Goal: Task Accomplishment & Management: Manage account settings

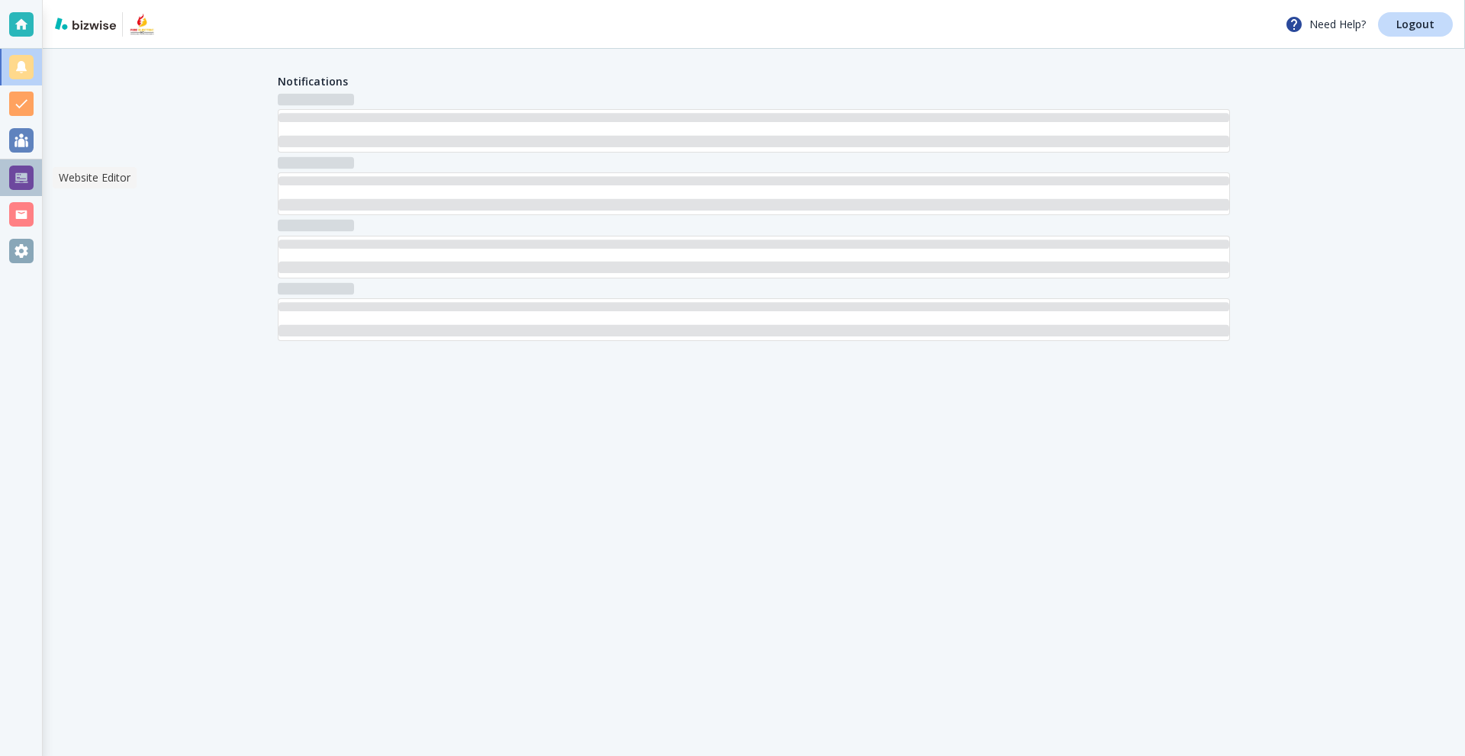
click at [31, 185] on div at bounding box center [21, 178] width 24 height 24
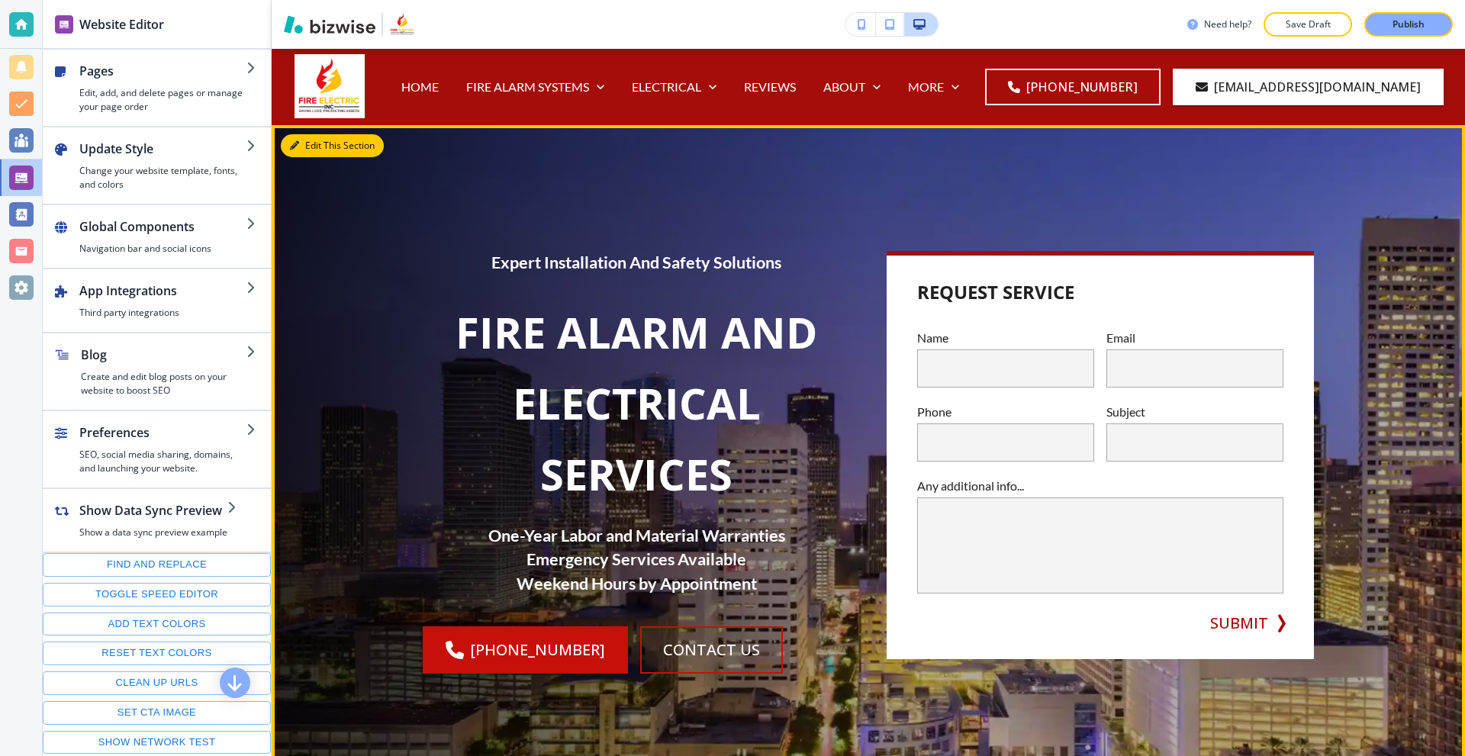
click at [305, 139] on button "Edit This Section" at bounding box center [332, 145] width 103 height 23
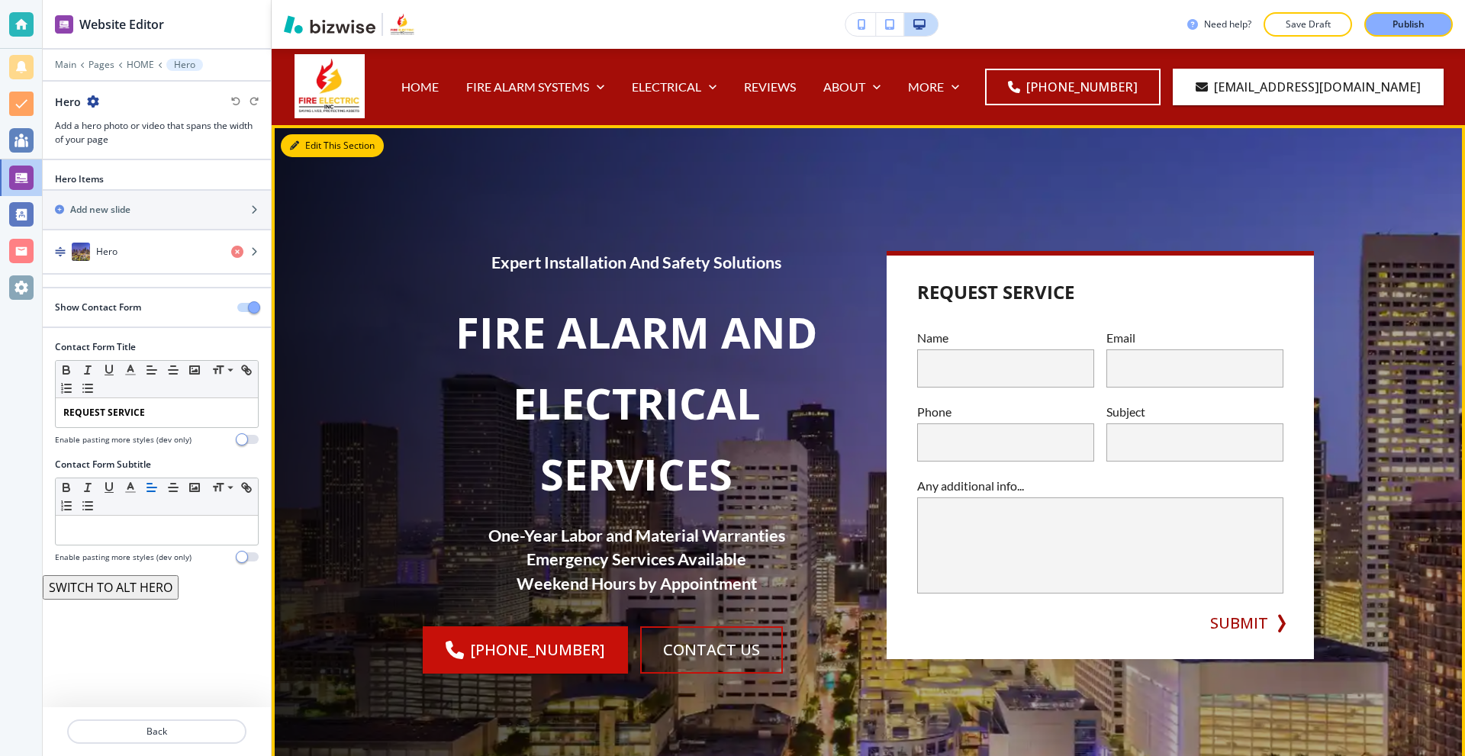
click at [299, 146] on button "Edit This Section" at bounding box center [332, 145] width 103 height 23
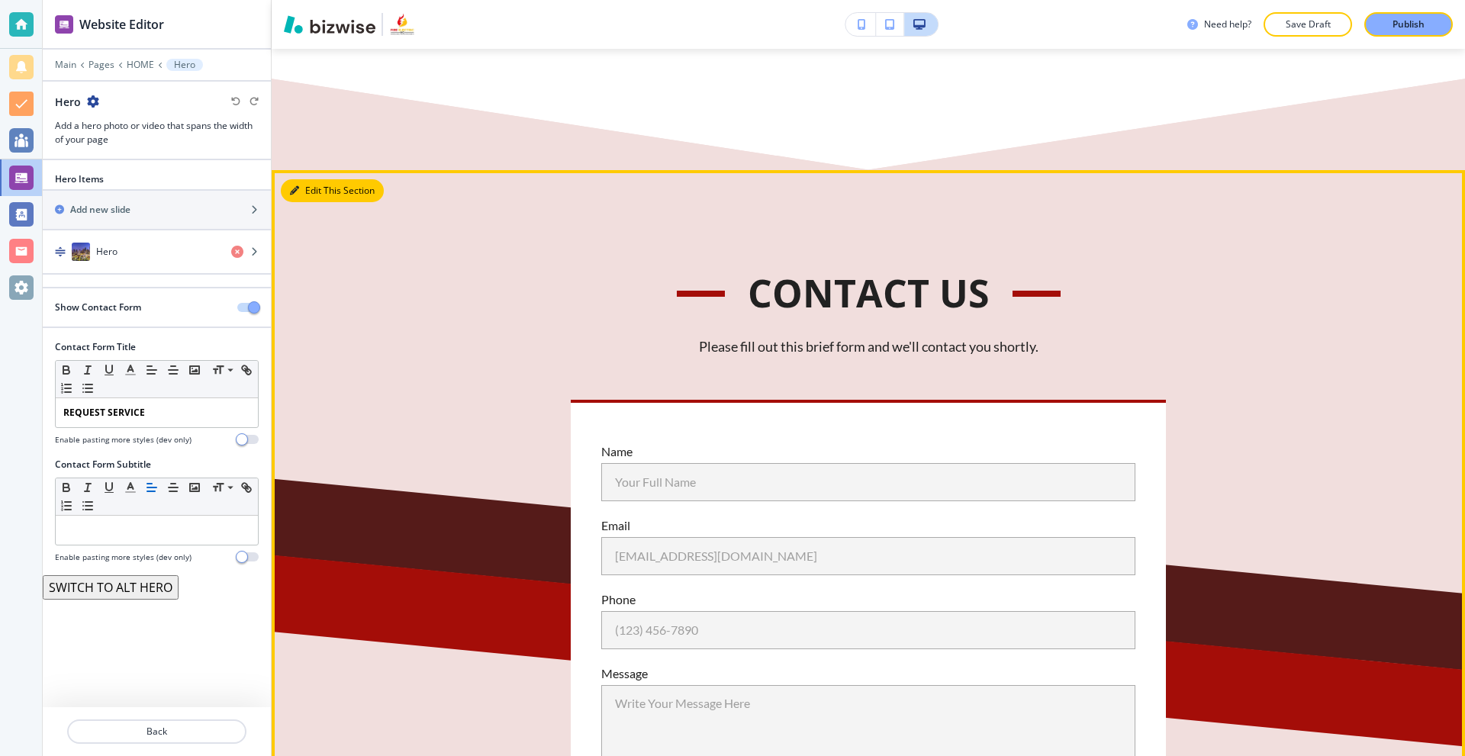
click at [303, 188] on button "Edit This Section" at bounding box center [332, 190] width 103 height 23
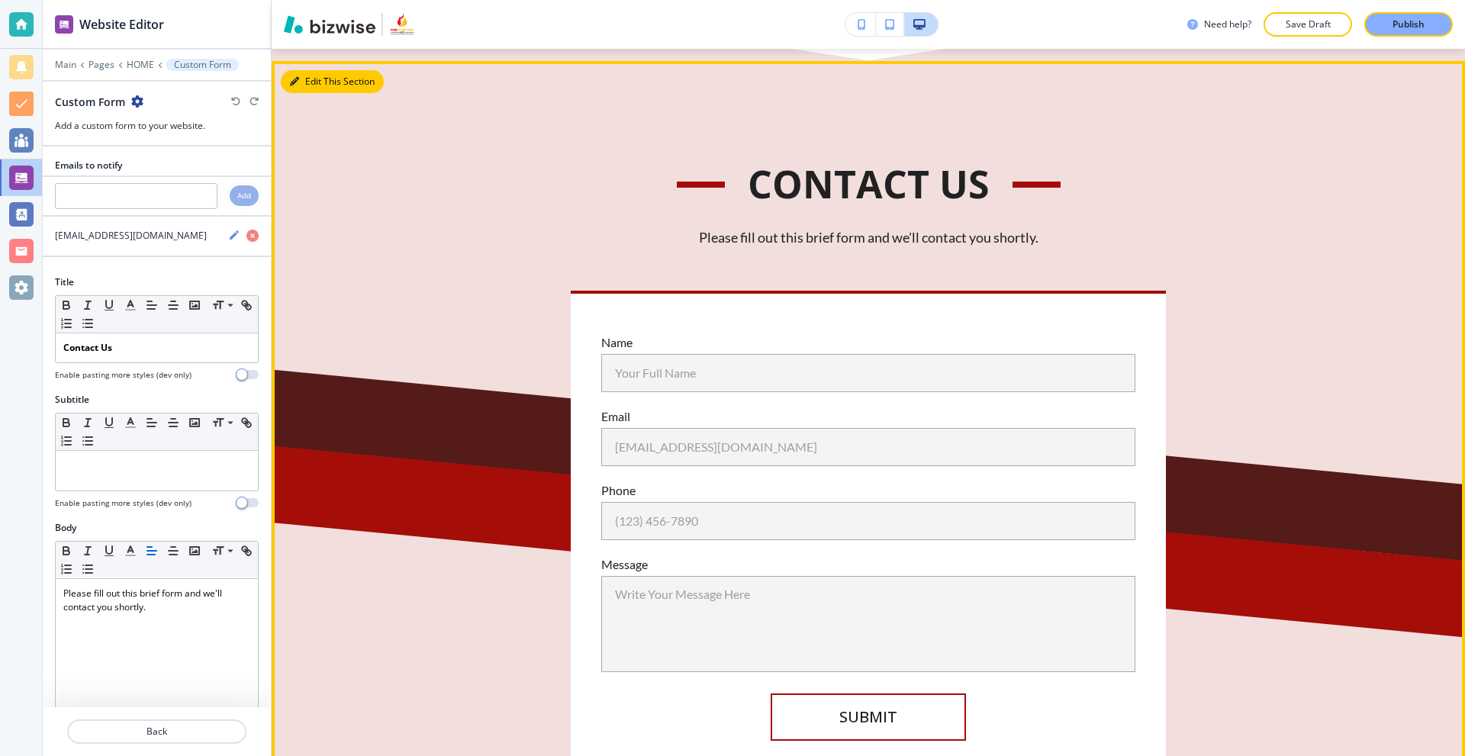
scroll to position [11638, 0]
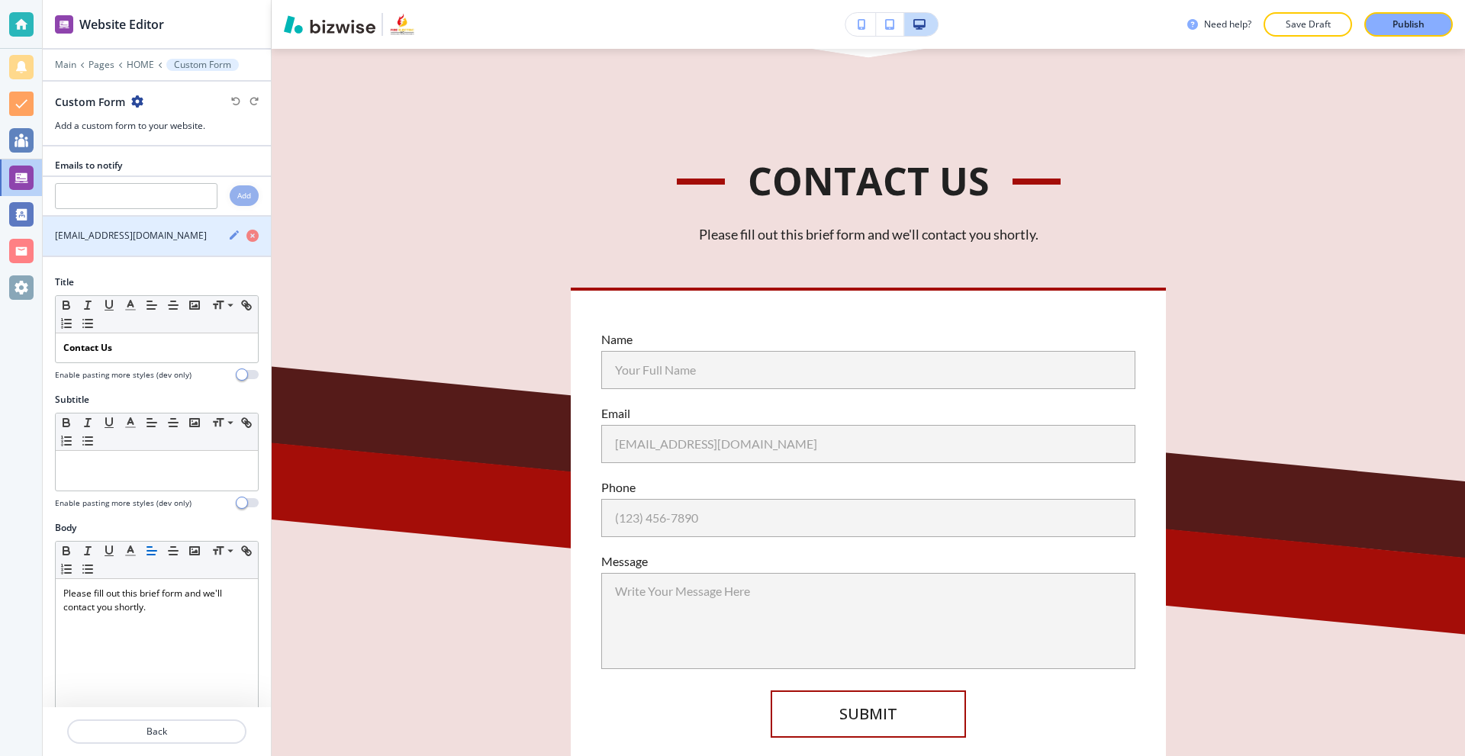
click at [228, 234] on icon "button" at bounding box center [234, 235] width 12 height 12
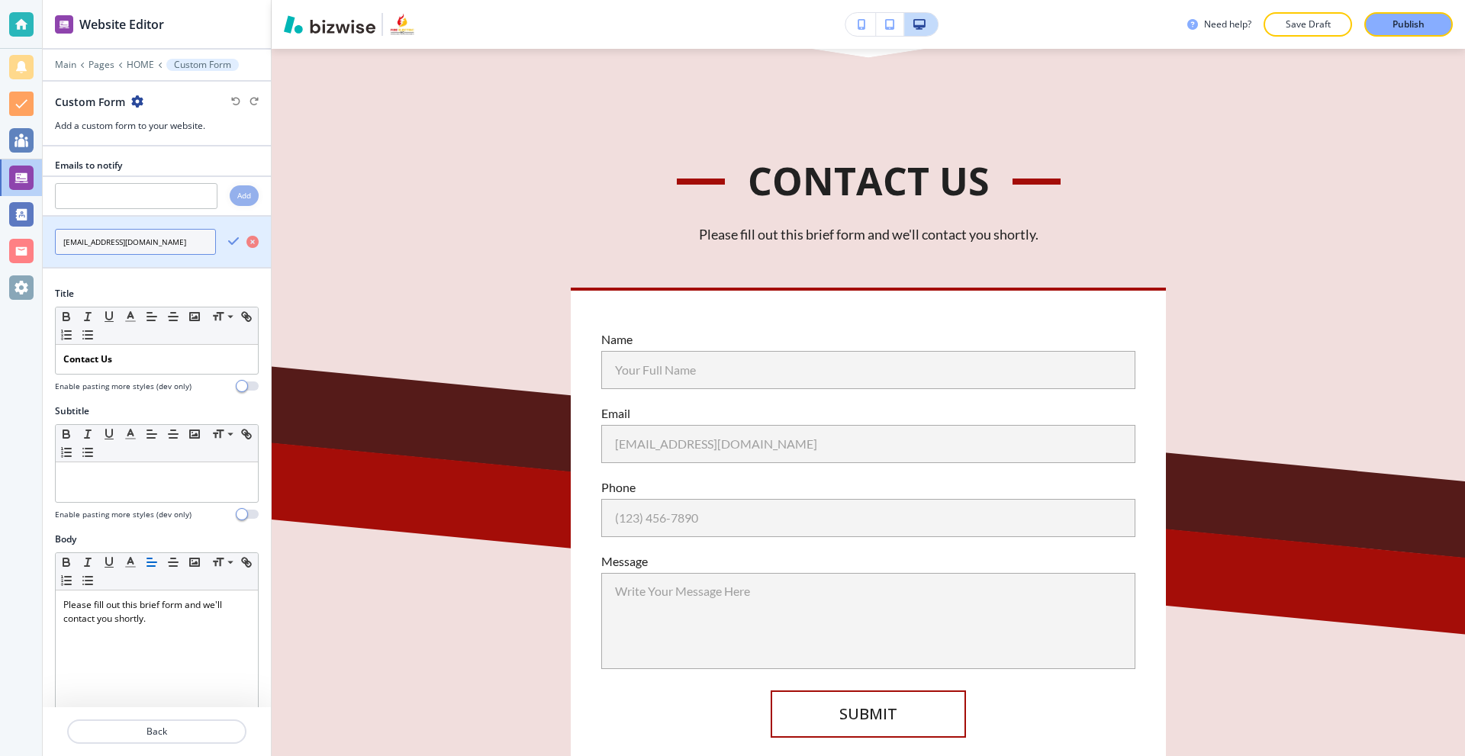
click at [172, 242] on input "[EMAIL_ADDRESS][DOMAIN_NAME]" at bounding box center [135, 242] width 161 height 26
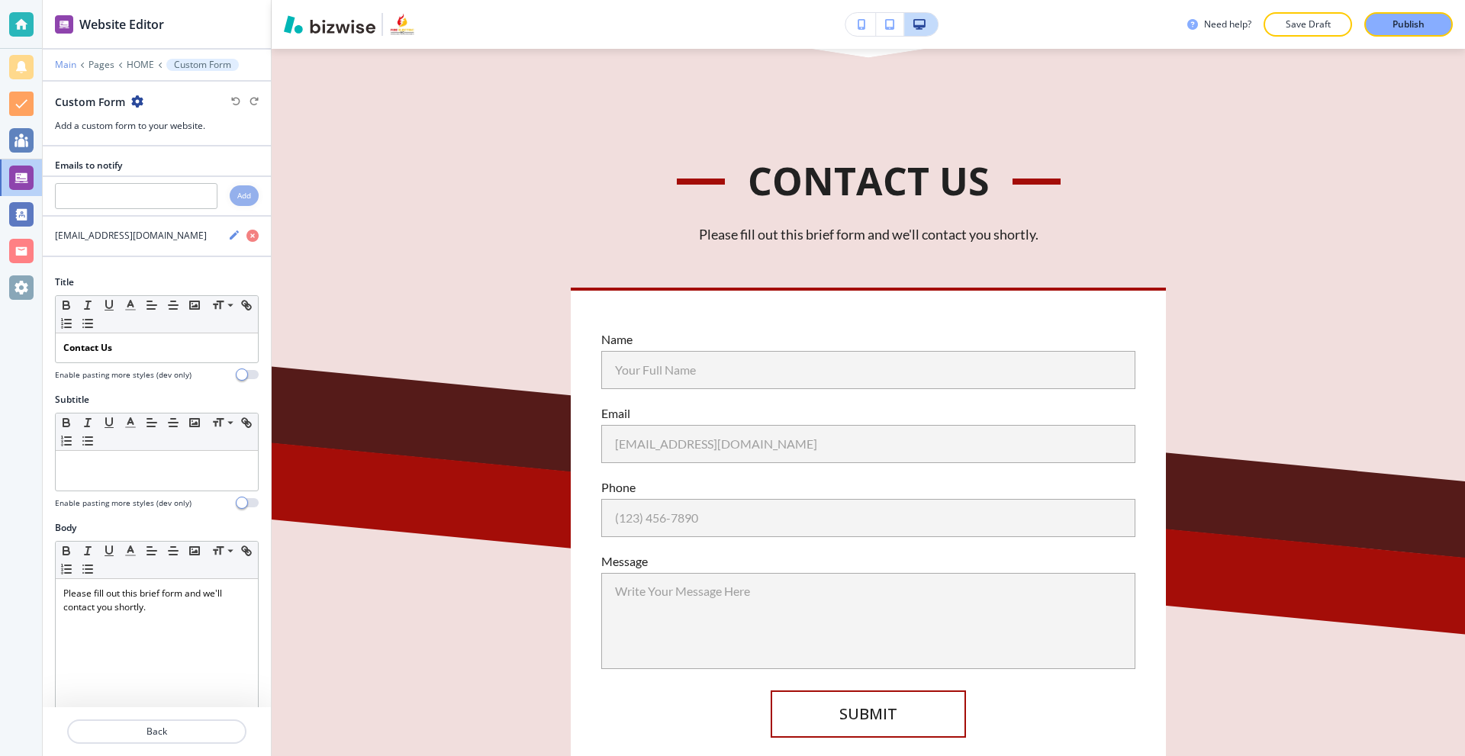
click at [72, 66] on p "Main" at bounding box center [65, 65] width 21 height 11
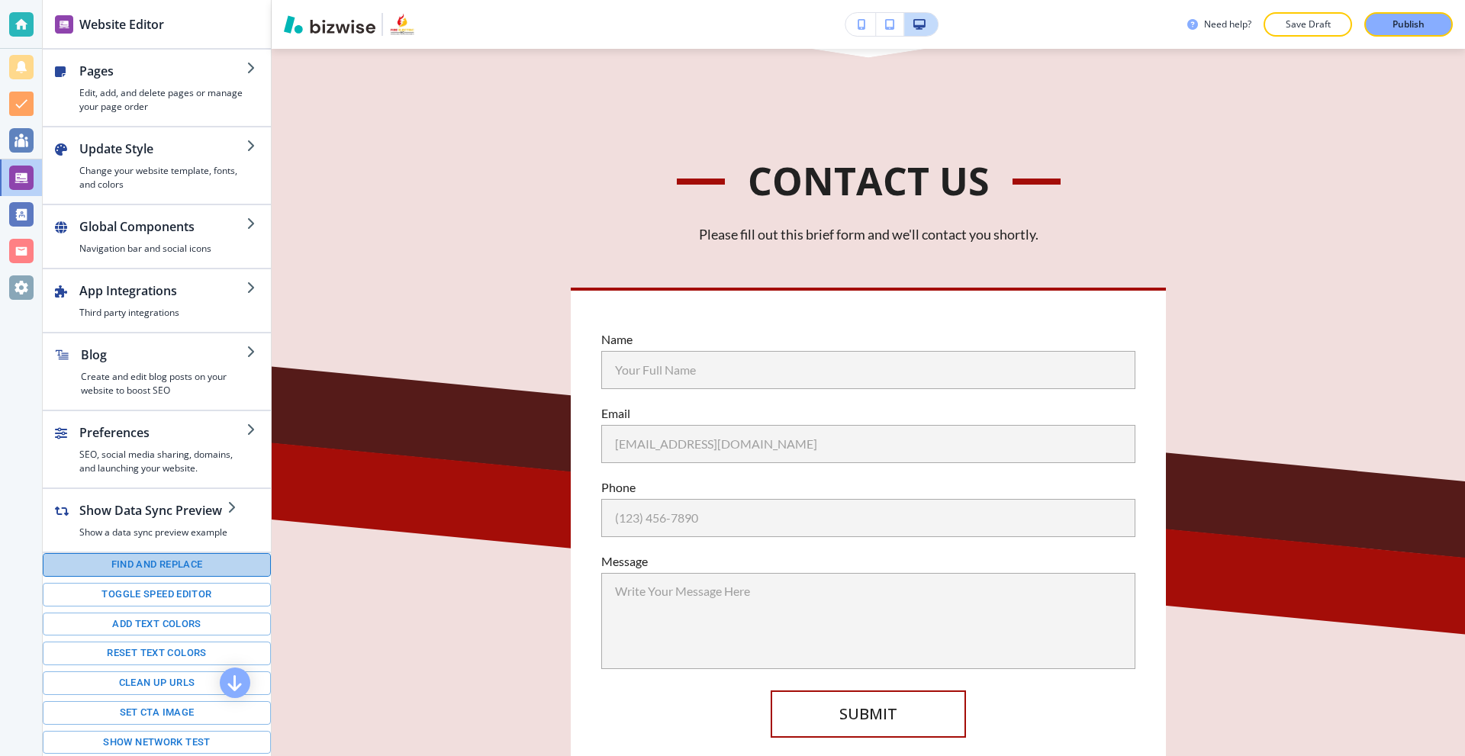
click at [161, 569] on button "Find and replace" at bounding box center [157, 565] width 228 height 24
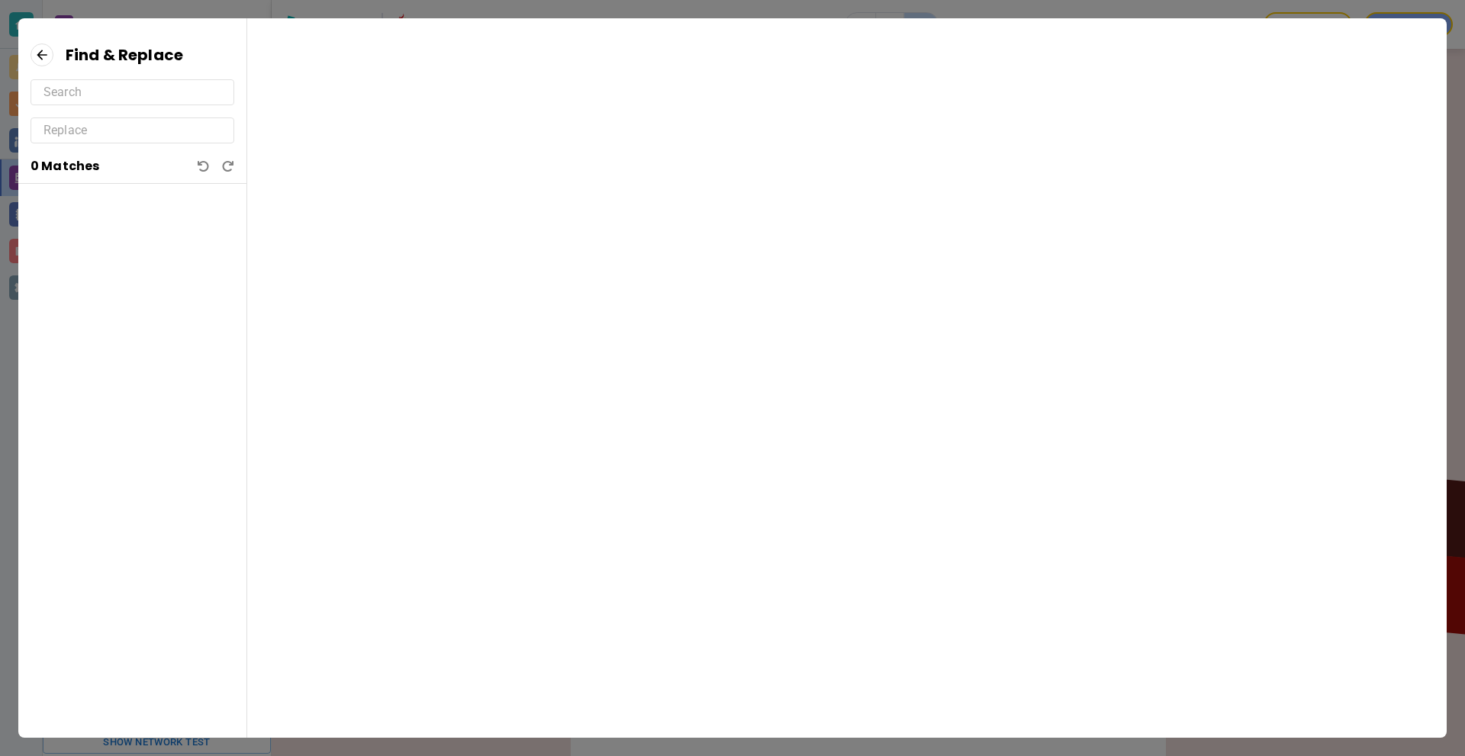
click at [98, 105] on div "Find & Replace 0 Matches" at bounding box center [132, 113] width 228 height 141
click at [109, 96] on input "text" at bounding box center [133, 92] width 178 height 24
paste input "[EMAIL_ADDRESS][DOMAIN_NAME]"
type input "[EMAIL_ADDRESS][DOMAIN_NAME]"
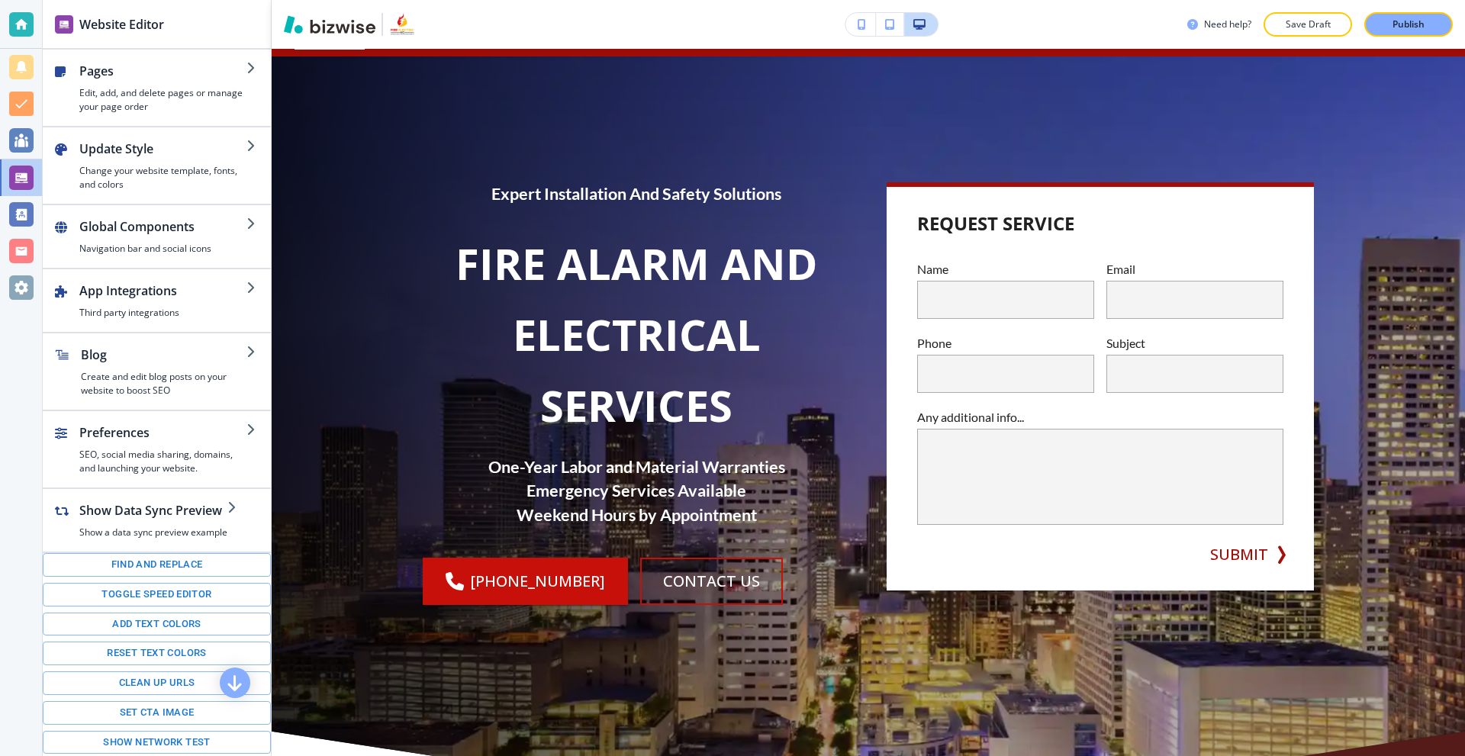
scroll to position [0, 0]
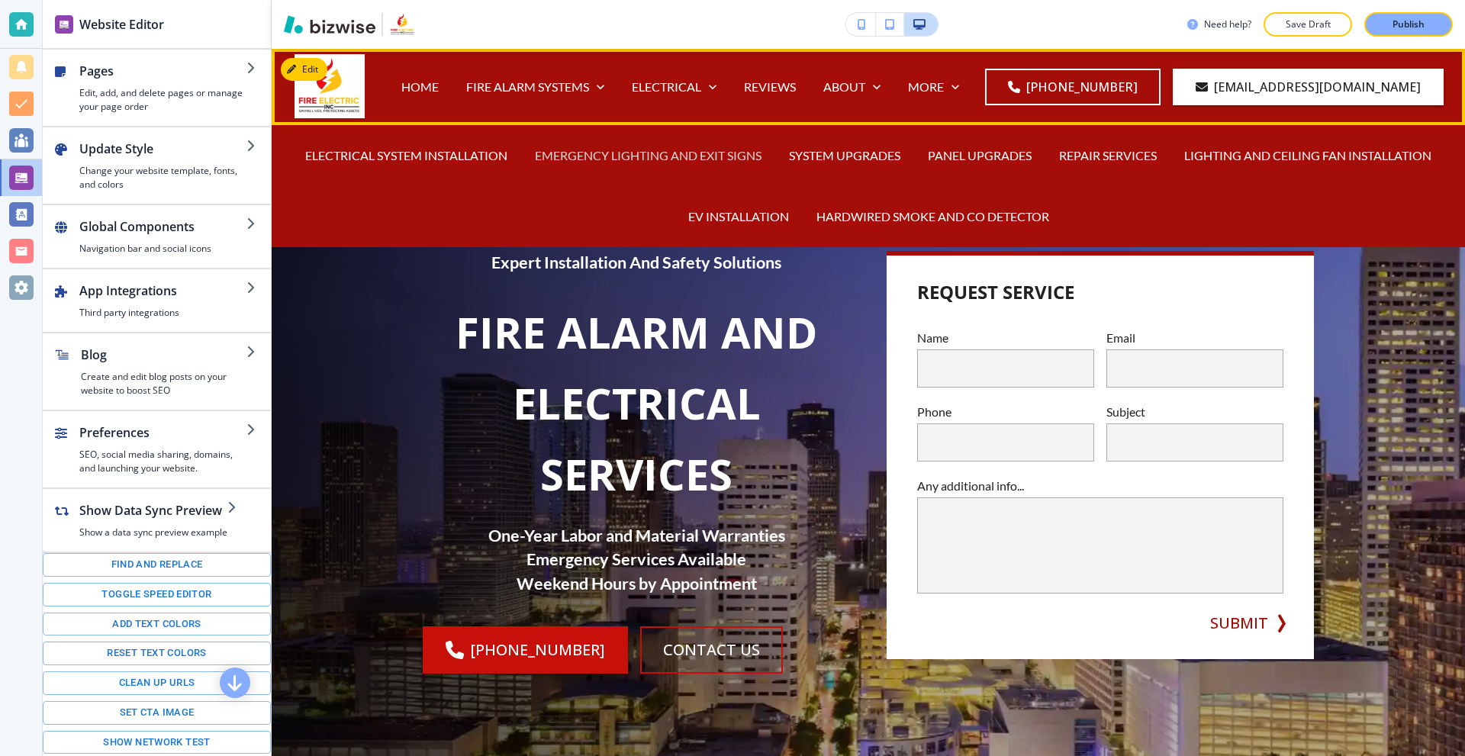
click at [696, 156] on p "EMERGENCY LIGHTING AND EXIT SIGNS" at bounding box center [648, 156] width 227 height 18
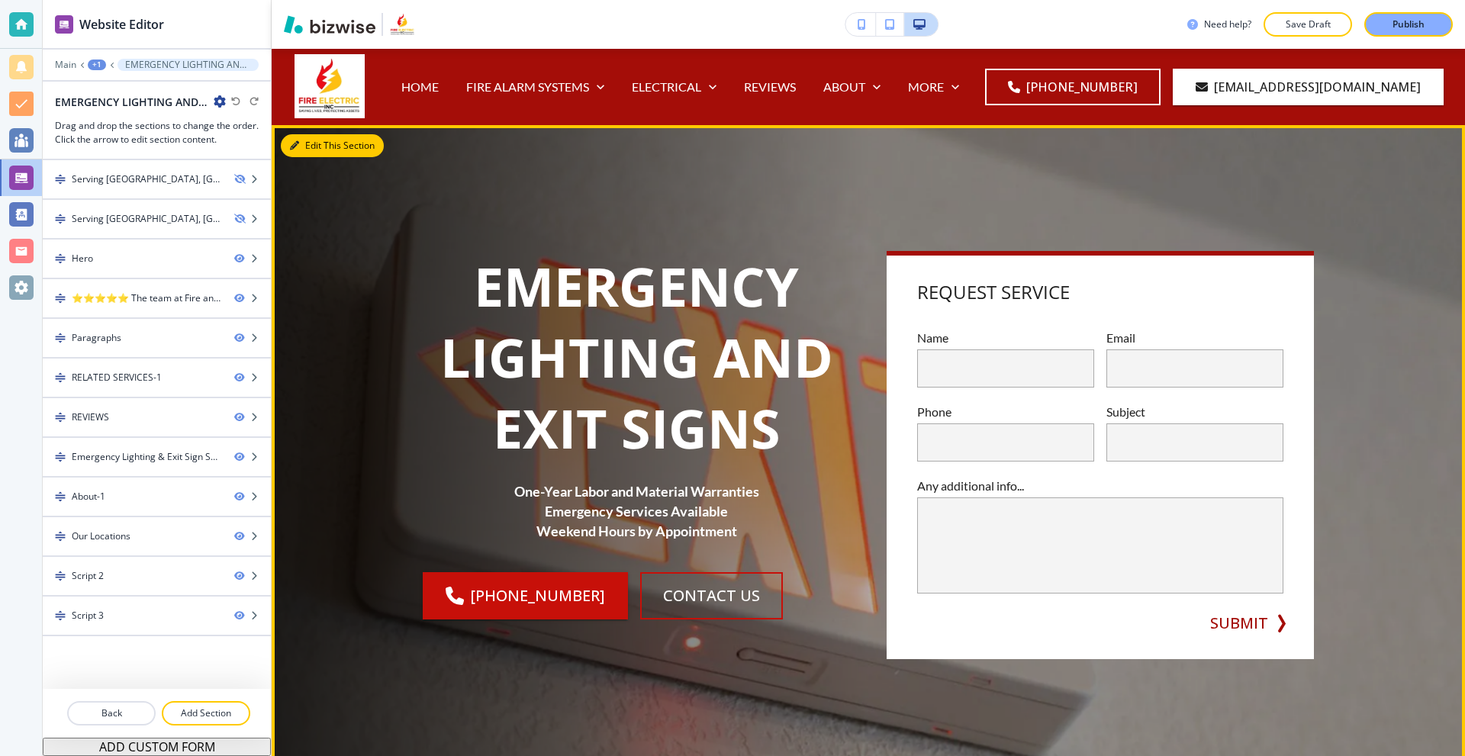
click at [322, 145] on button "Edit This Section" at bounding box center [332, 145] width 103 height 23
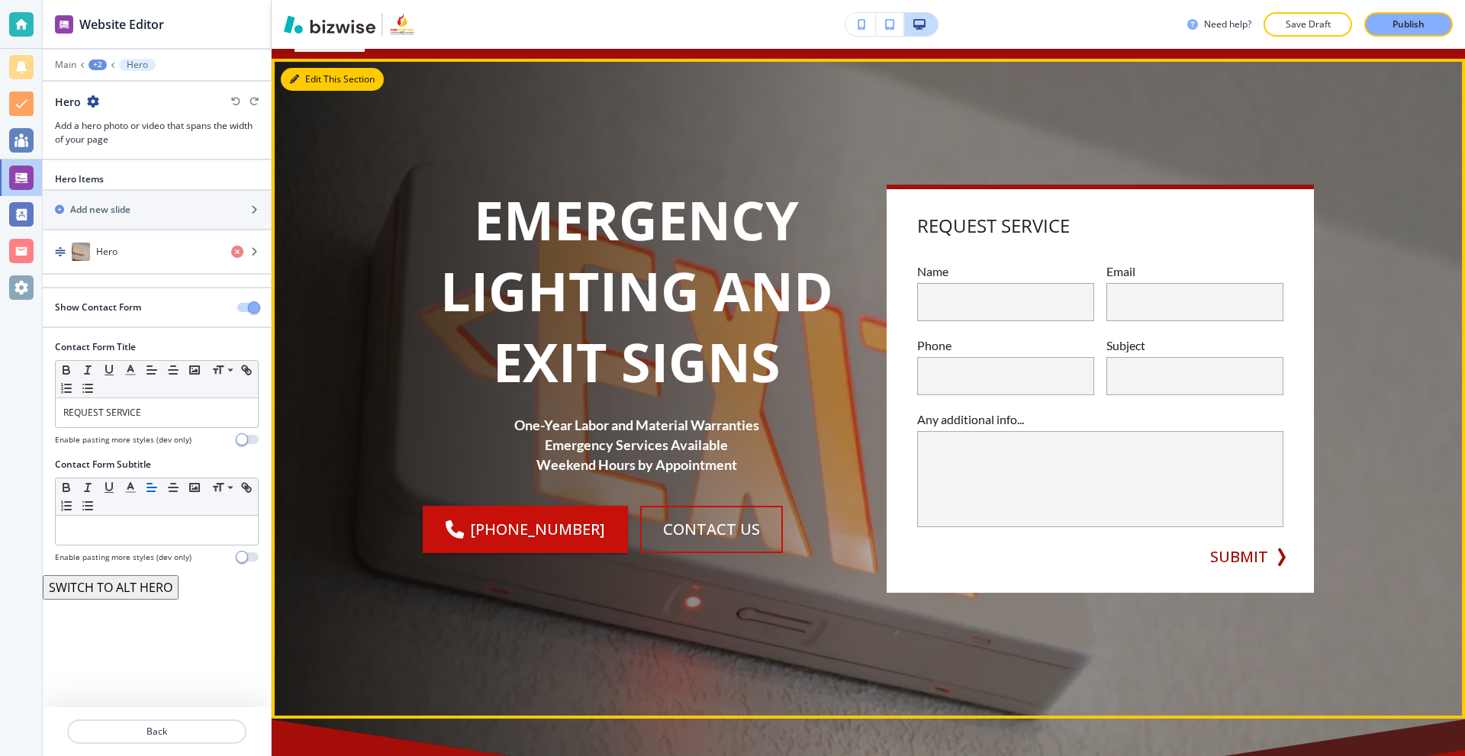
scroll to position [76, 0]
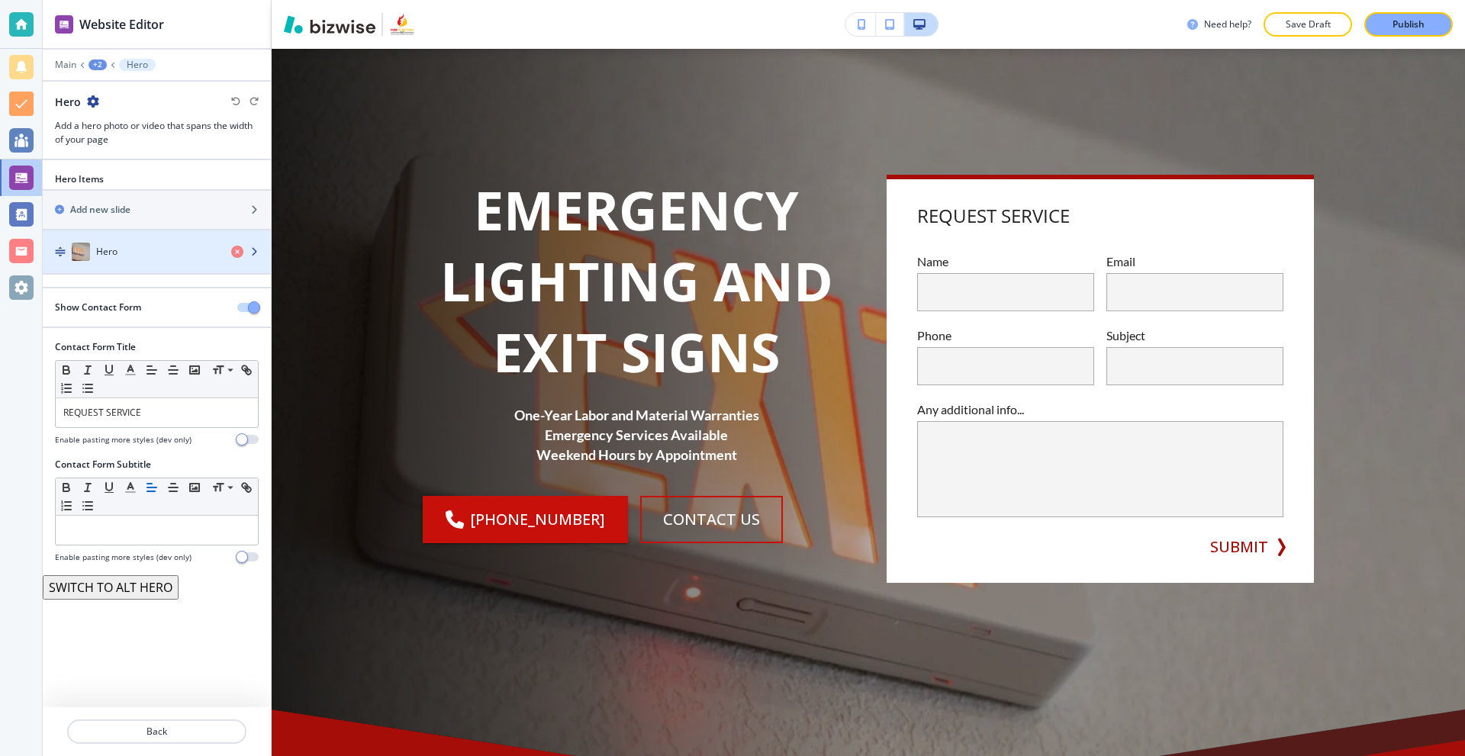
click at [134, 259] on div "Hero" at bounding box center [131, 252] width 176 height 18
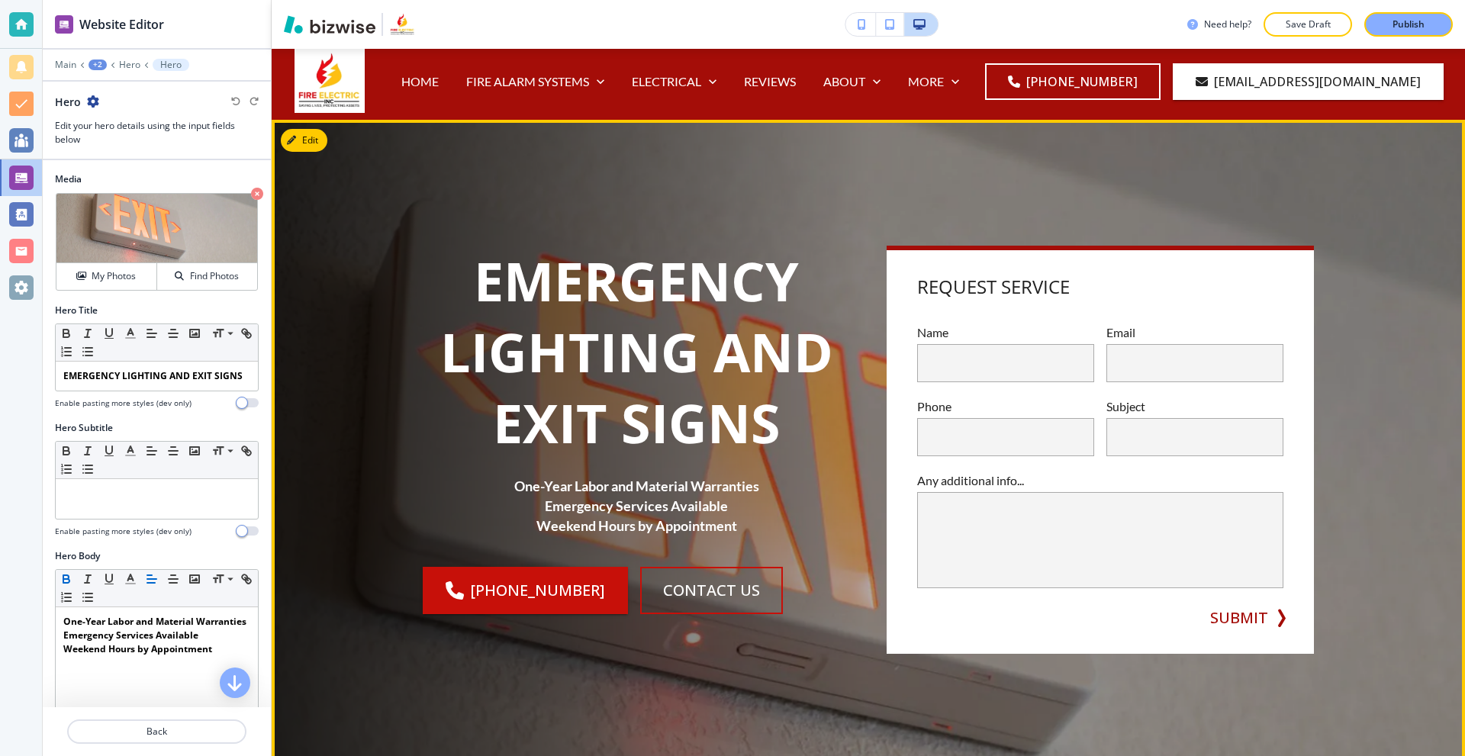
scroll to position [0, 0]
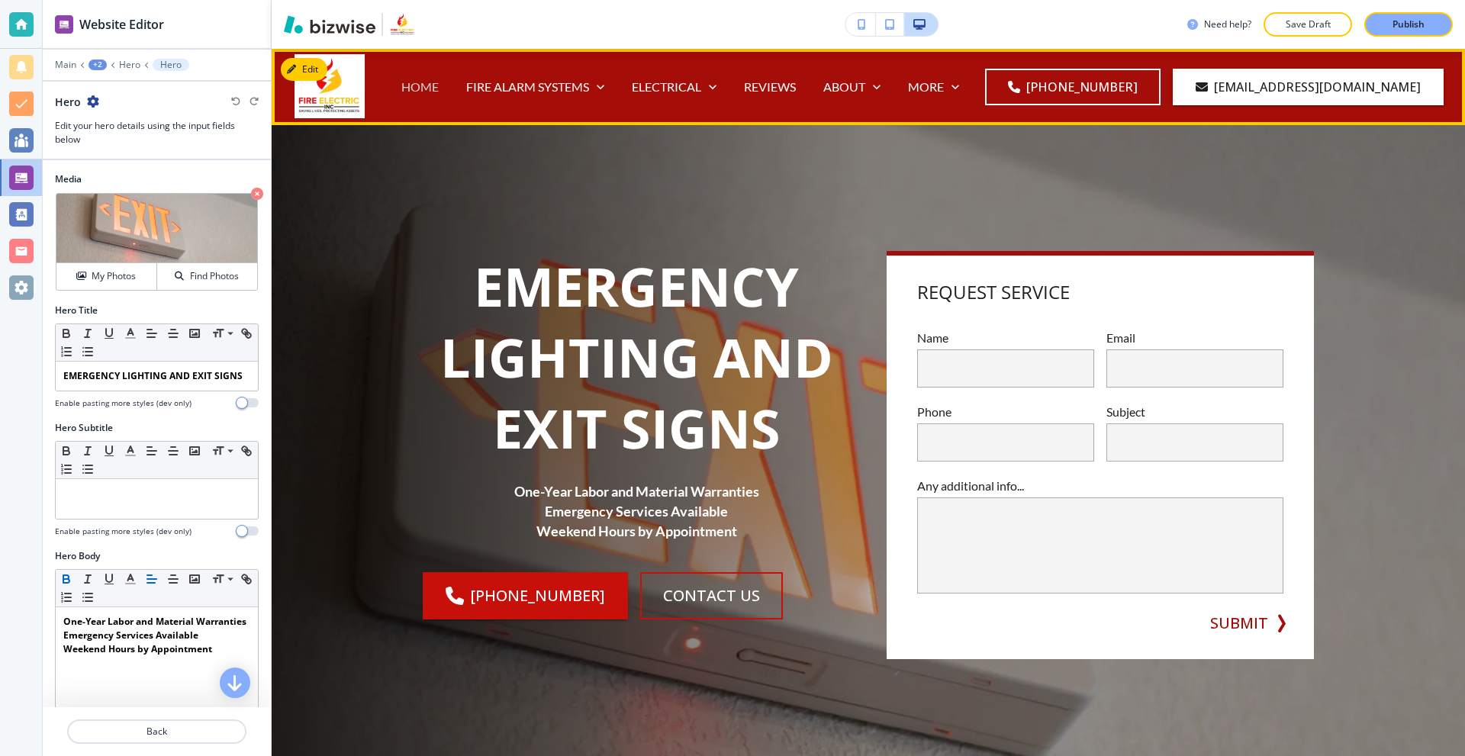
click at [439, 89] on p "HOME" at bounding box center [419, 87] width 37 height 18
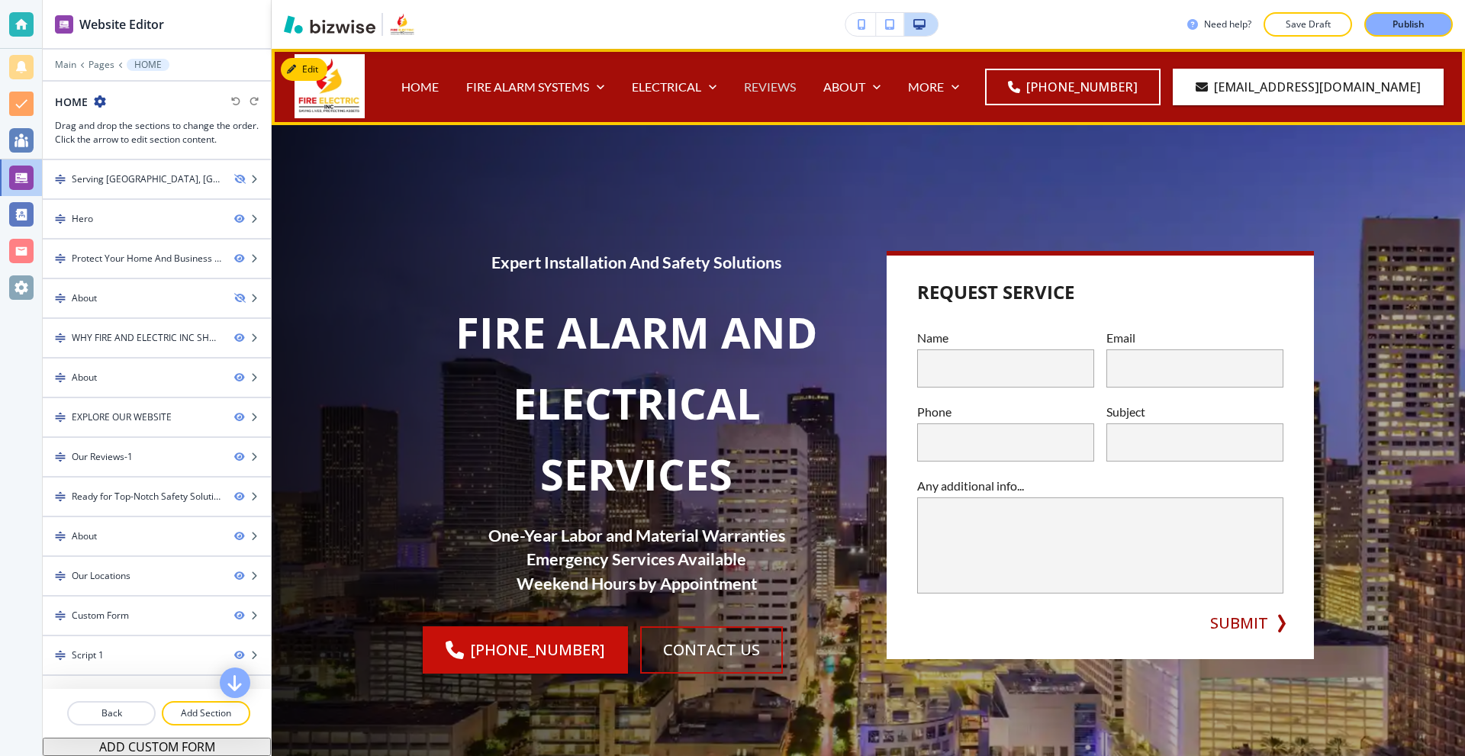
click at [796, 85] on p "REVIEWS" at bounding box center [770, 87] width 52 height 18
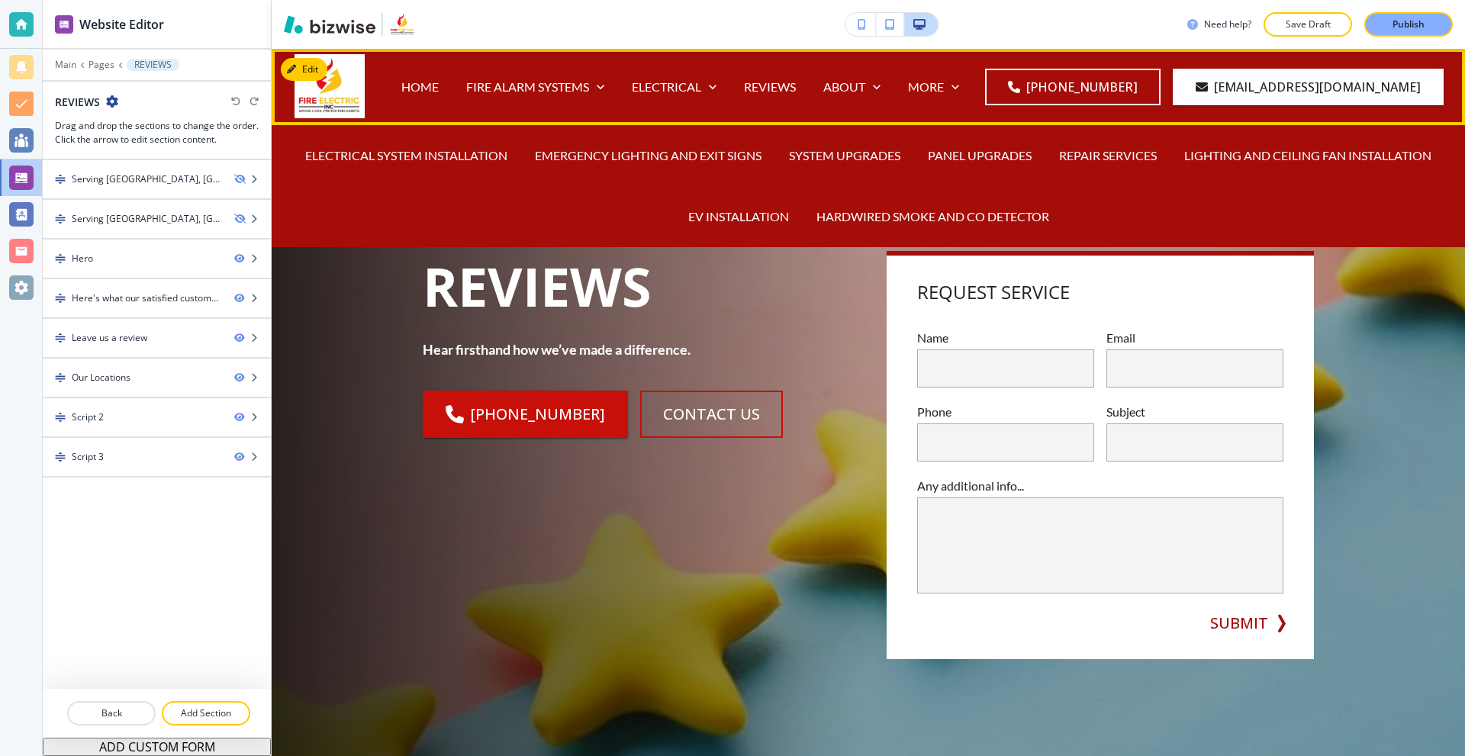
click at [682, 145] on div "EMERGENCY LIGHTING AND EXIT SIGNS" at bounding box center [648, 155] width 254 height 61
click at [919, 218] on p "HARDWIRED SMOKE AND CO DETECTOR" at bounding box center [933, 217] width 233 height 18
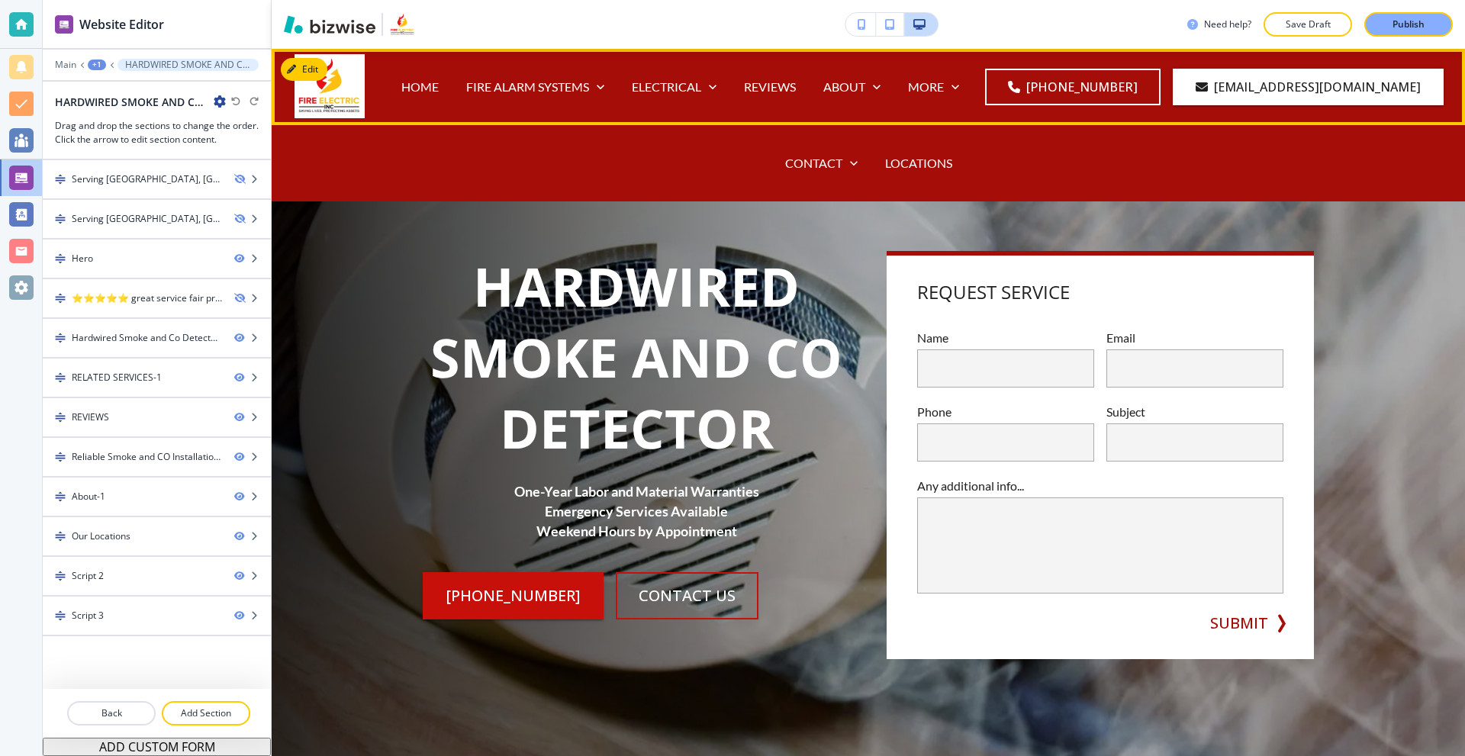
drag, startPoint x: 898, startPoint y: 165, endPoint x: 775, endPoint y: 195, distance: 126.4
click at [898, 165] on p "LOCATIONS" at bounding box center [918, 163] width 67 height 18
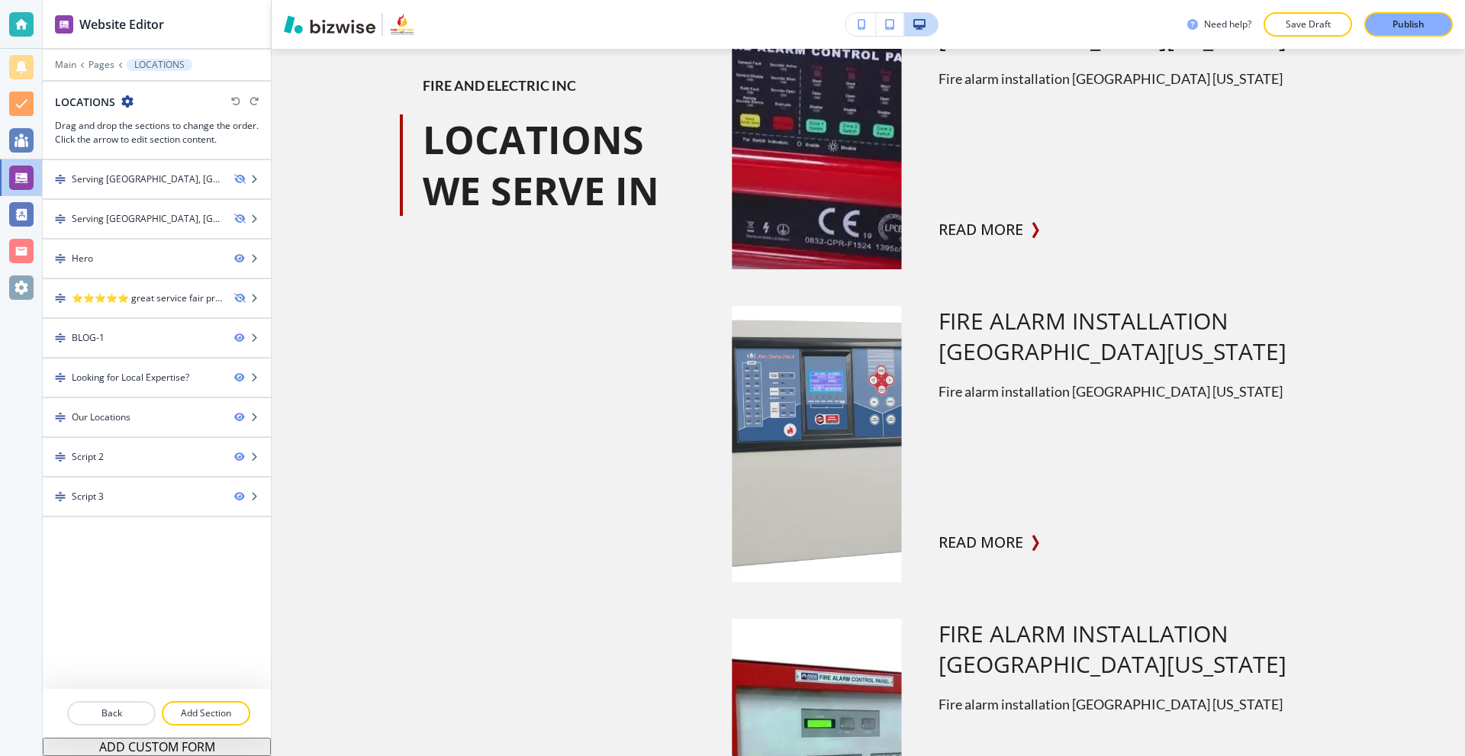
scroll to position [11697, 0]
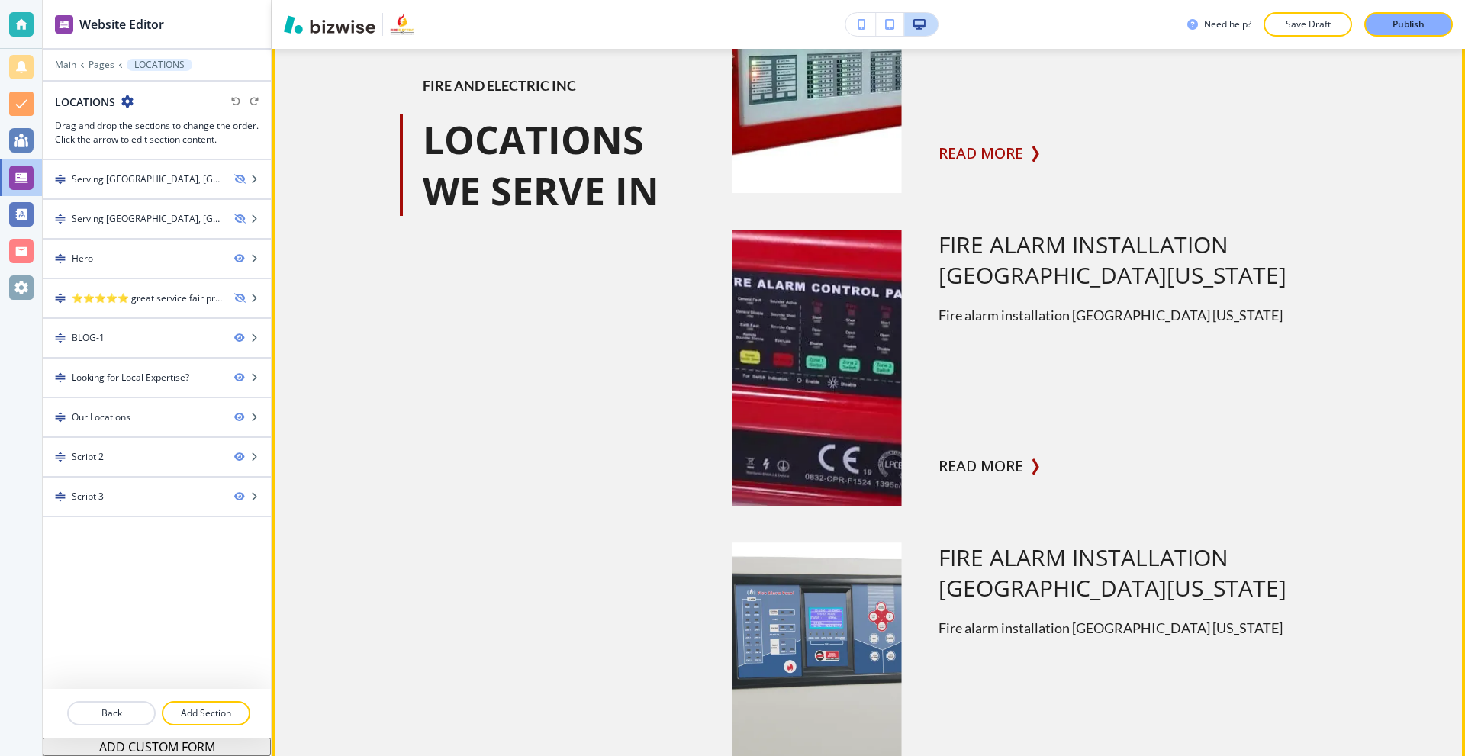
click at [1007, 151] on button "read more" at bounding box center [981, 153] width 85 height 31
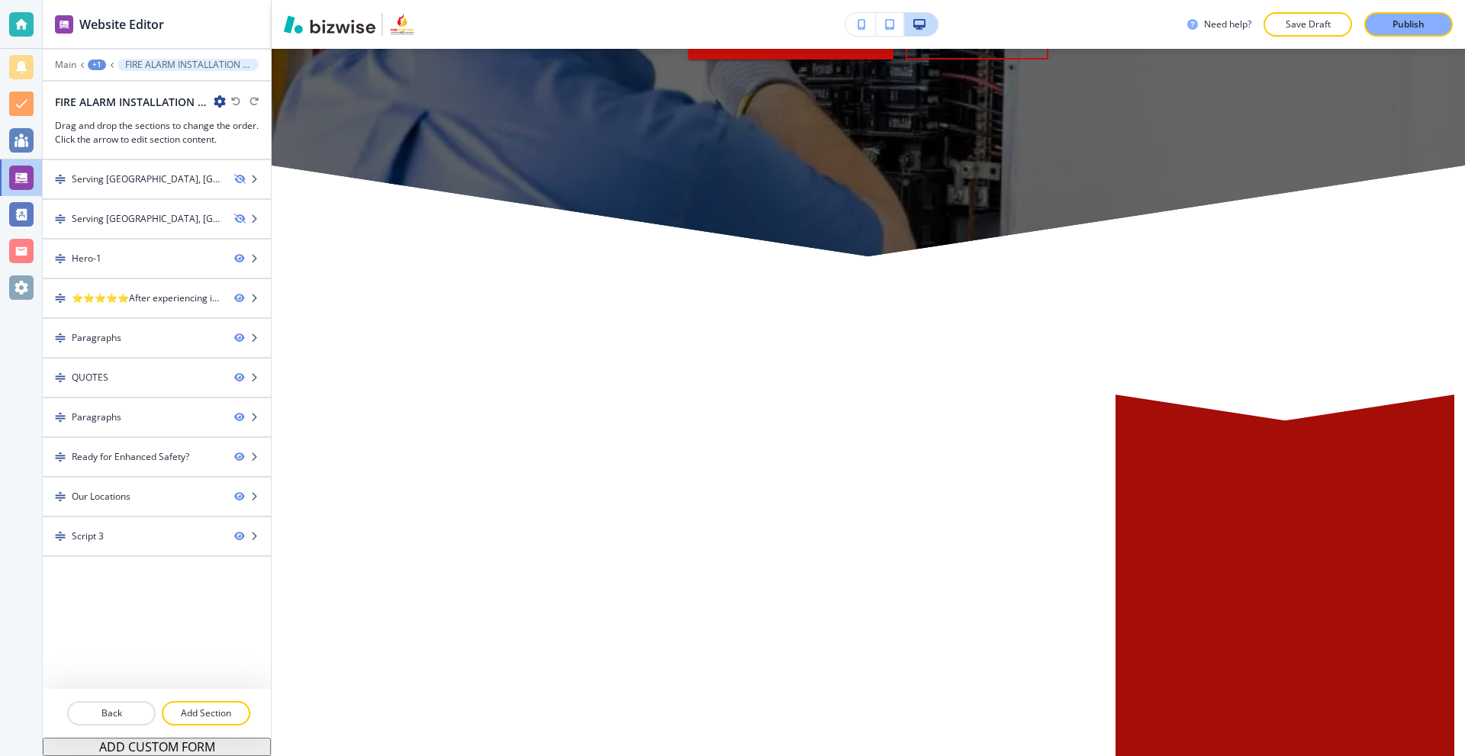
scroll to position [7862, 0]
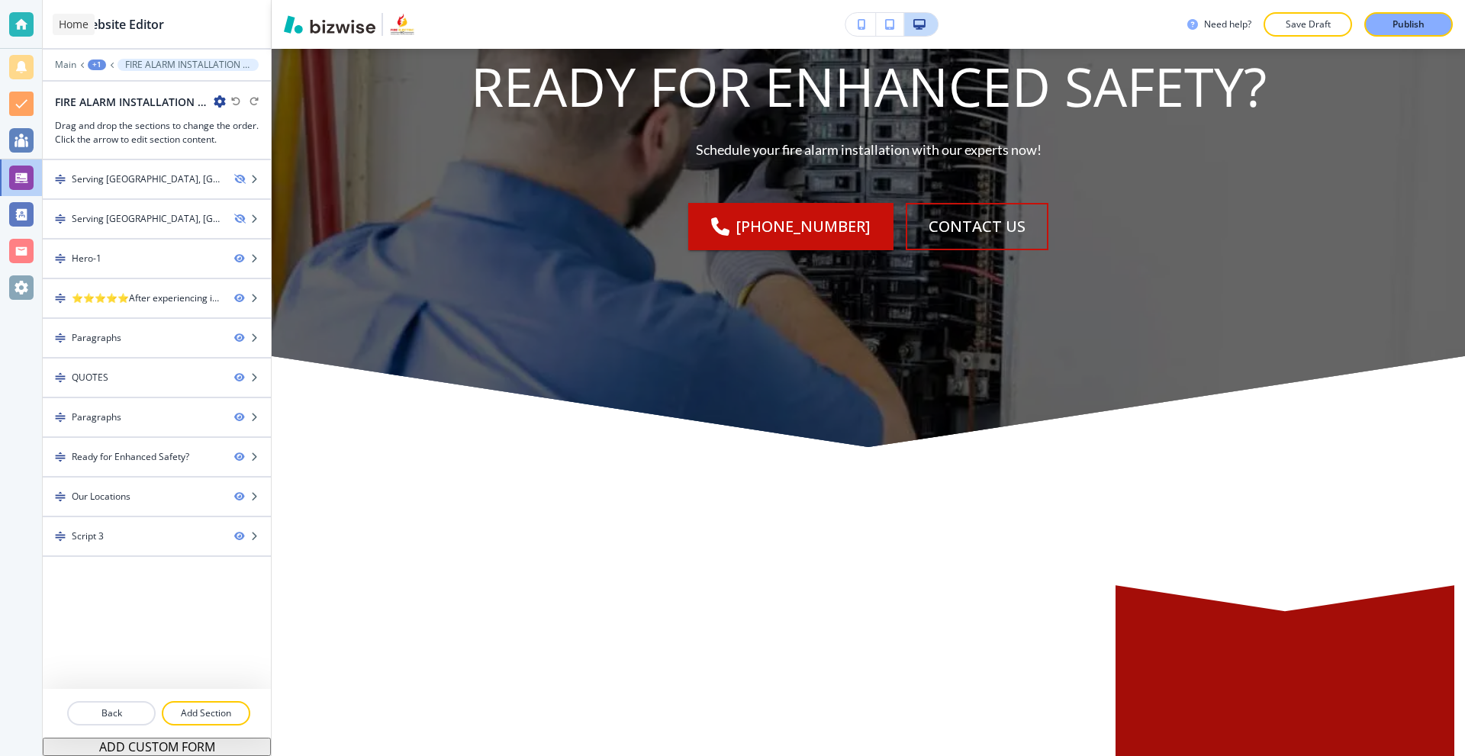
click at [17, 26] on div at bounding box center [21, 24] width 24 height 24
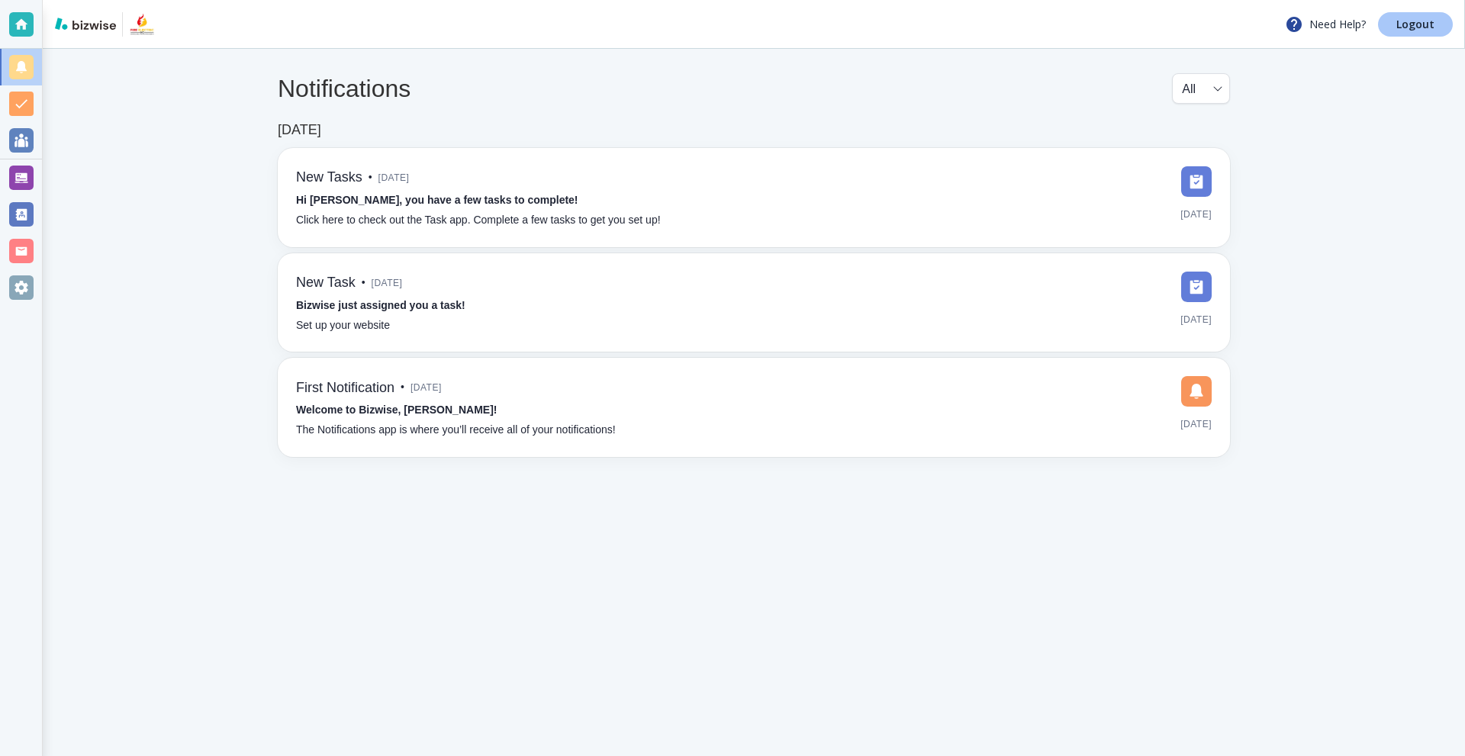
click at [1408, 24] on p "Logout" at bounding box center [1416, 24] width 38 height 11
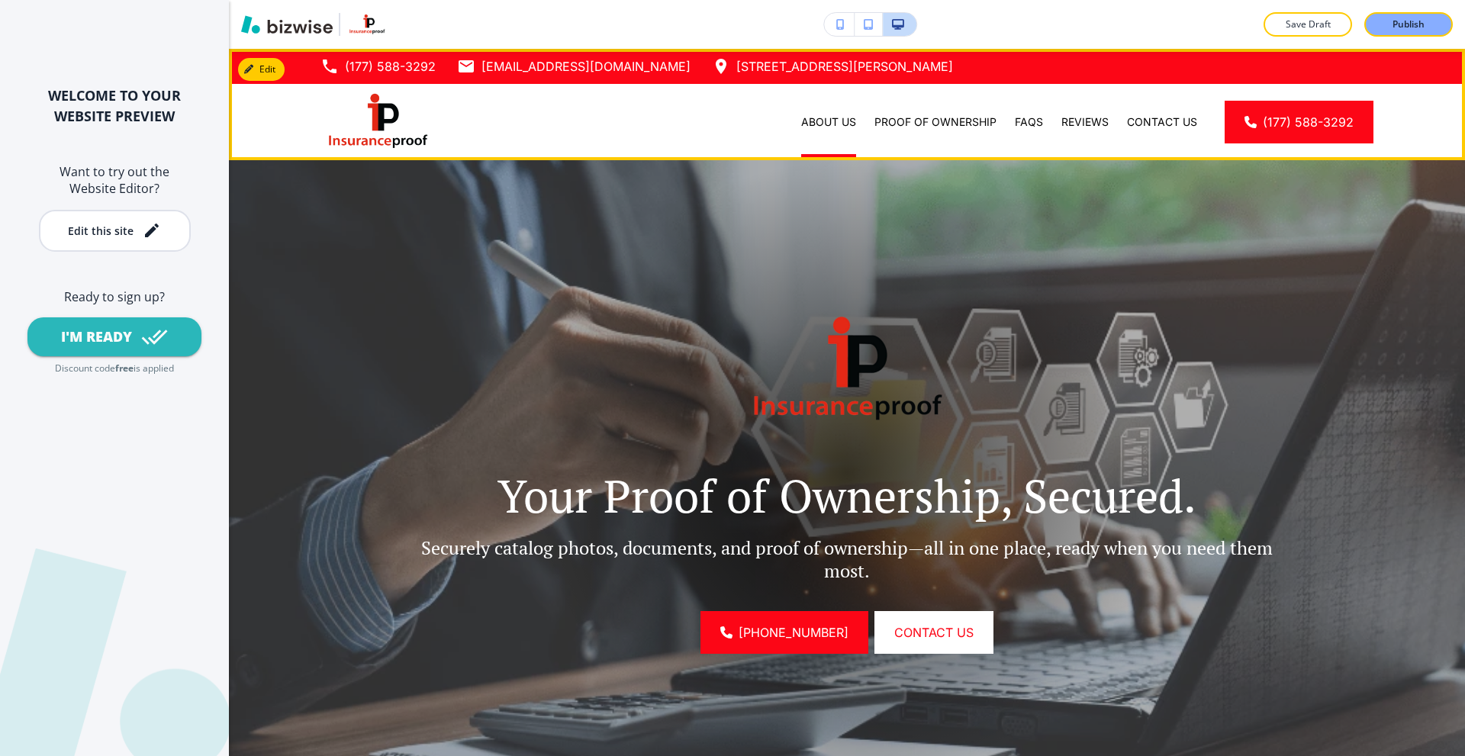
drag, startPoint x: 844, startPoint y: 126, endPoint x: 829, endPoint y: 131, distance: 15.9
click at [844, 126] on p "About Us" at bounding box center [828, 121] width 55 height 15
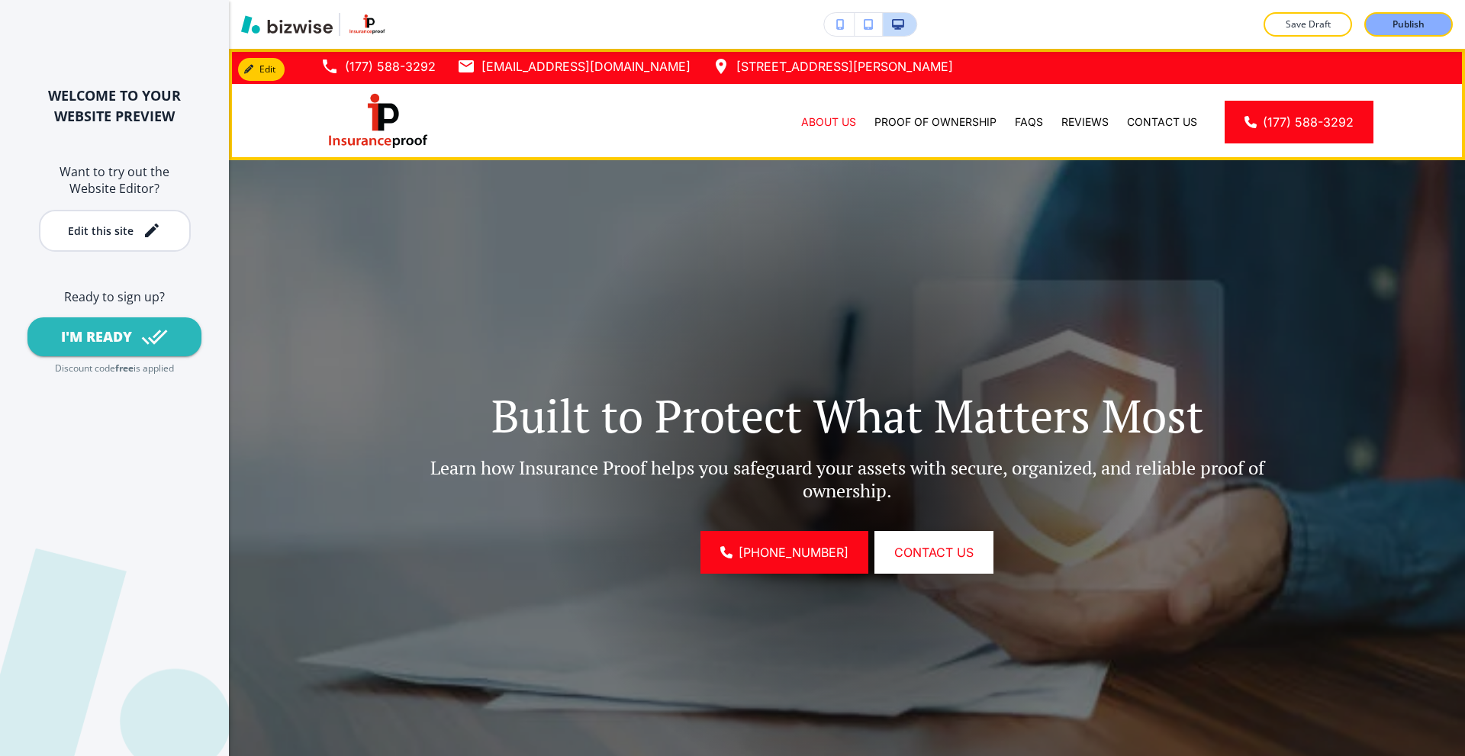
click at [356, 120] on img at bounding box center [378, 121] width 114 height 64
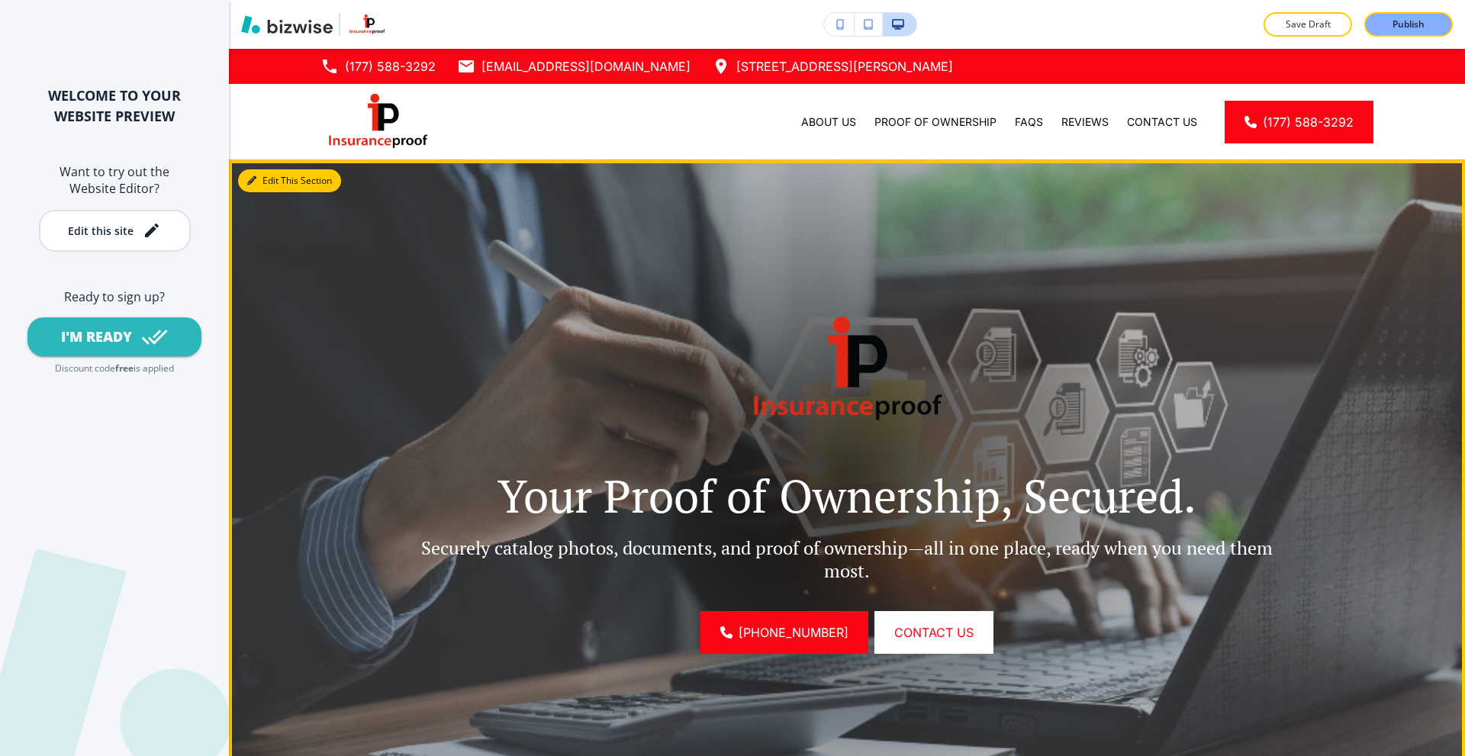
click at [279, 183] on button "Edit This Section" at bounding box center [289, 180] width 103 height 23
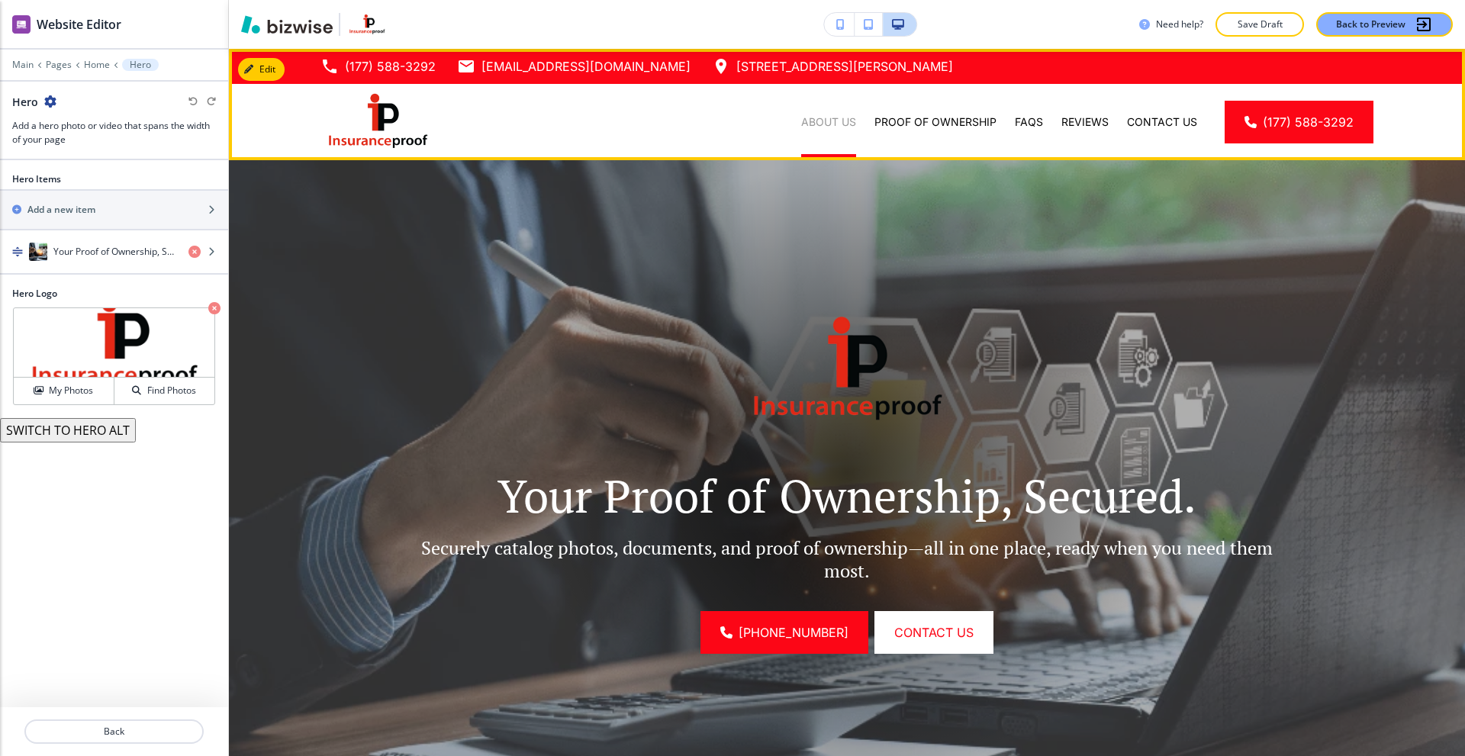
click at [830, 122] on p "About Us" at bounding box center [828, 121] width 55 height 15
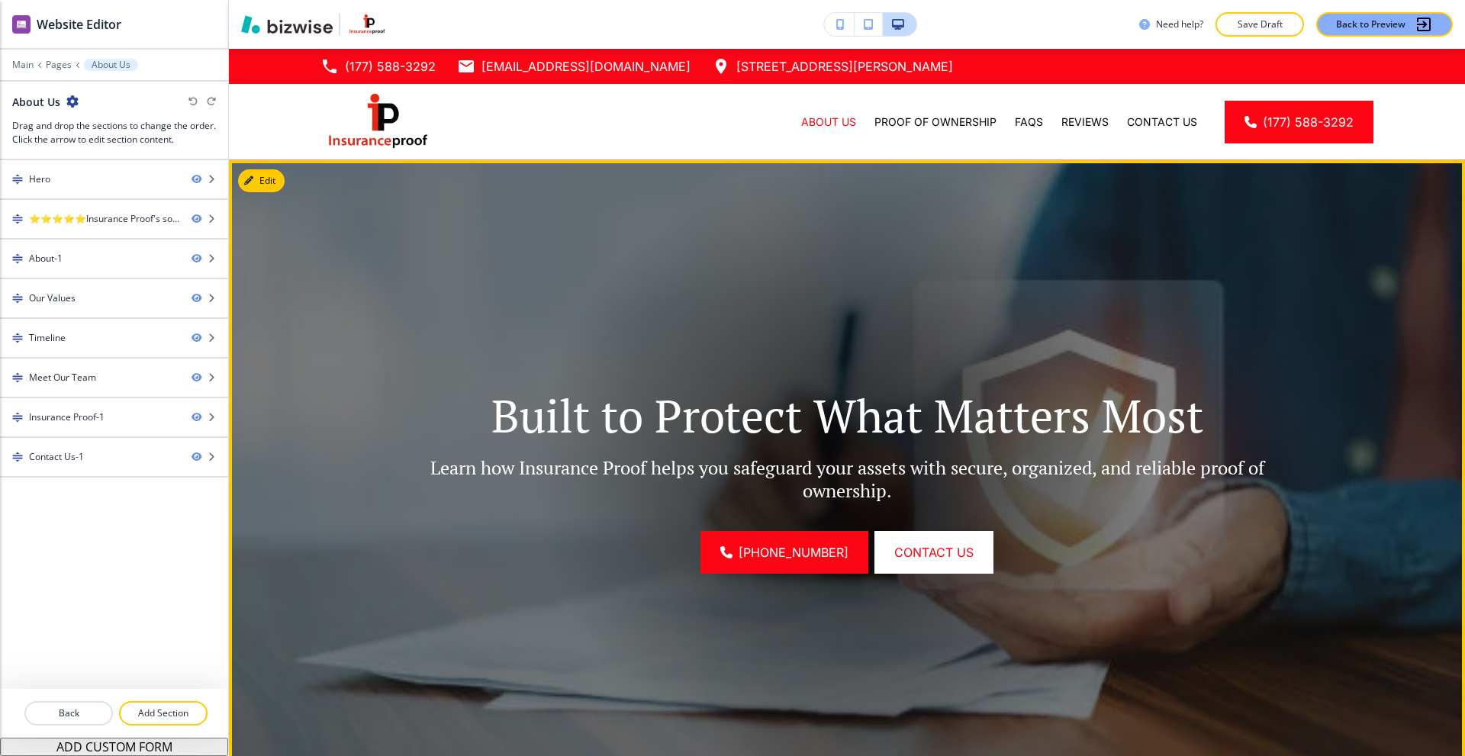
click at [261, 183] on button "Edit" at bounding box center [261, 180] width 47 height 23
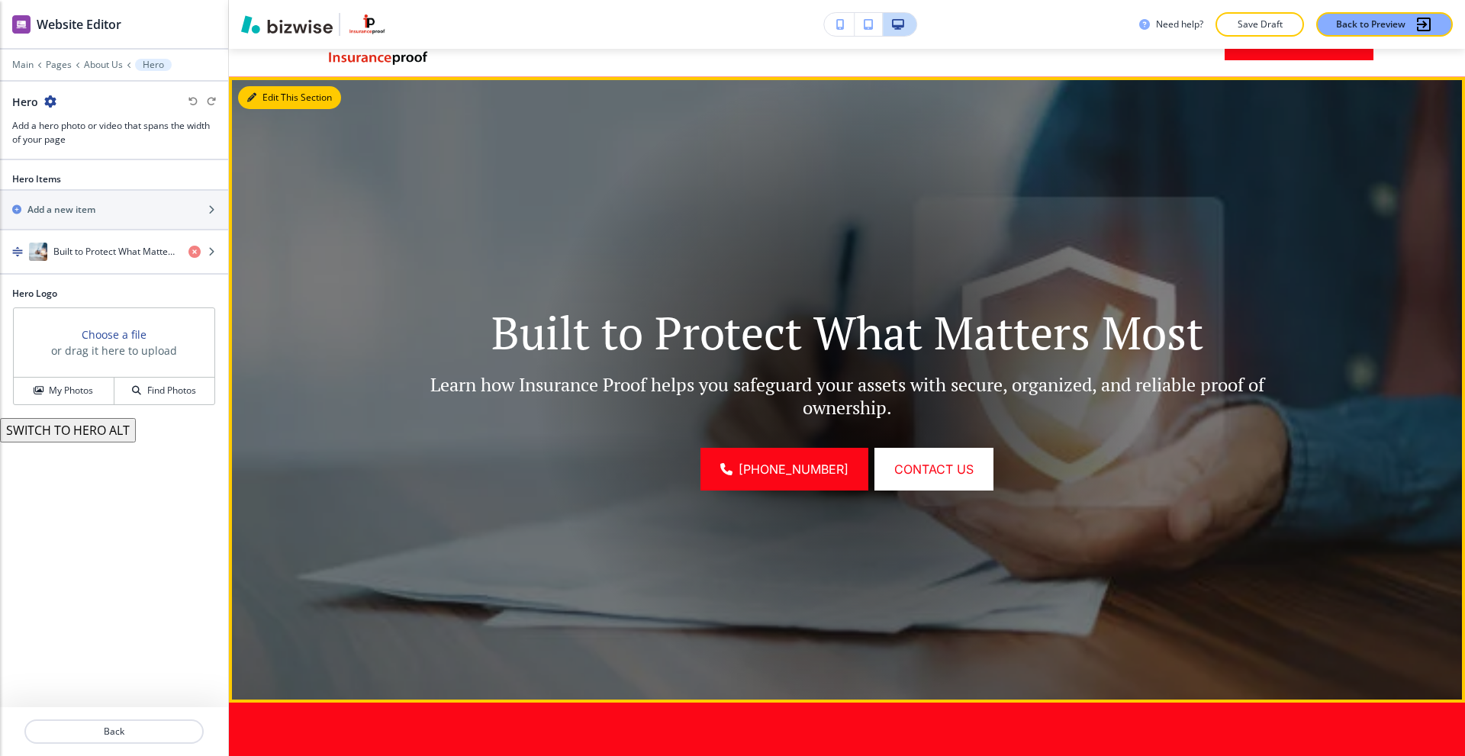
scroll to position [111, 0]
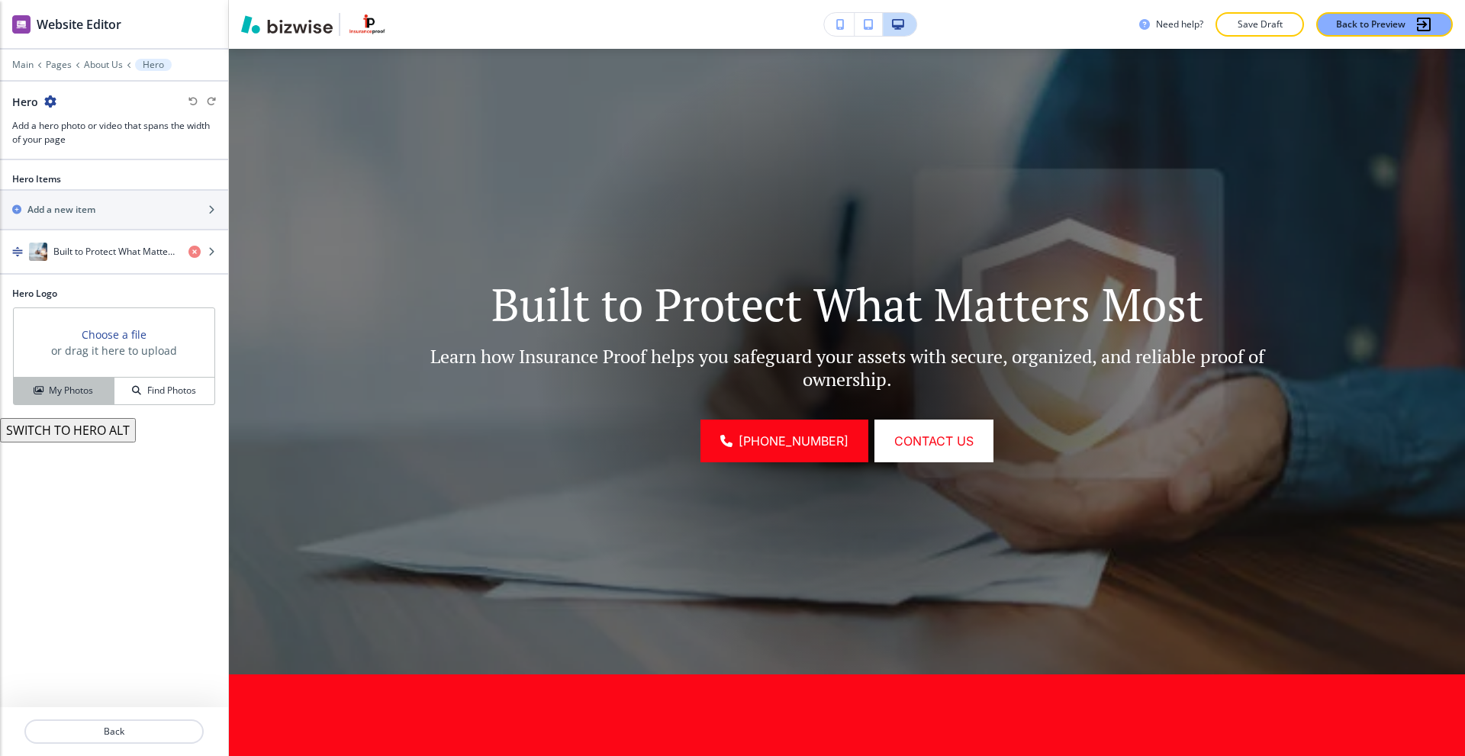
click at [72, 394] on h4 "My Photos" at bounding box center [71, 391] width 44 height 14
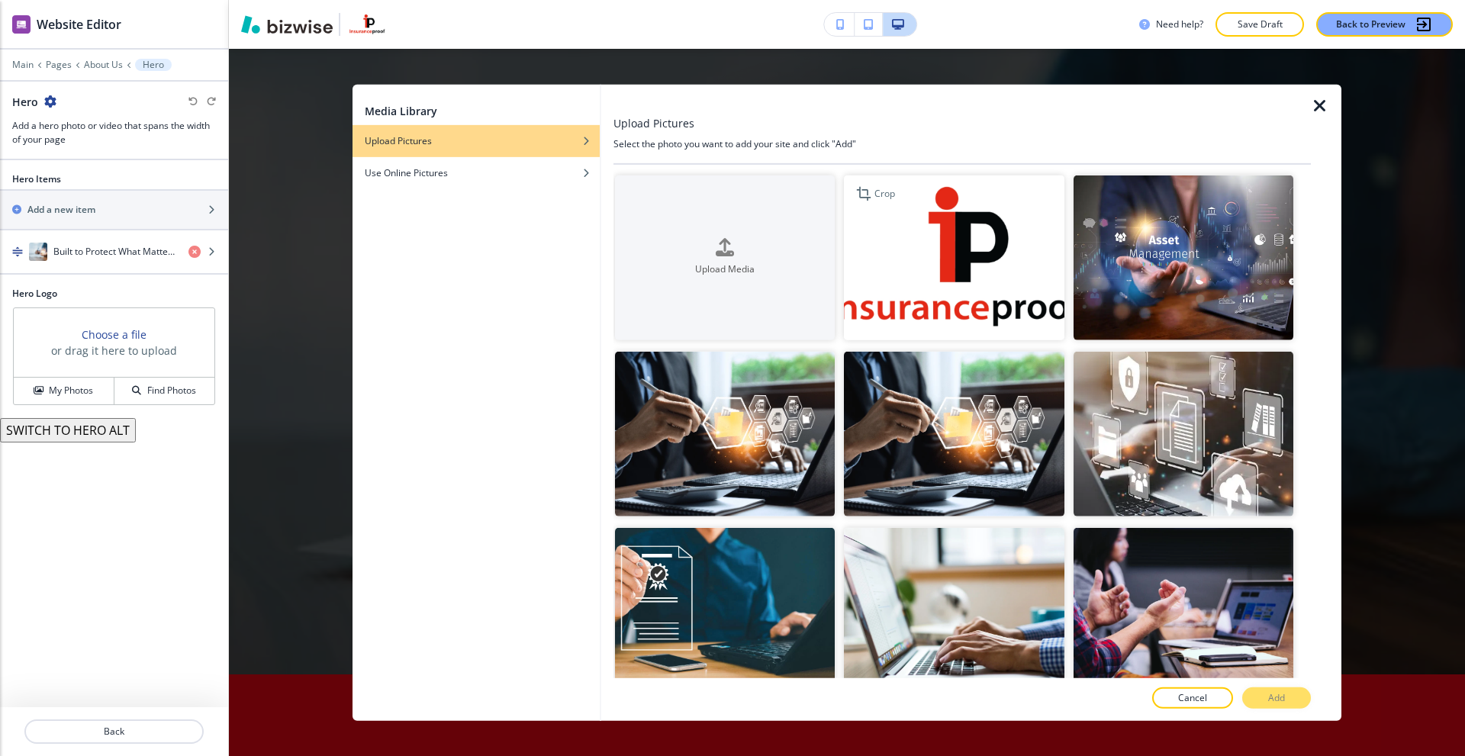
click at [936, 264] on img "button" at bounding box center [954, 257] width 220 height 165
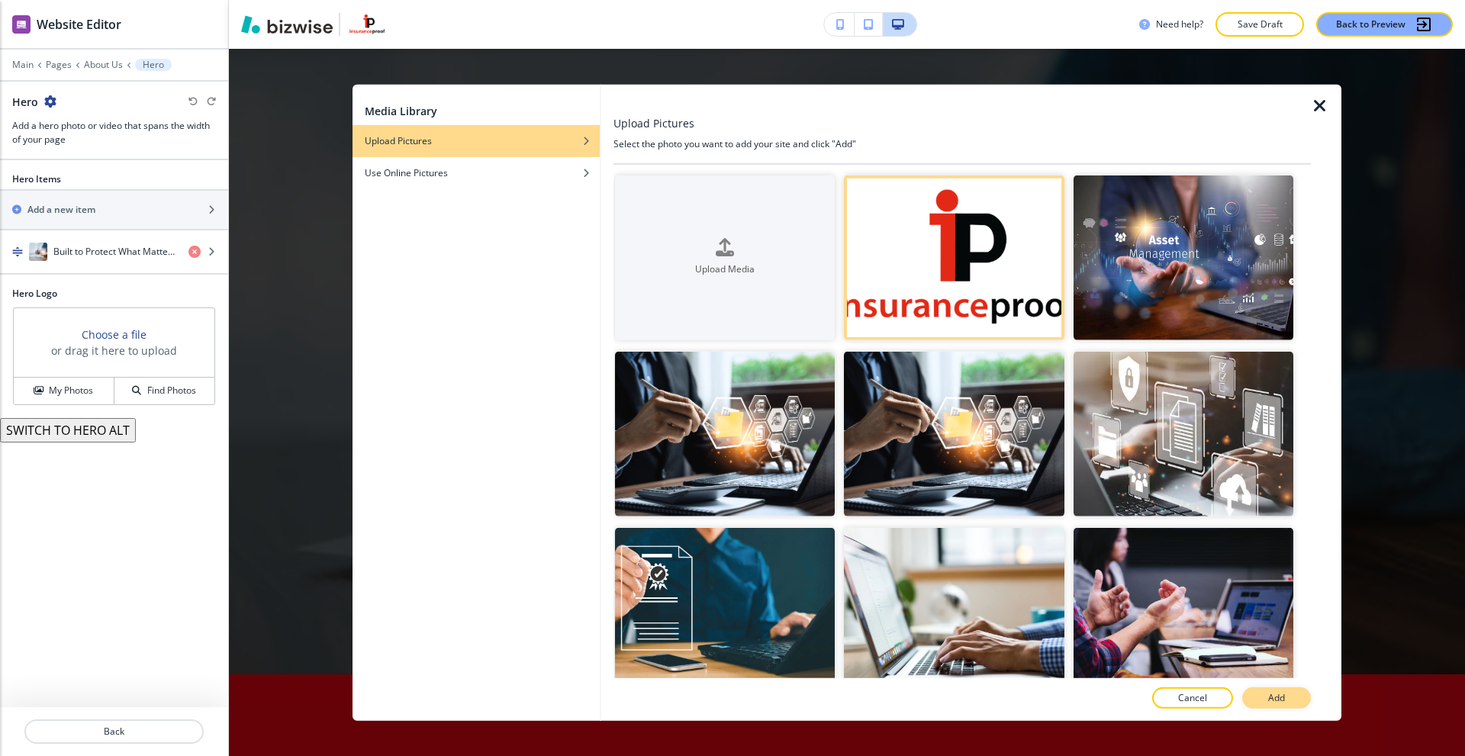
click at [1269, 692] on p "Add" at bounding box center [1277, 699] width 17 height 14
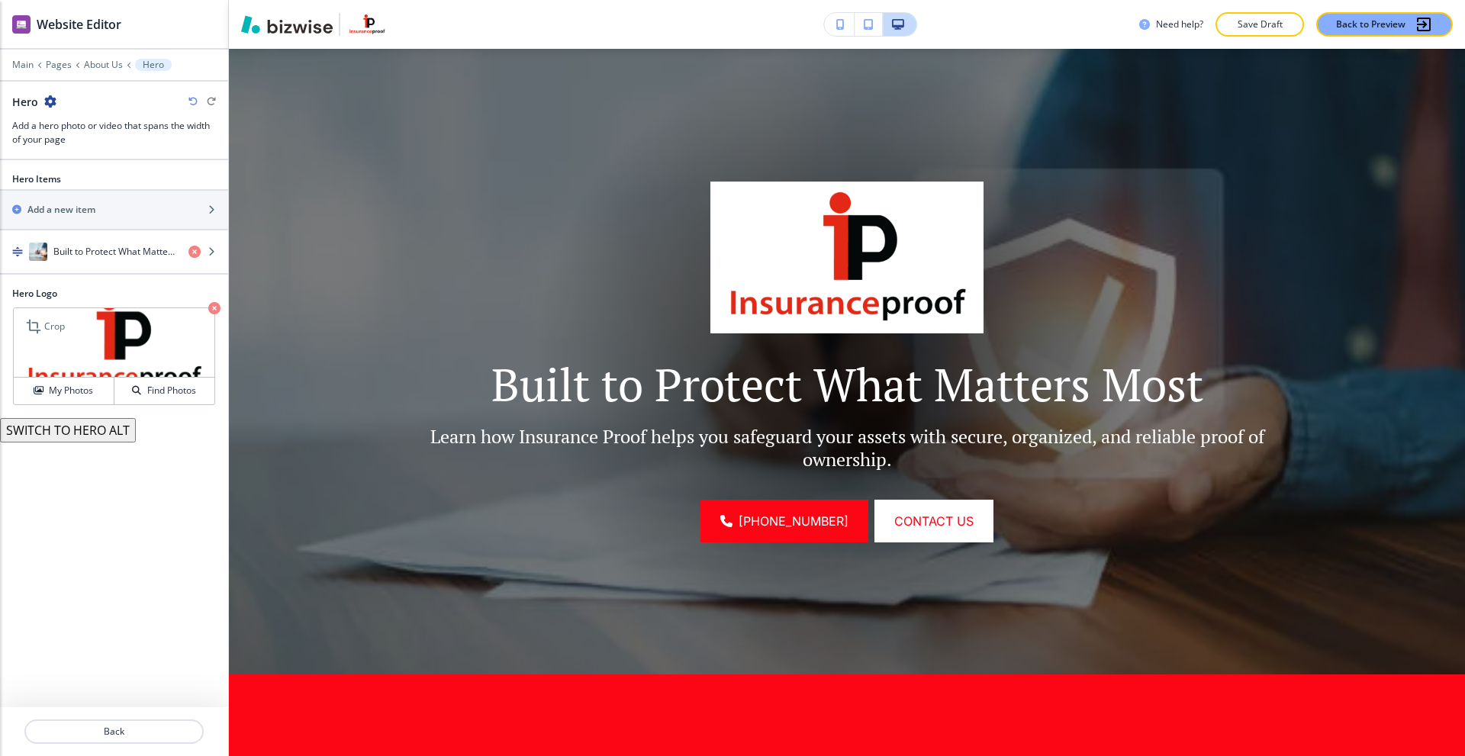
click at [214, 305] on icon "button" at bounding box center [214, 308] width 12 height 12
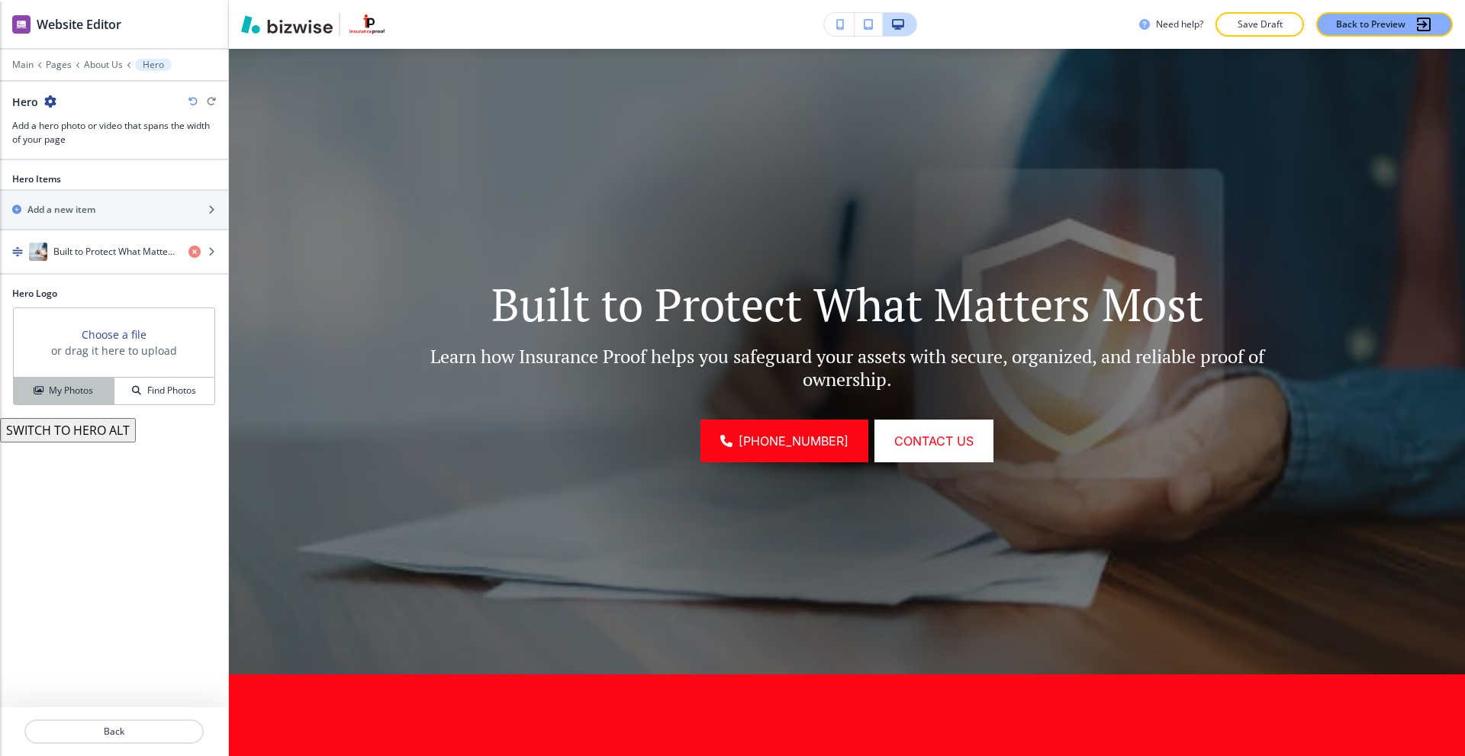
click at [77, 392] on h4 "My Photos" at bounding box center [71, 391] width 44 height 14
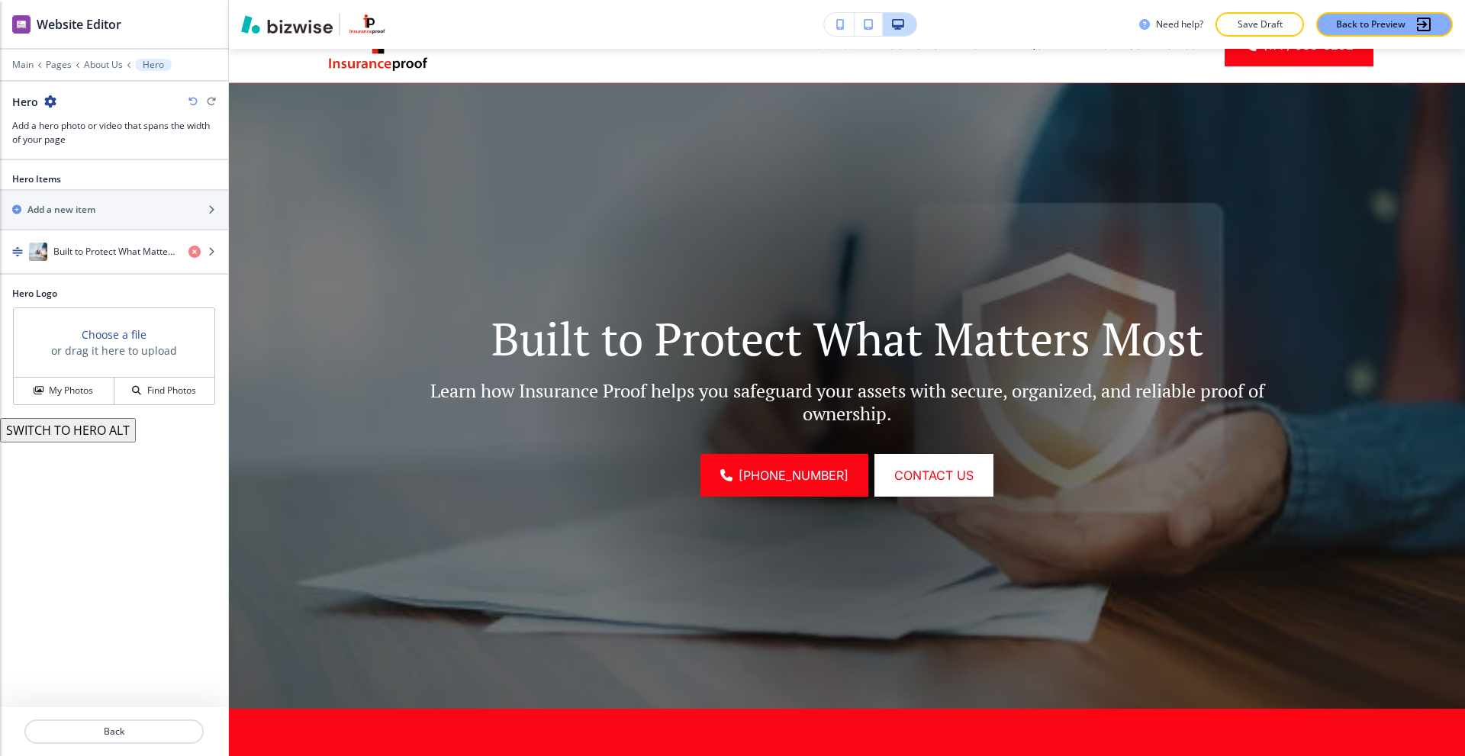
scroll to position [0, 0]
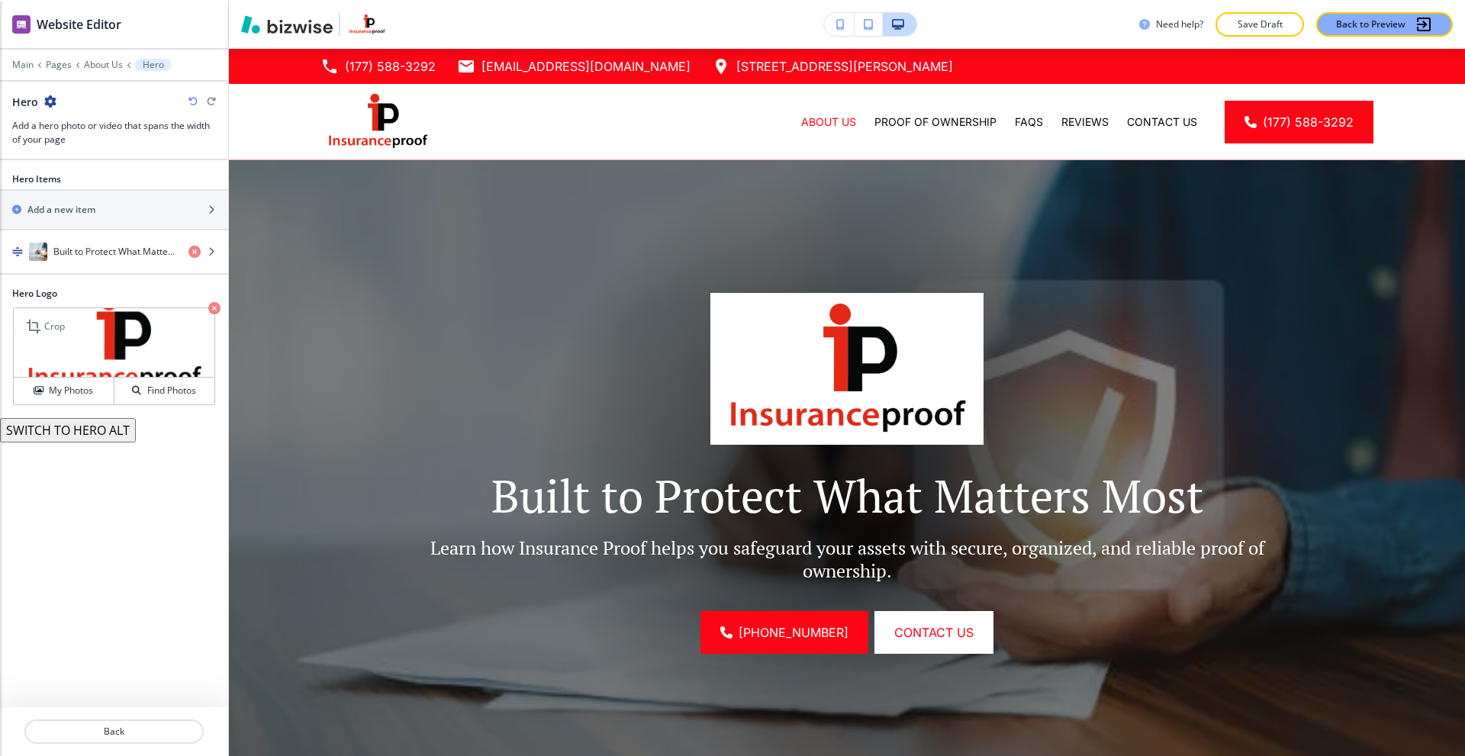
click at [213, 308] on icon "button" at bounding box center [214, 308] width 12 height 12
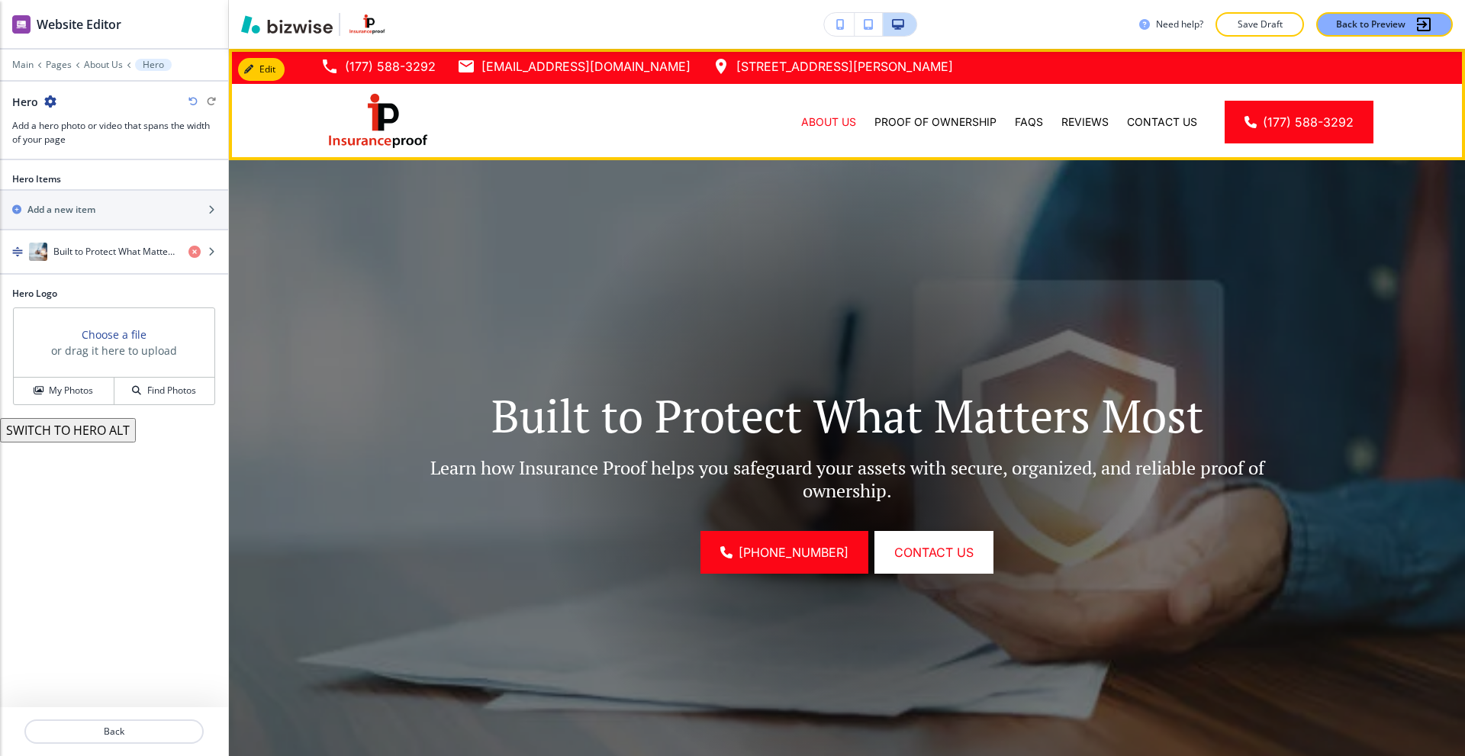
click at [400, 112] on img at bounding box center [378, 121] width 114 height 64
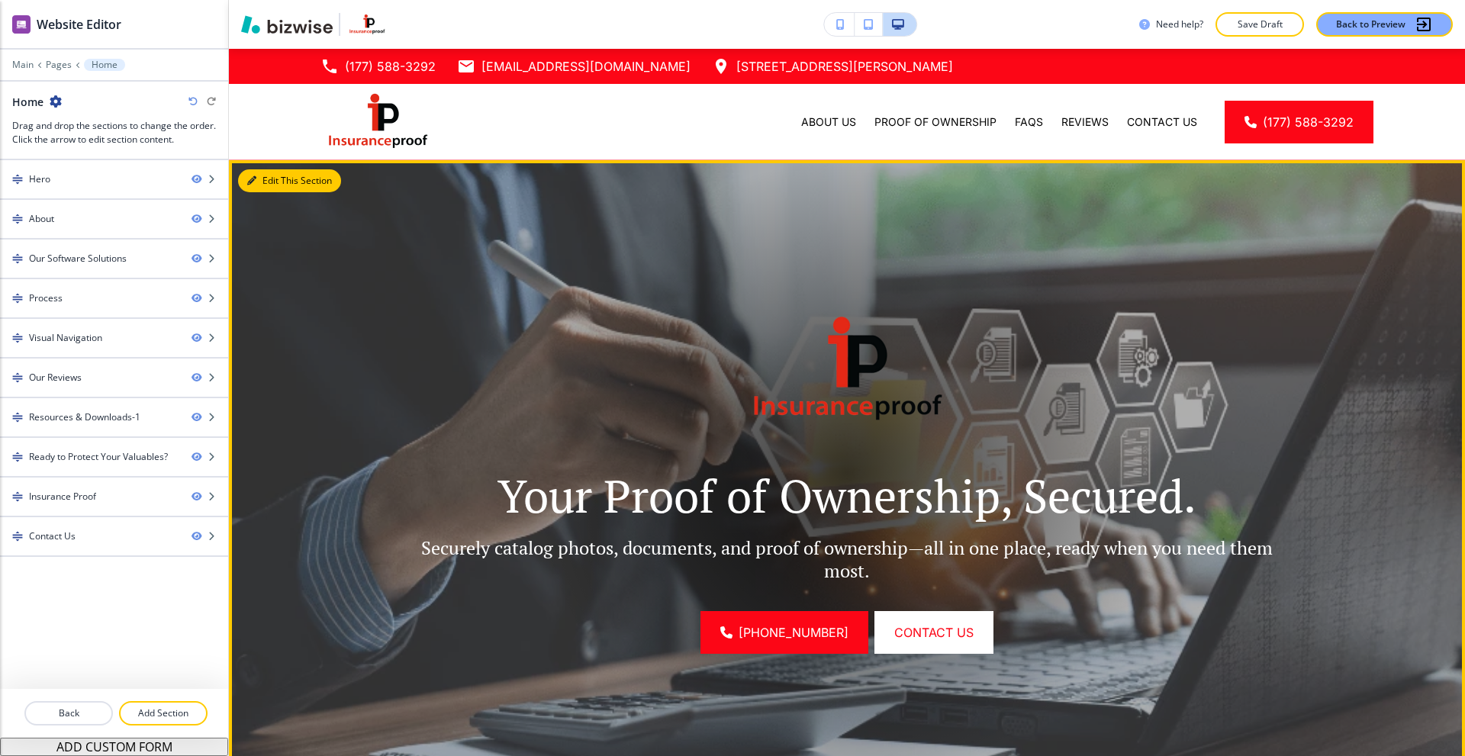
click at [260, 186] on button "Edit This Section" at bounding box center [289, 180] width 103 height 23
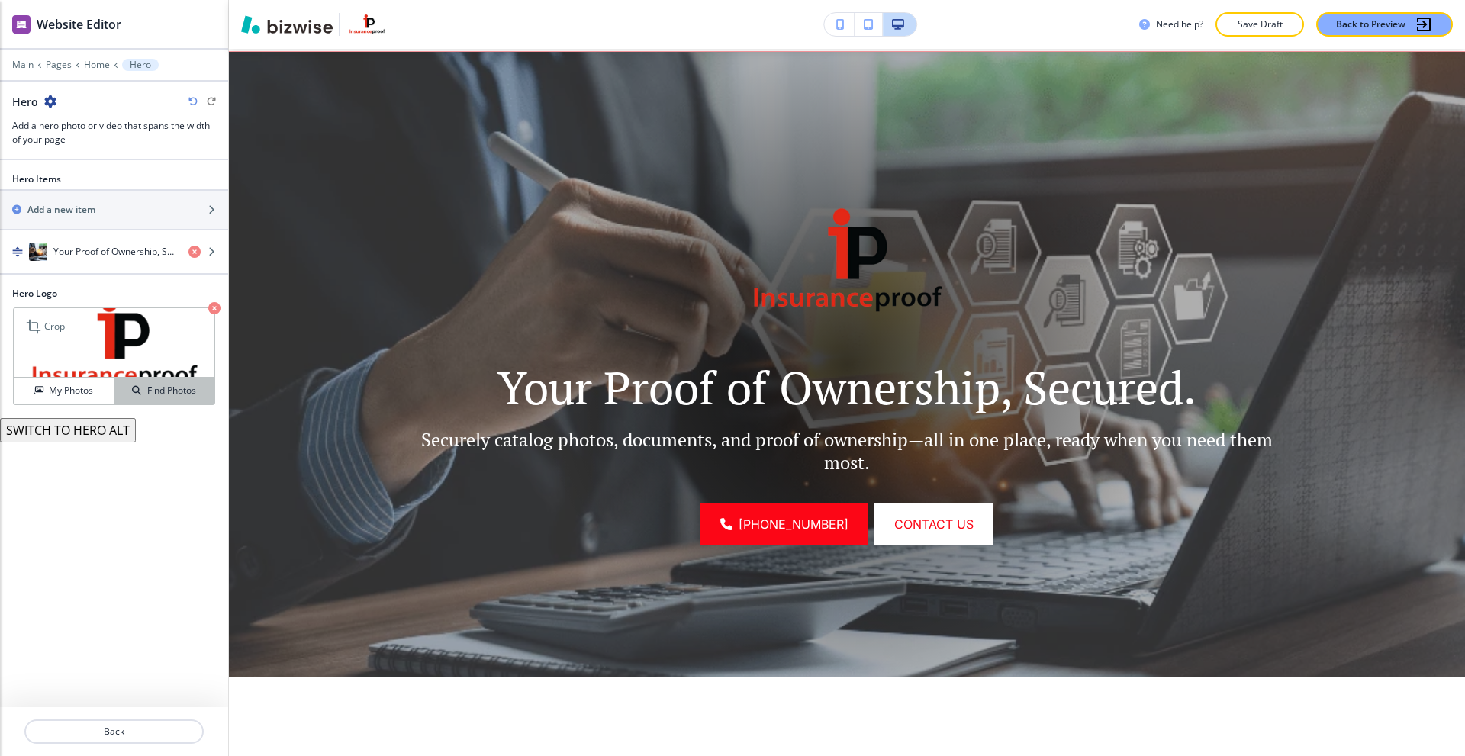
scroll to position [111, 0]
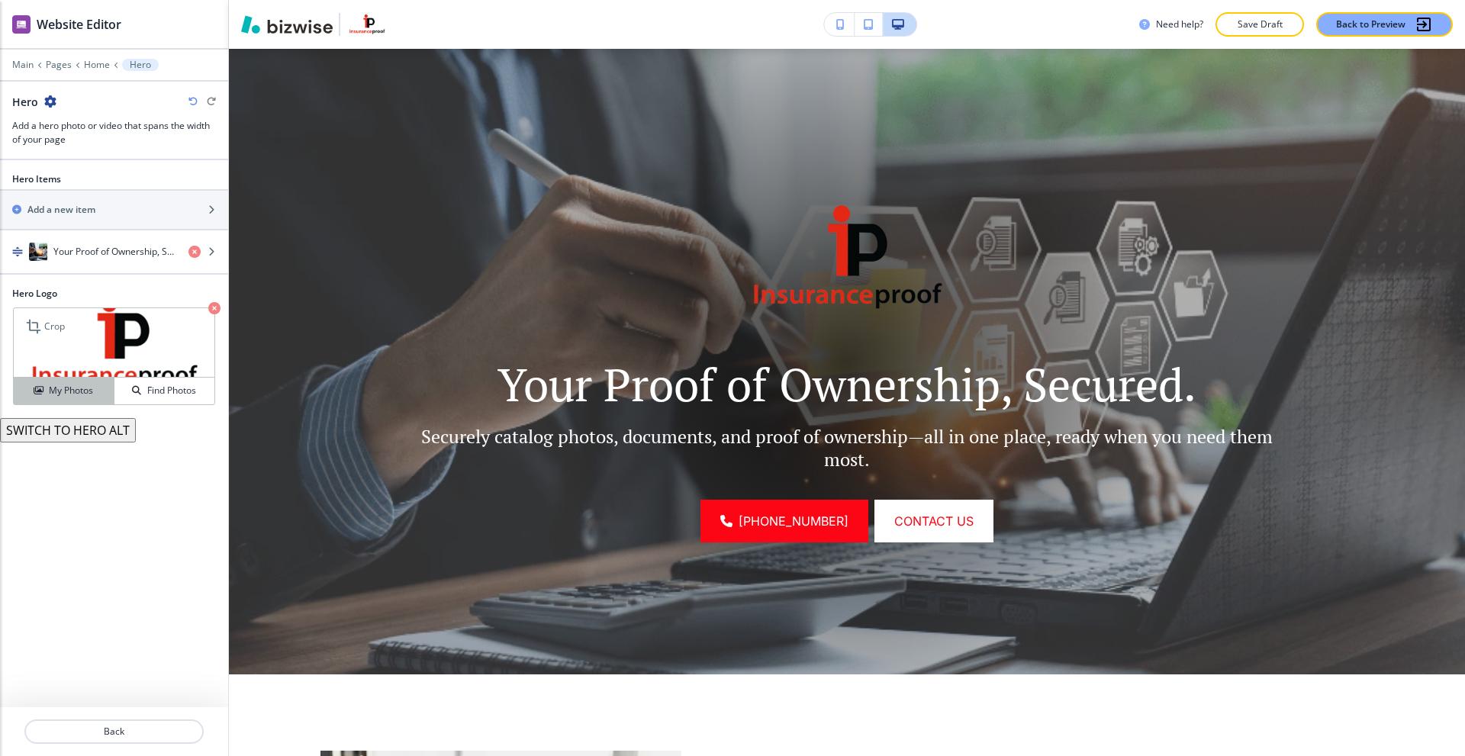
click at [89, 385] on h4 "My Photos" at bounding box center [71, 391] width 44 height 14
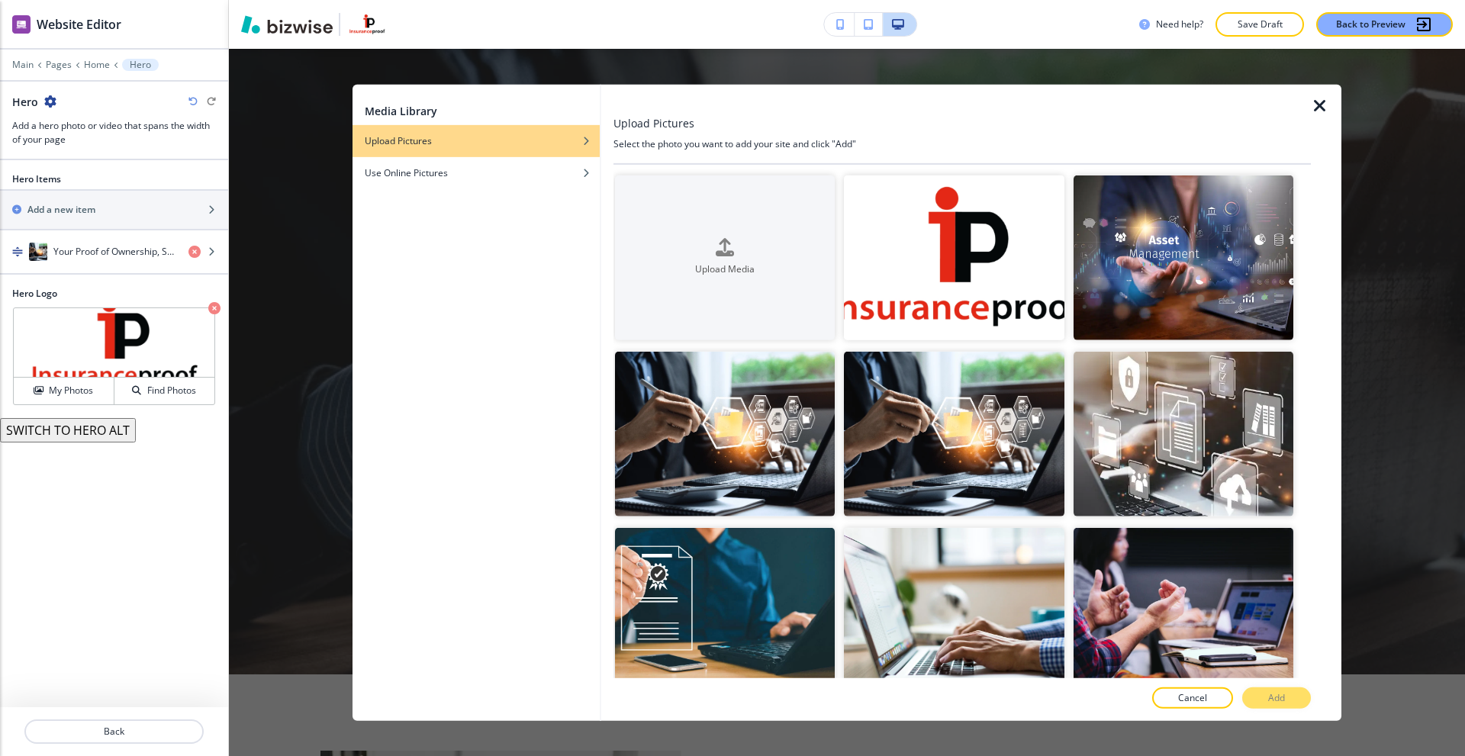
drag, startPoint x: 1320, startPoint y: 108, endPoint x: 1116, endPoint y: 165, distance: 212.2
click at [1320, 108] on icon "button" at bounding box center [1320, 105] width 18 height 18
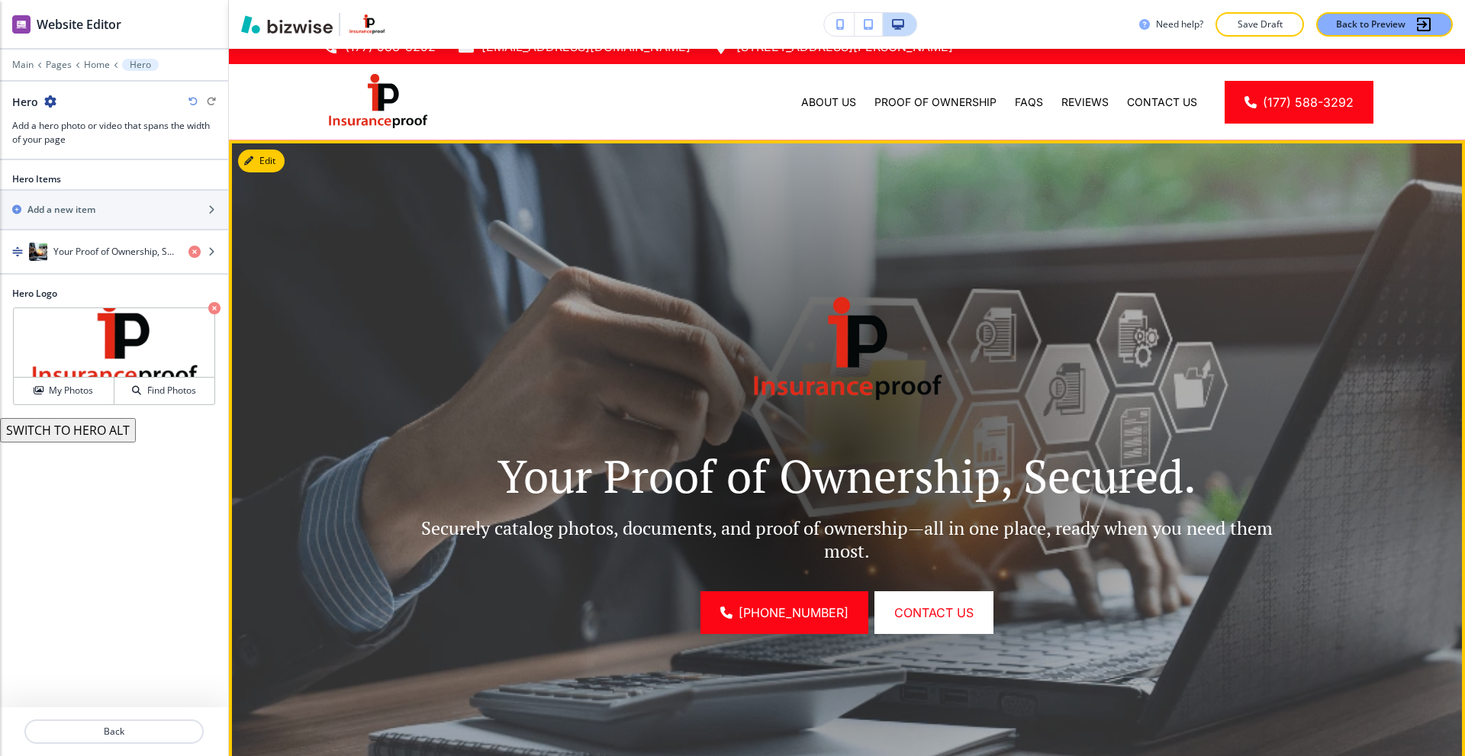
scroll to position [0, 0]
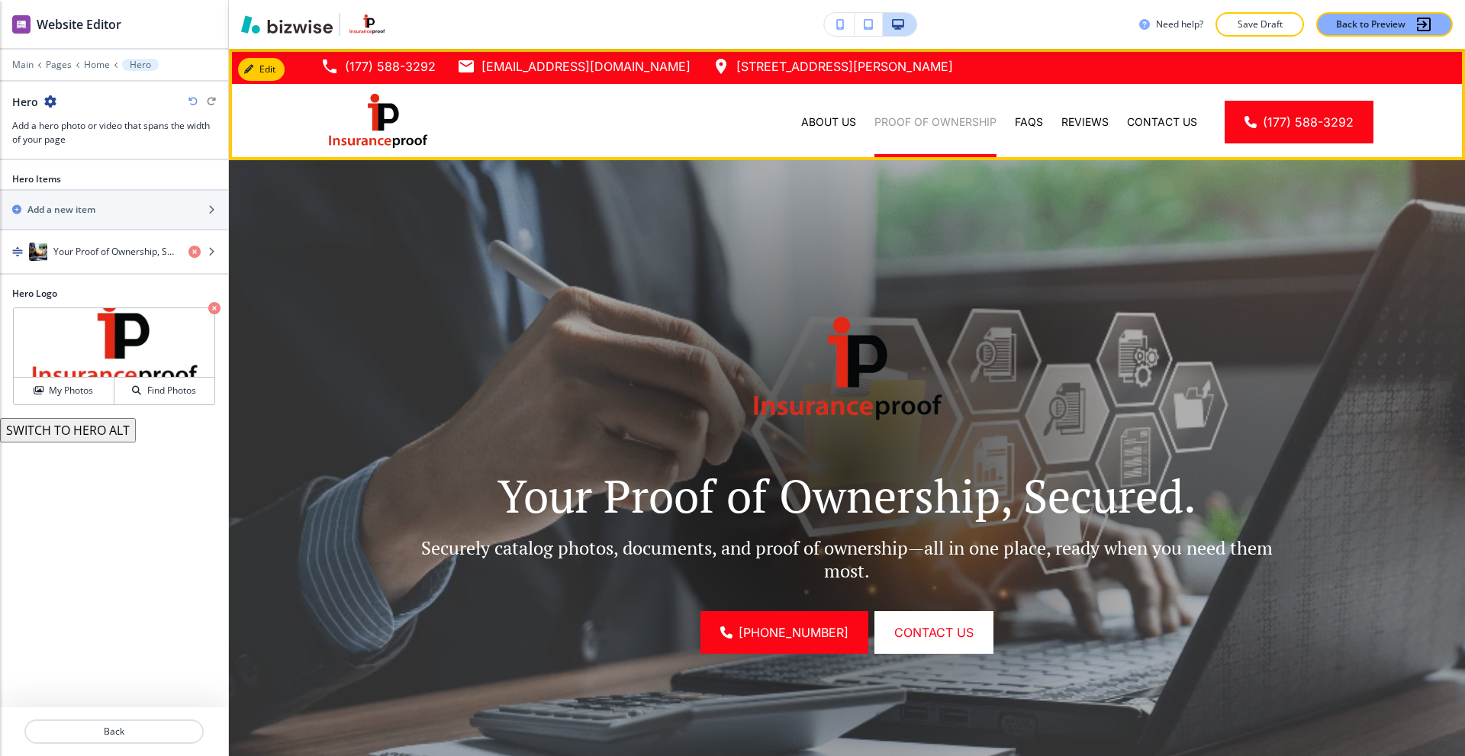
click at [915, 122] on p "Proof of Ownership" at bounding box center [936, 121] width 122 height 15
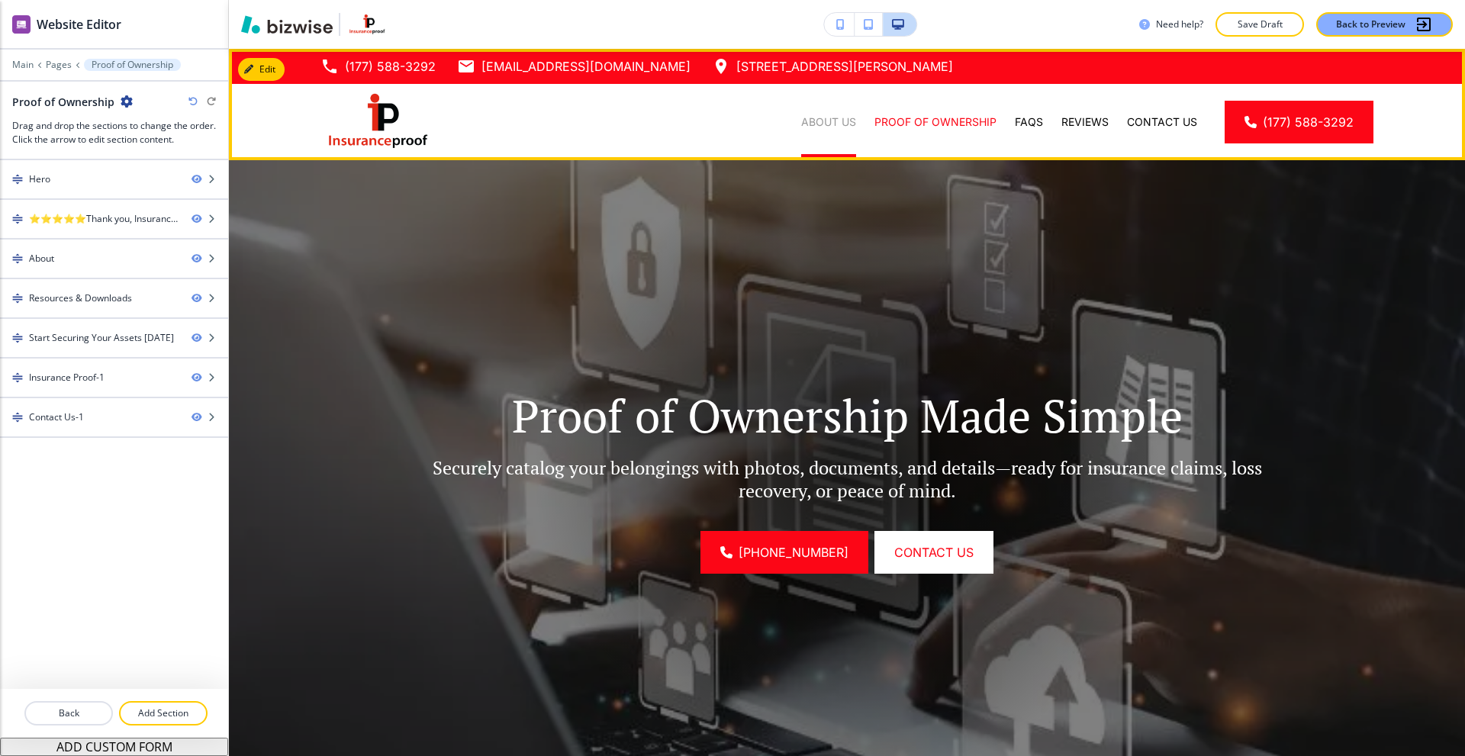
click at [820, 119] on p "About Us" at bounding box center [828, 121] width 55 height 15
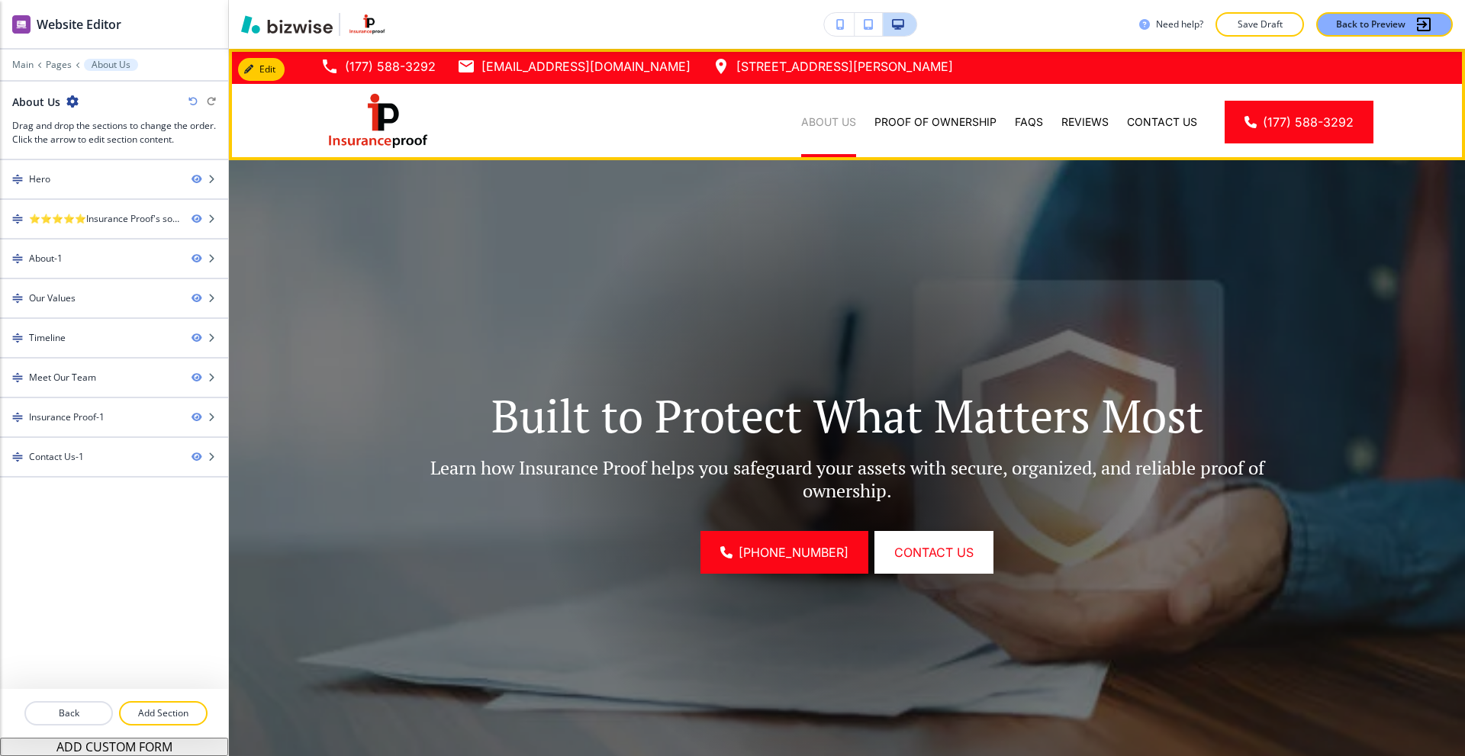
click at [814, 120] on p "About Us" at bounding box center [828, 121] width 55 height 15
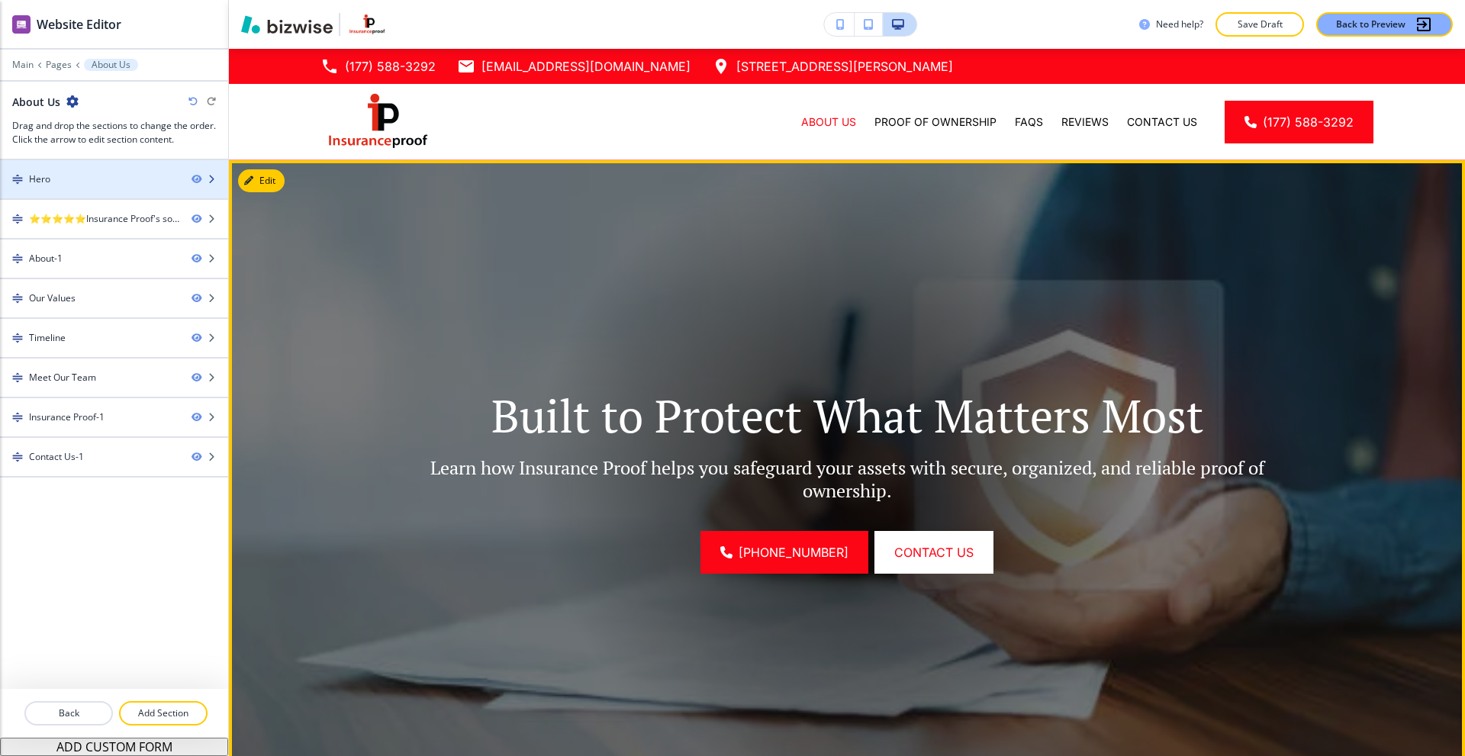
click at [44, 181] on div "Hero" at bounding box center [39, 179] width 21 height 14
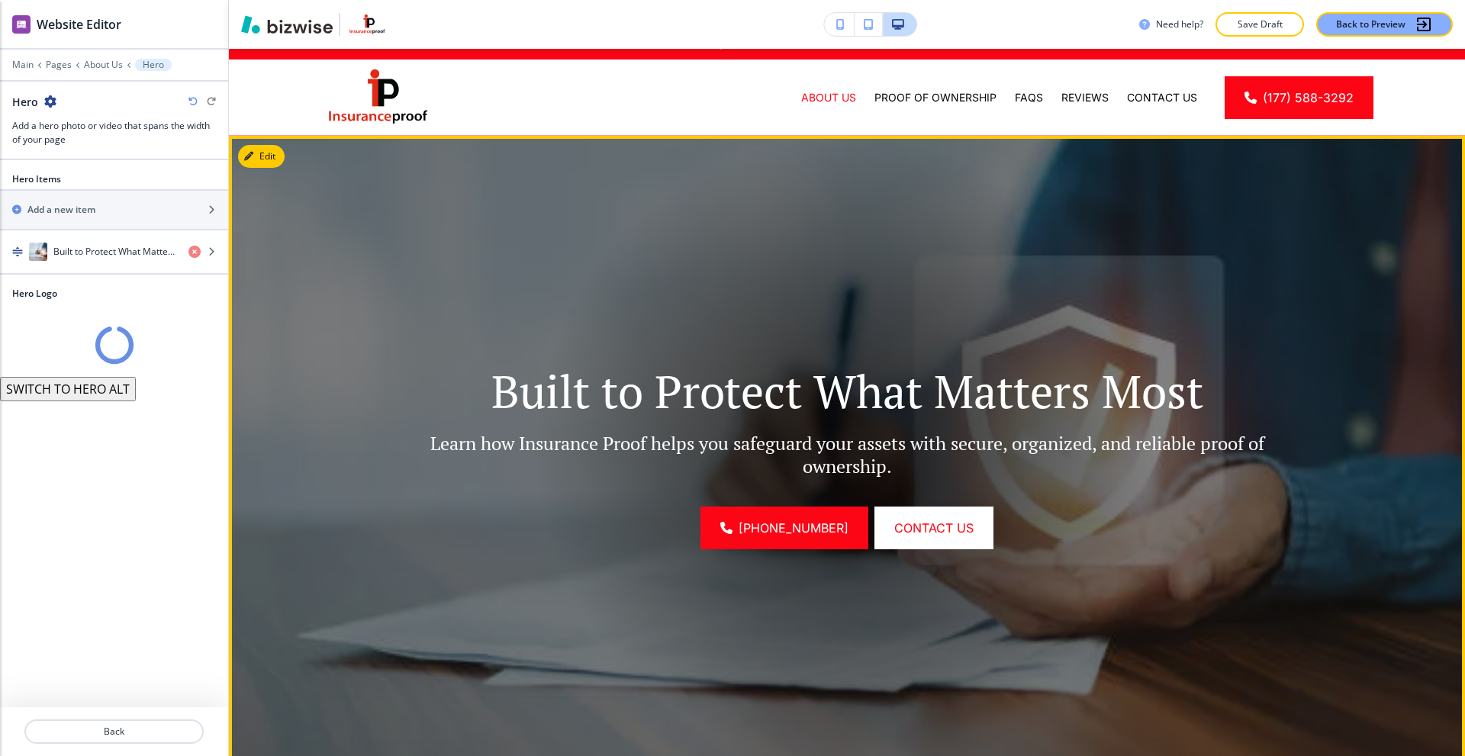
scroll to position [76, 0]
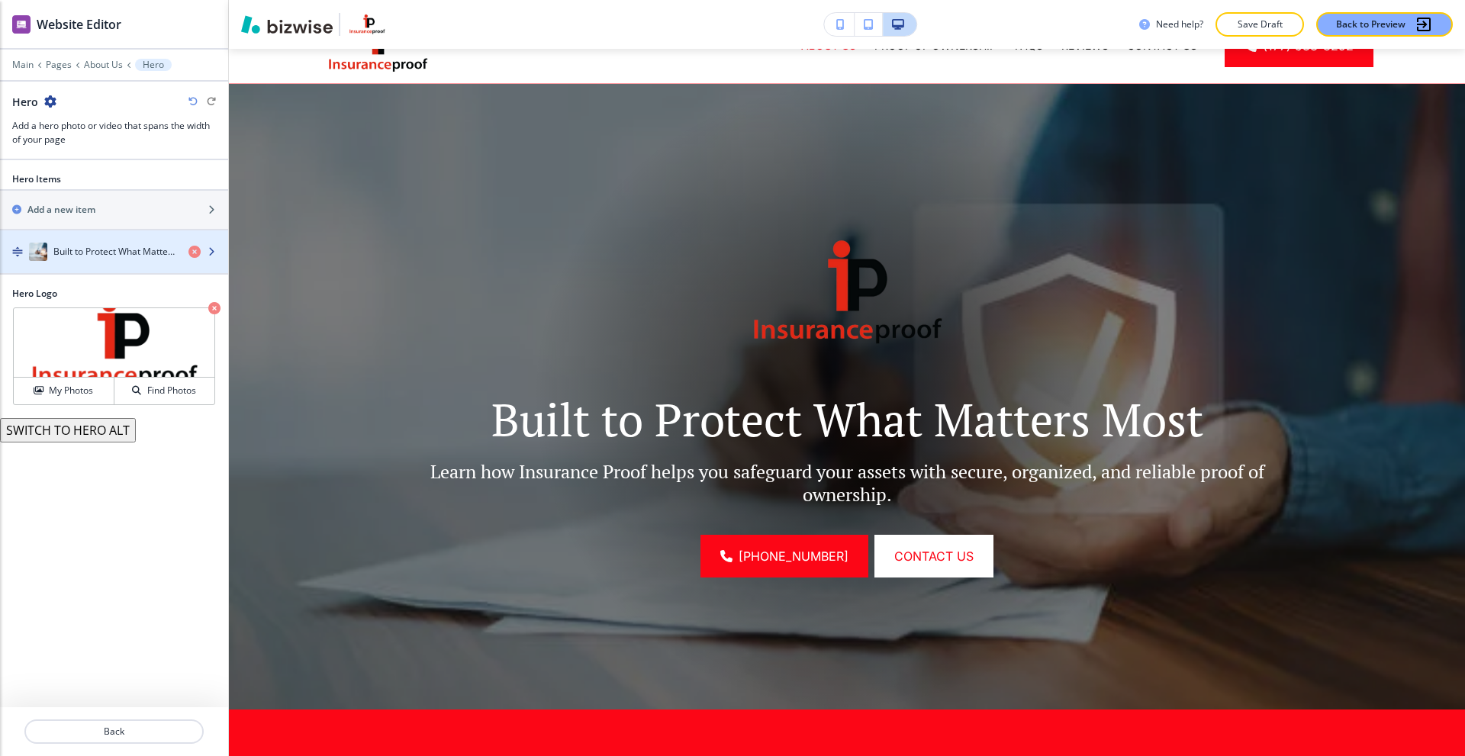
click at [105, 252] on h4 "Built to Protect What Matters Most" at bounding box center [114, 252] width 123 height 14
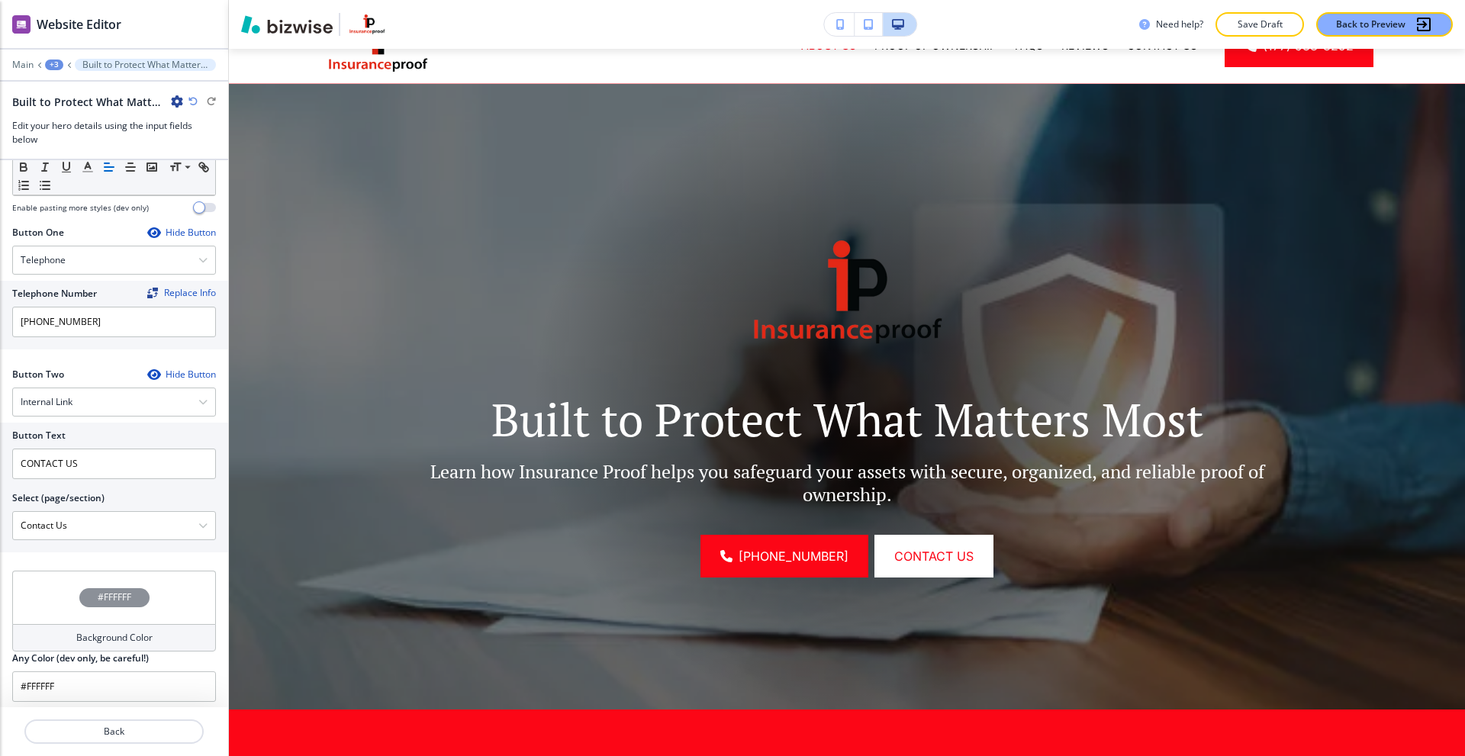
scroll to position [617, 0]
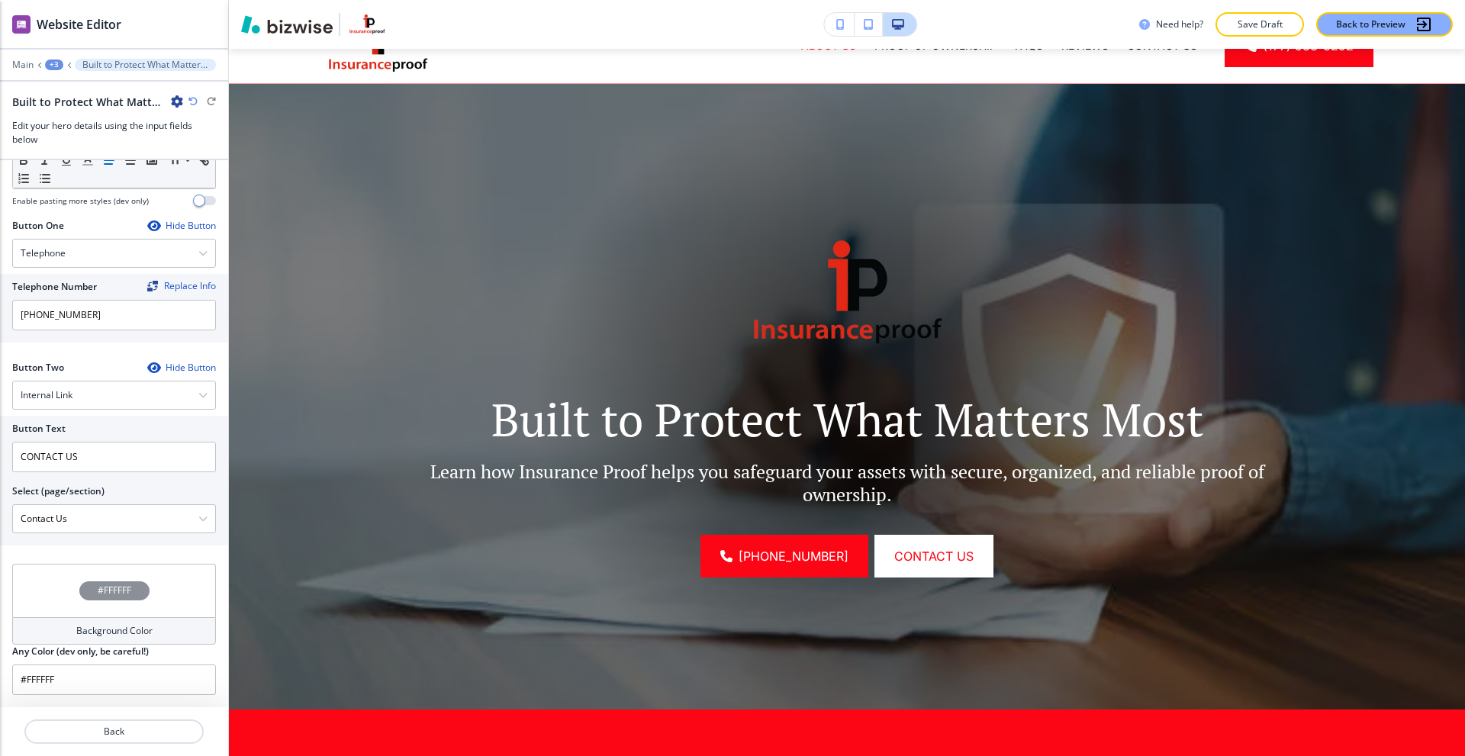
click at [102, 614] on div "#FFFFFF" at bounding box center [114, 590] width 204 height 53
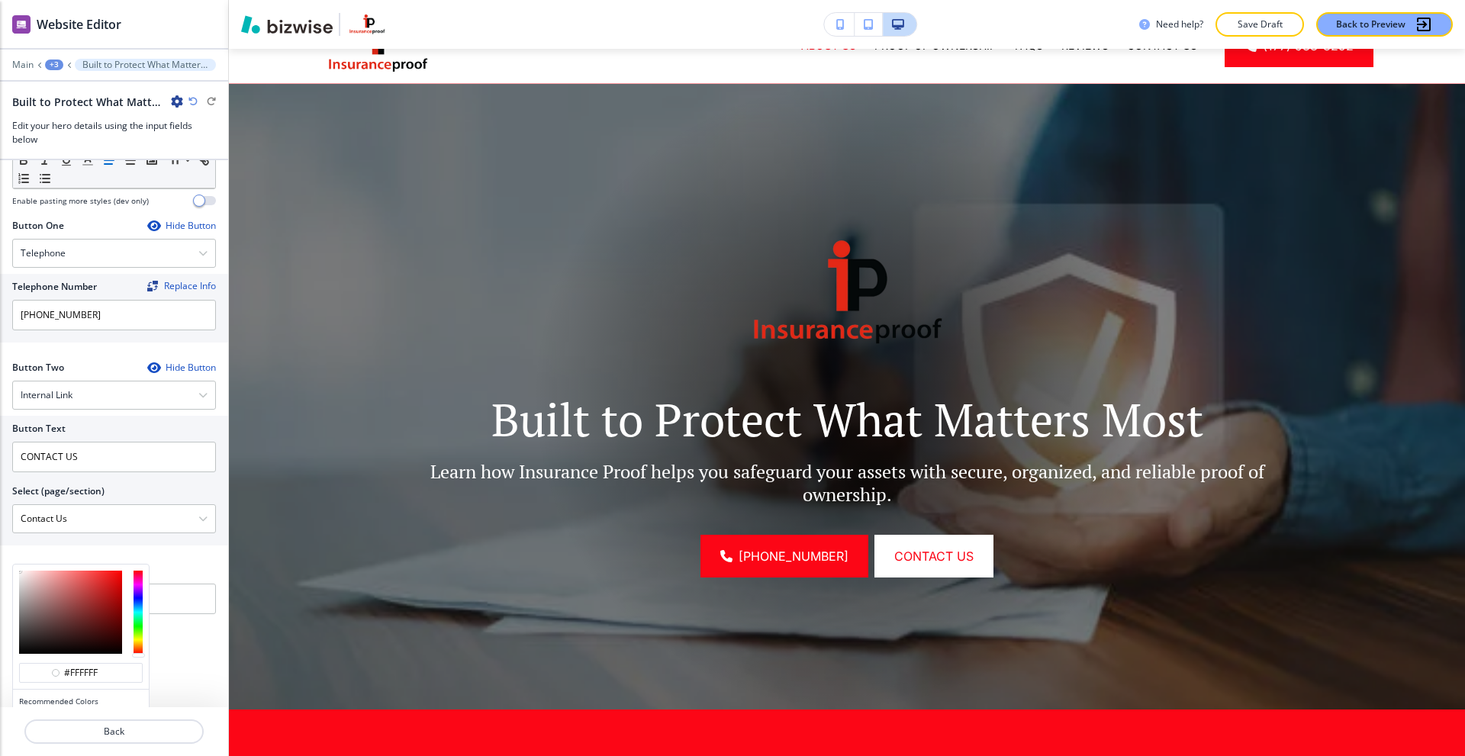
type input "#a6a2a2"
click at [21, 600] on div at bounding box center [70, 612] width 103 height 83
type input "#a6a2a2"
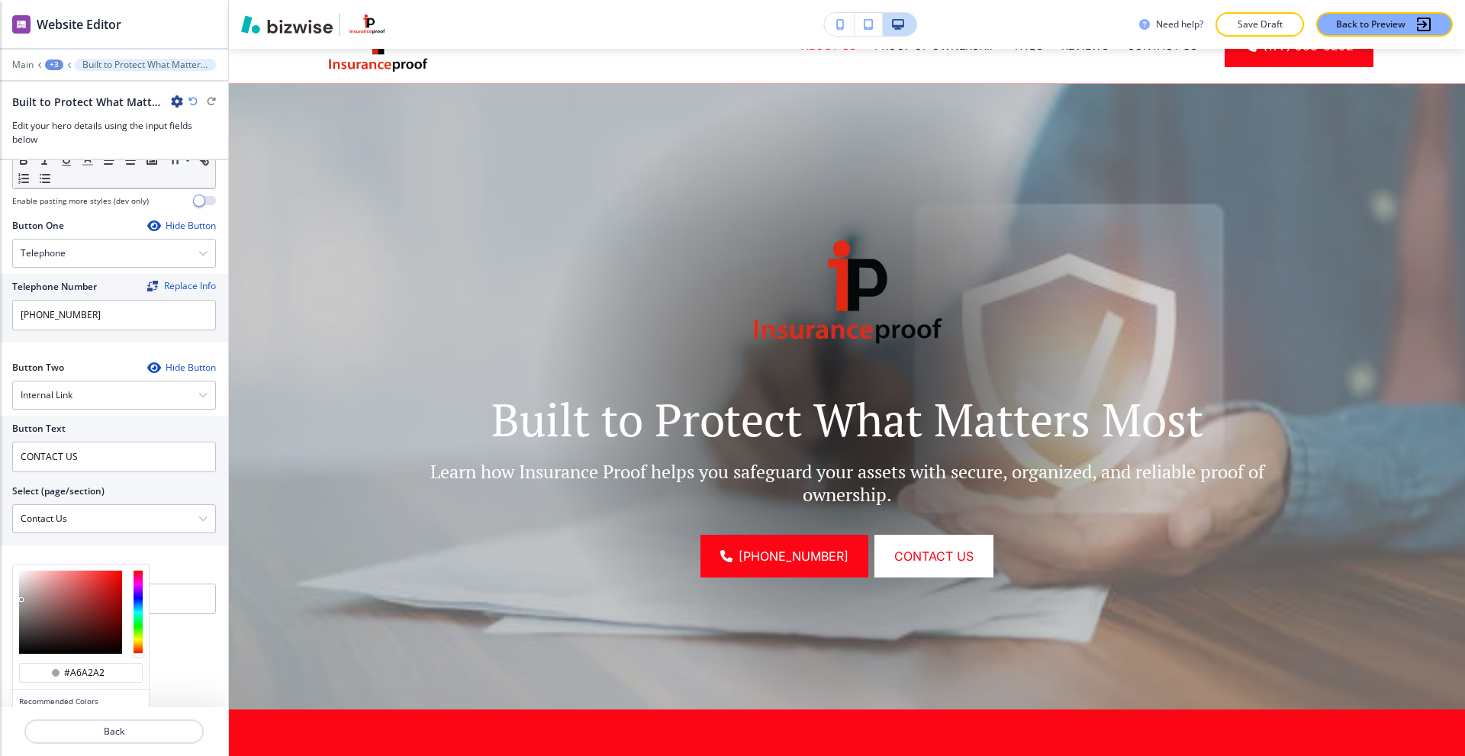
type input "#aaa8a8"
click at [21, 598] on div at bounding box center [20, 598] width 3 height 3
type input "#aaa8a8"
type input "#bdb9b9"
click at [21, 592] on div at bounding box center [70, 612] width 103 height 83
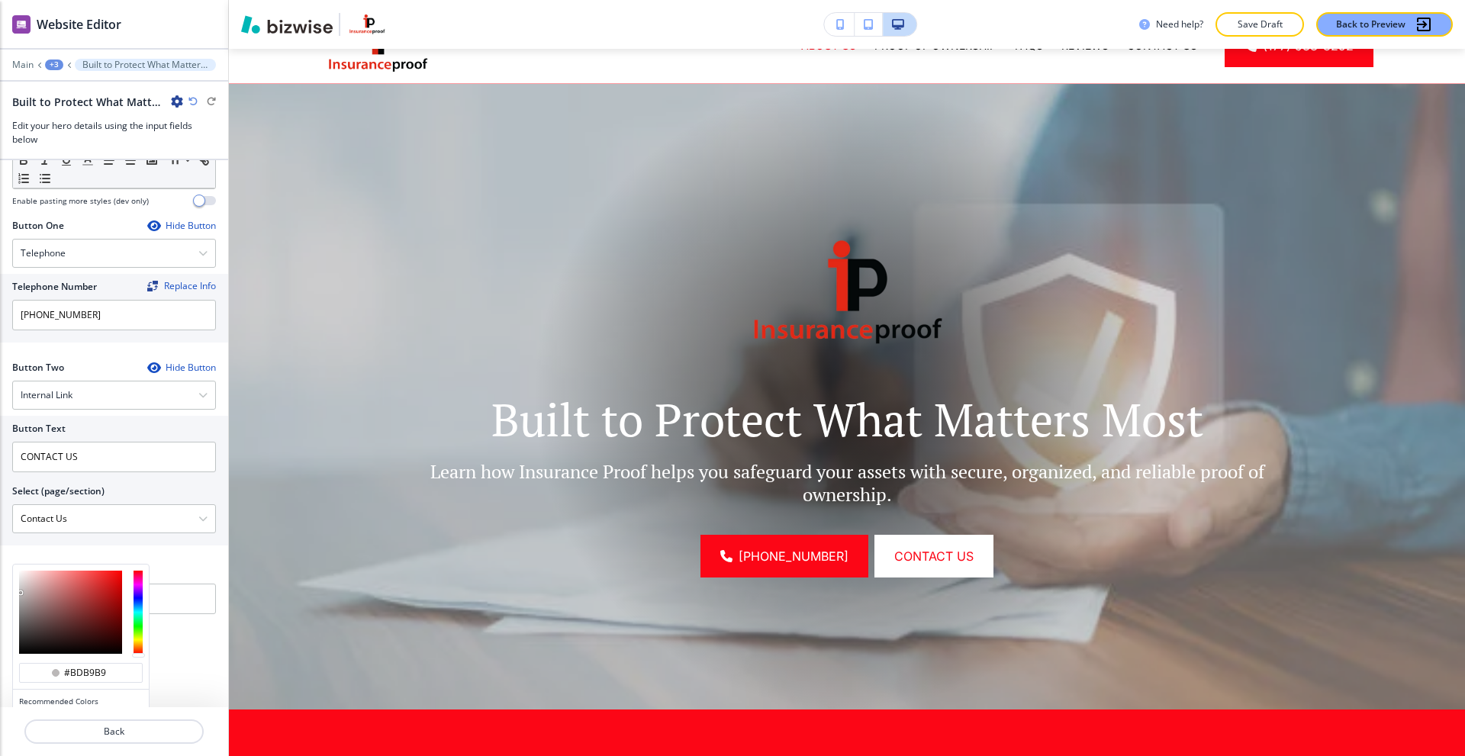
type input "#bdb9b9"
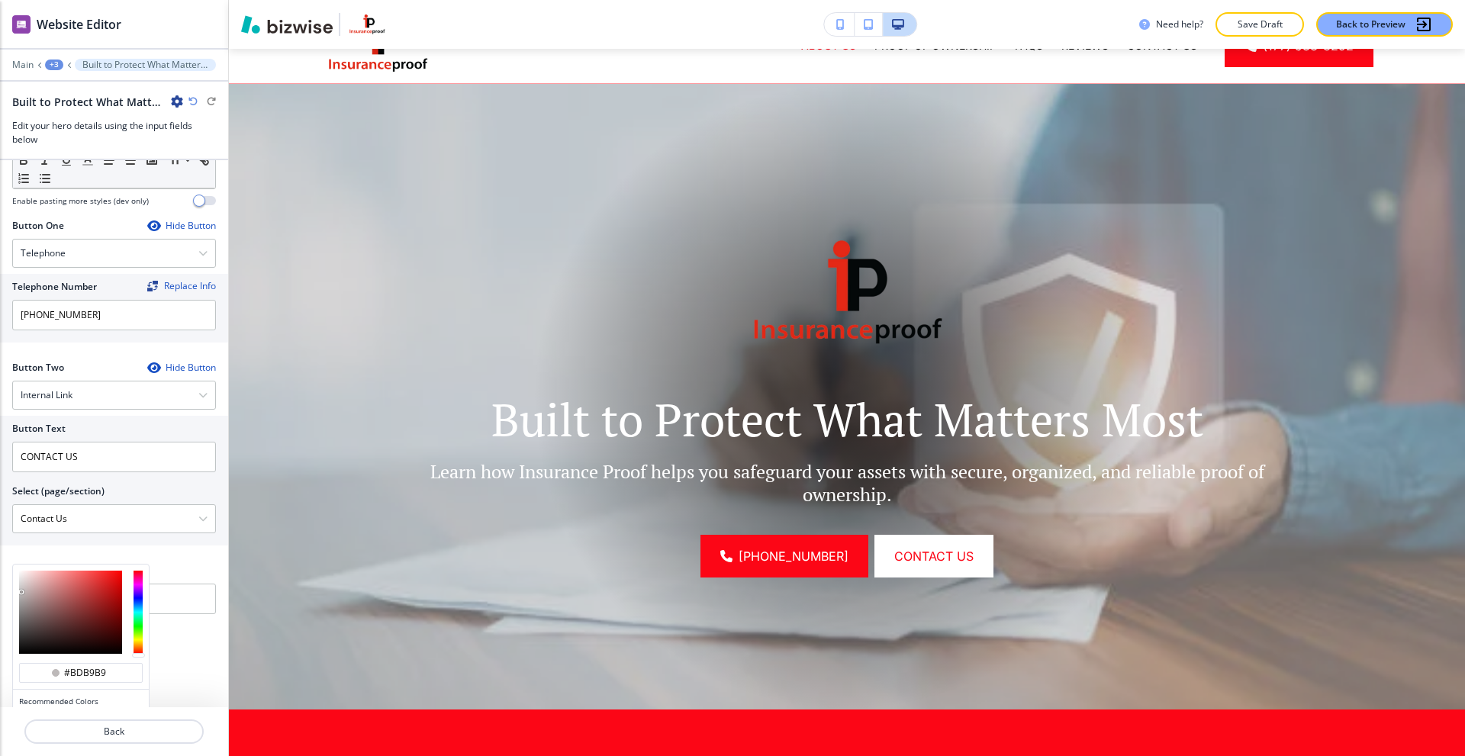
type input "#c4bdbd"
click at [23, 590] on div at bounding box center [70, 612] width 103 height 83
type input "#c4bdbd"
type input "#8a8989"
click at [20, 609] on div at bounding box center [70, 612] width 103 height 83
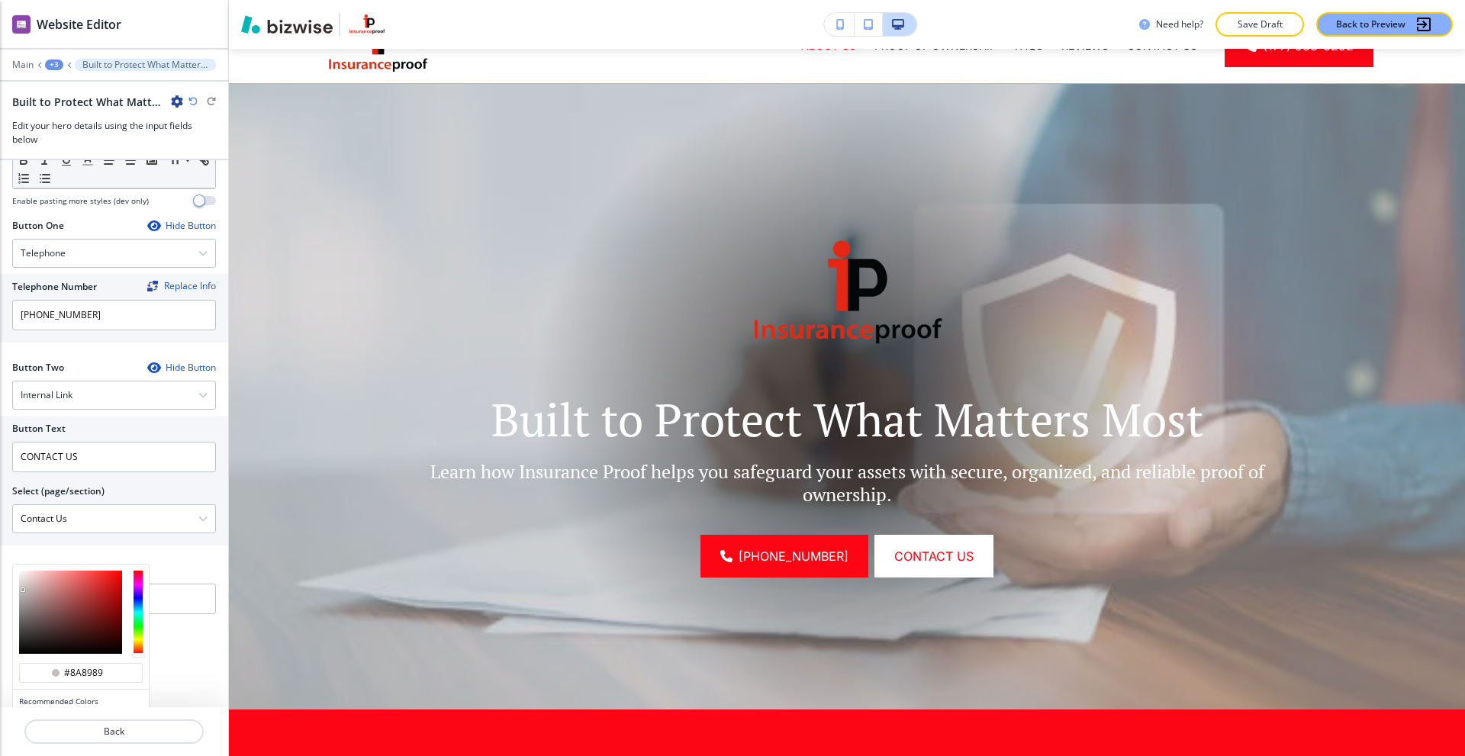
type input "#8a8989"
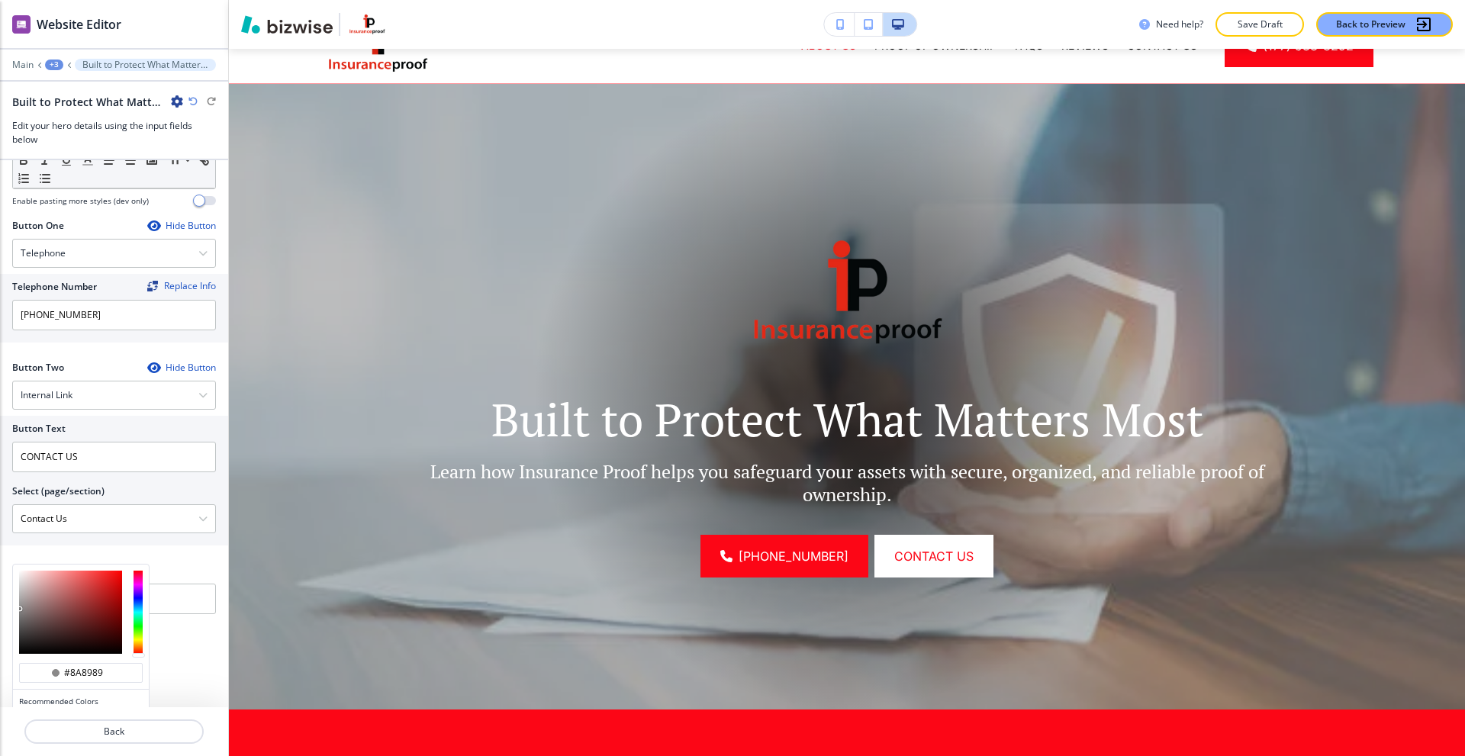
type input "#878686"
click at [20, 610] on div at bounding box center [19, 609] width 3 height 3
type input "#878686"
type input "#838282"
click at [20, 611] on div at bounding box center [21, 612] width 3 height 3
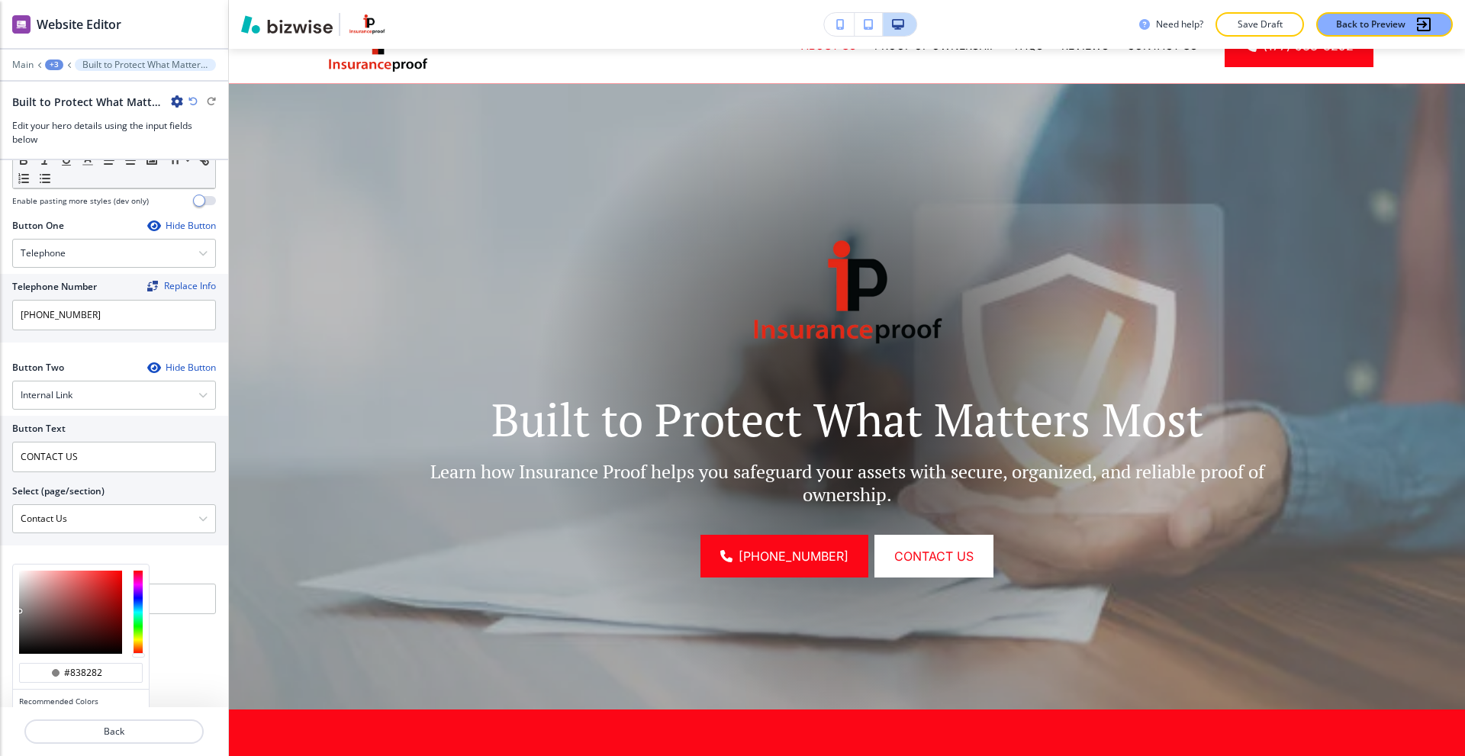
type input "#838282"
type input "#797777"
click at [21, 614] on div at bounding box center [70, 612] width 103 height 83
type input "#797777"
type input "#6d6c6c"
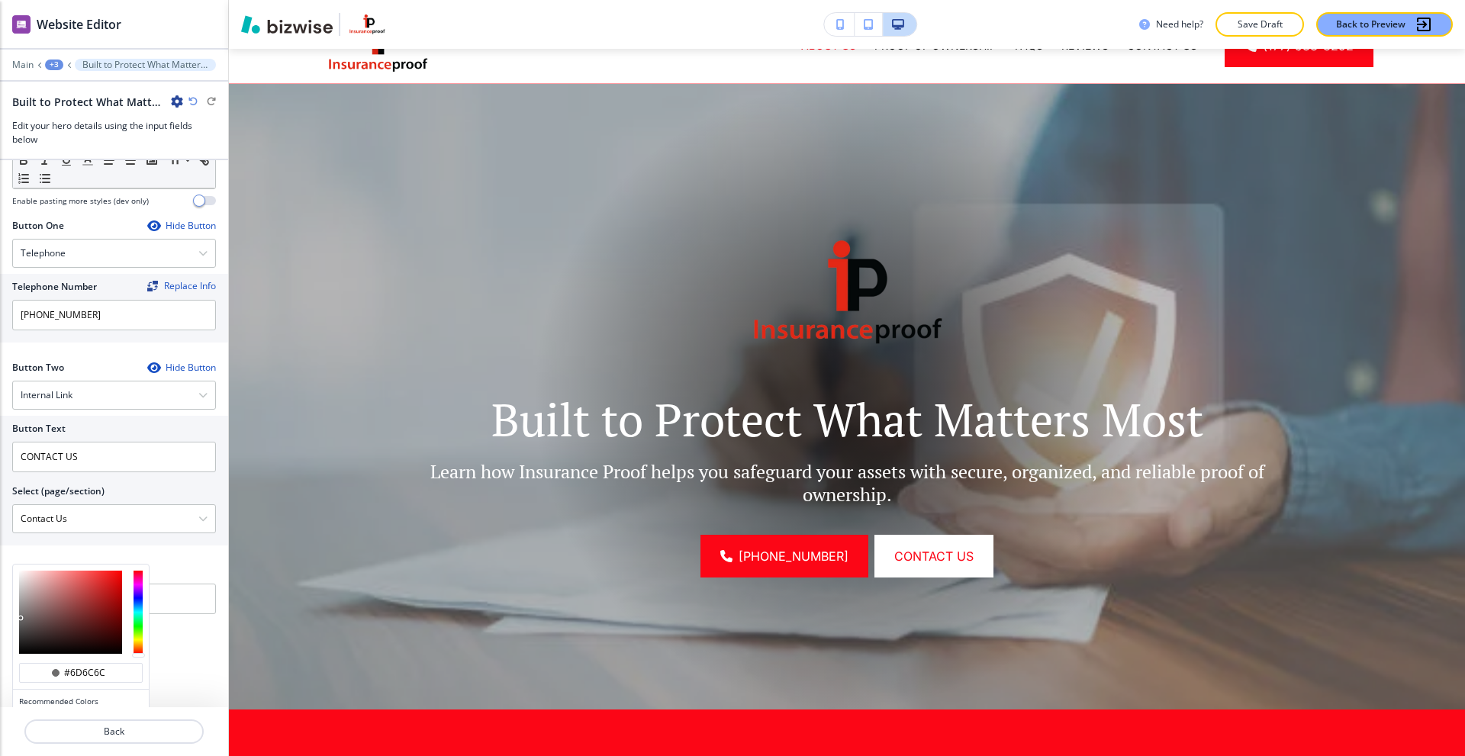
click at [21, 618] on div at bounding box center [70, 612] width 103 height 83
type input "#6d6c6c"
type input "#6b6a6a"
click at [21, 619] on div at bounding box center [20, 618] width 3 height 3
type input "#6b6a6a"
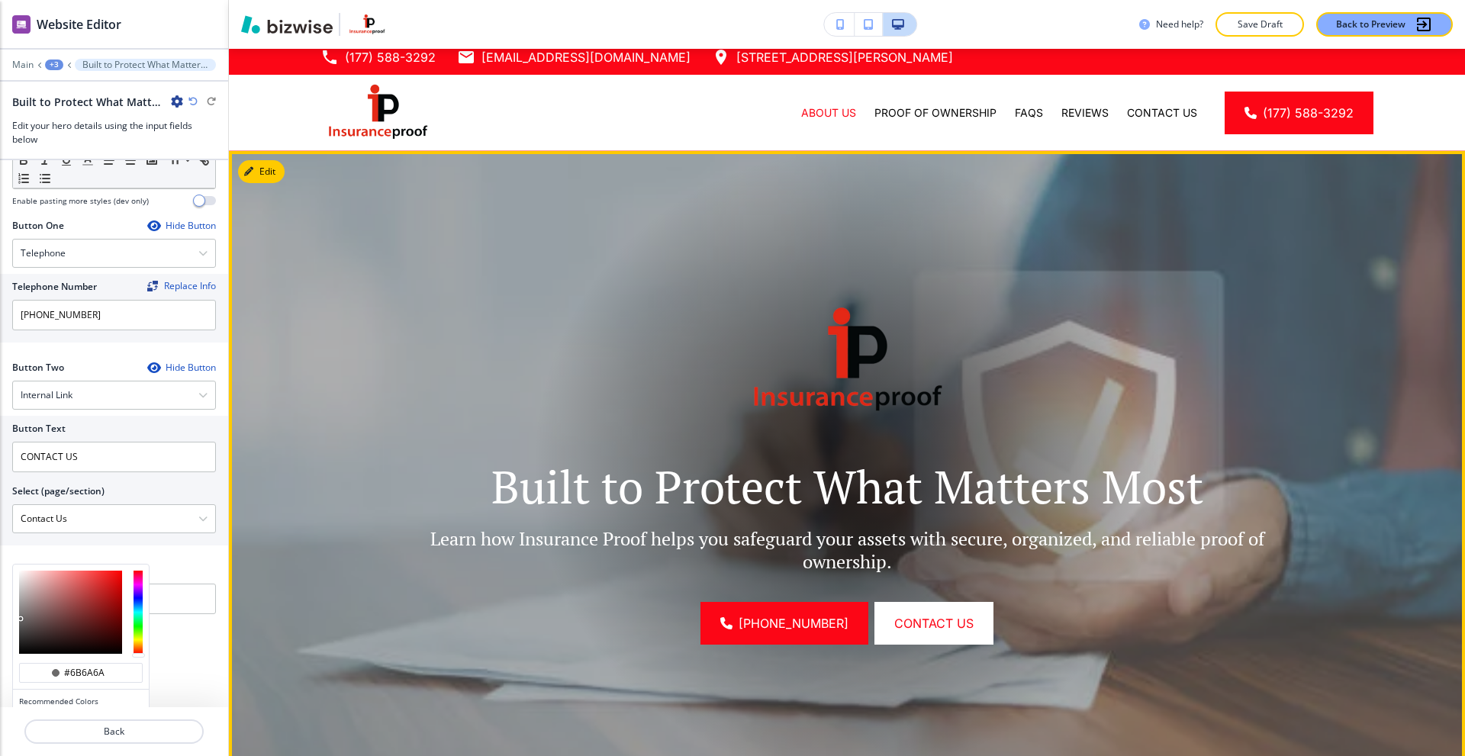
scroll to position [0, 0]
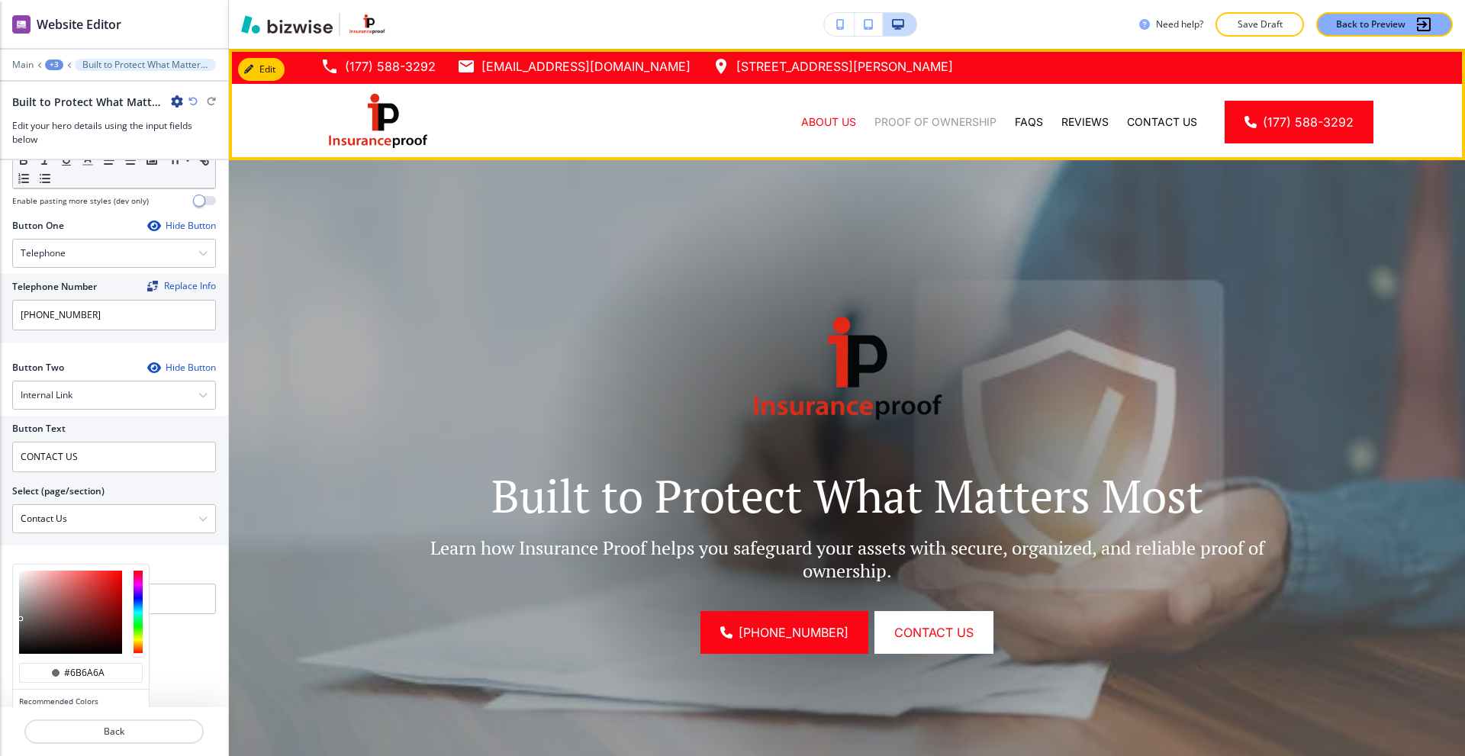
click at [931, 120] on p "Proof of Ownership" at bounding box center [936, 121] width 122 height 15
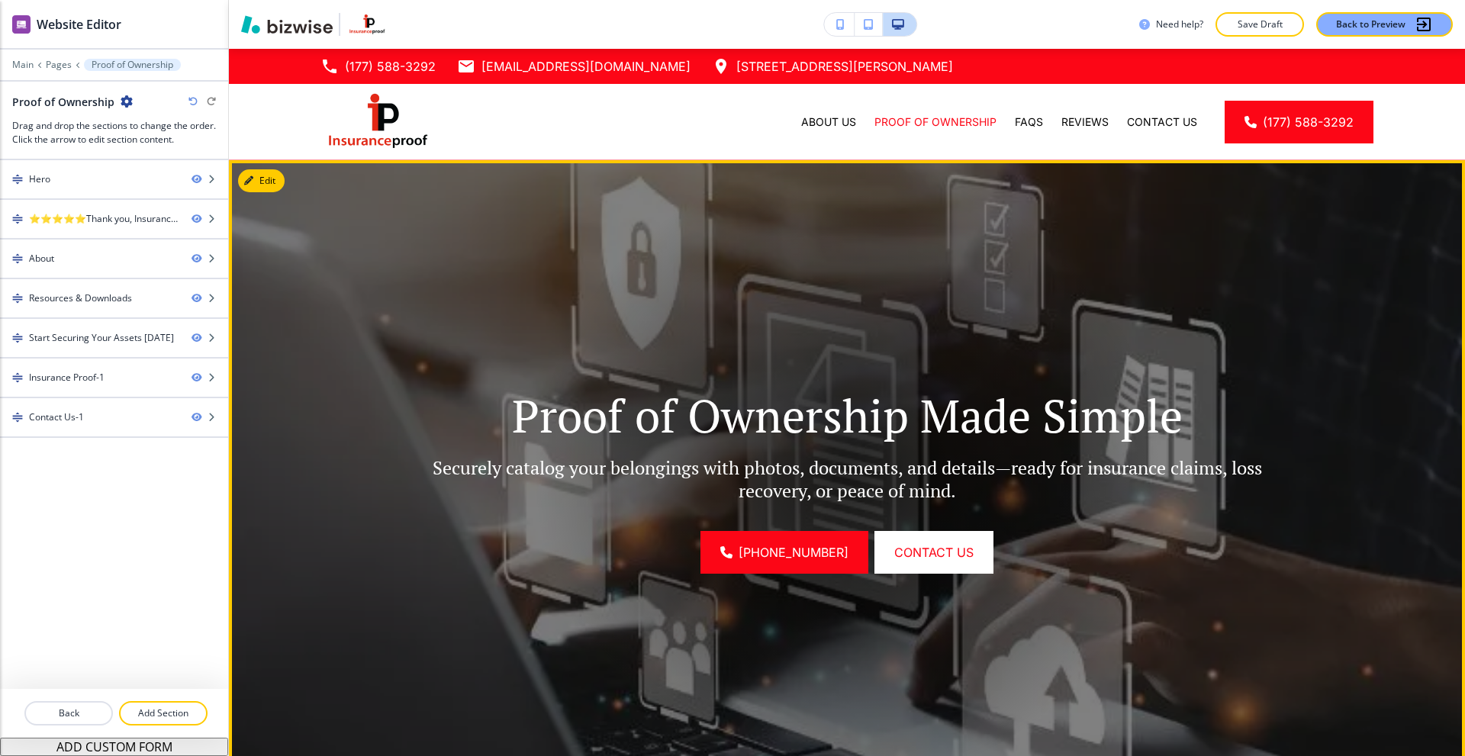
click at [253, 182] on icon "button" at bounding box center [248, 180] width 9 height 9
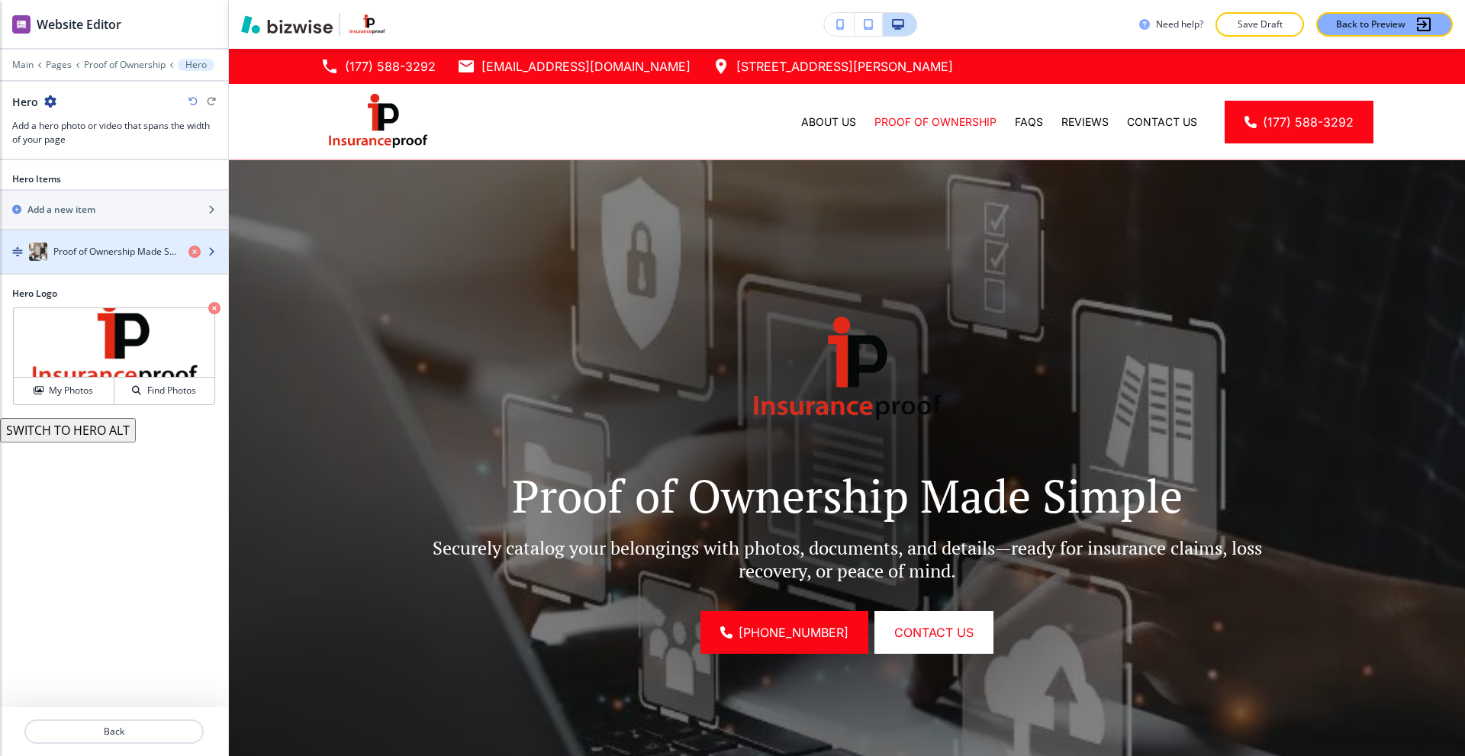
click at [111, 263] on div "button" at bounding box center [114, 267] width 228 height 12
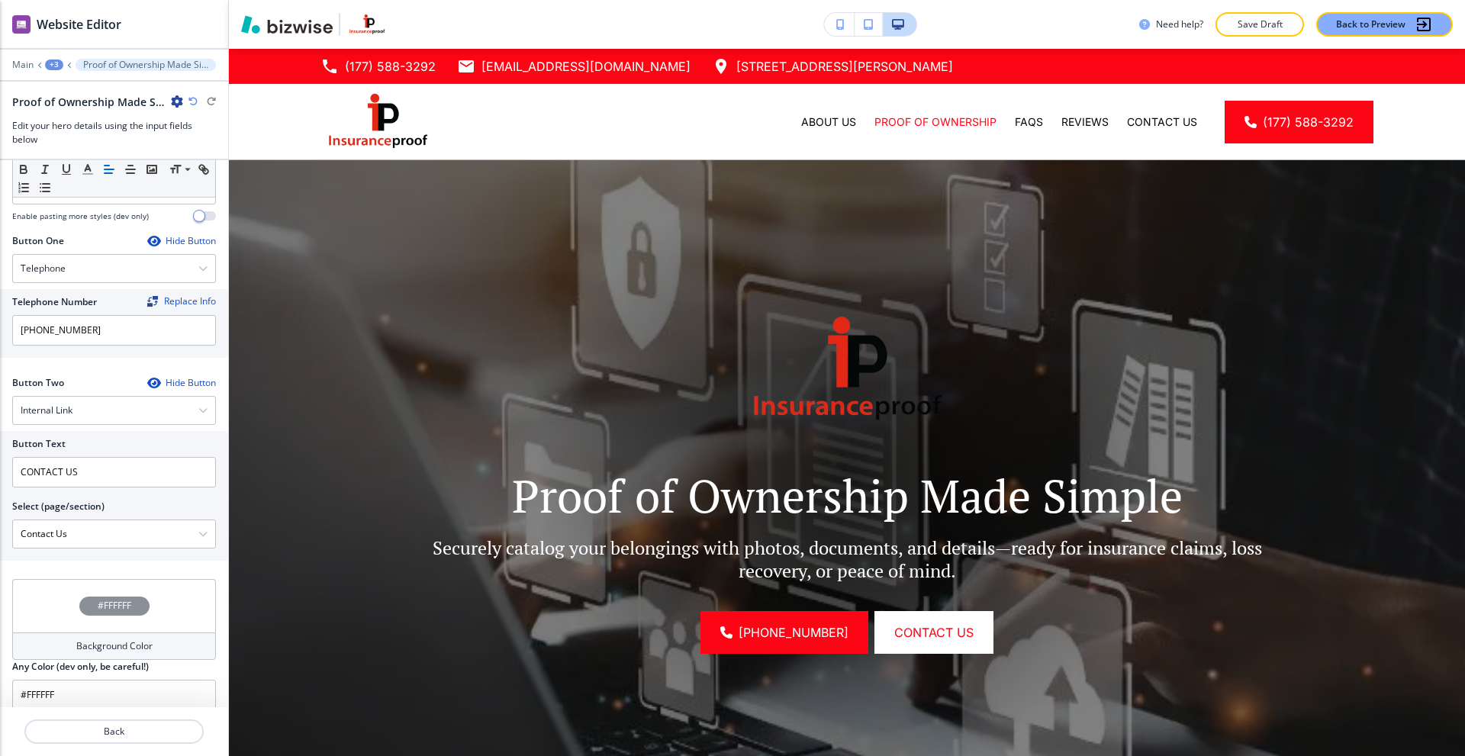
scroll to position [617, 0]
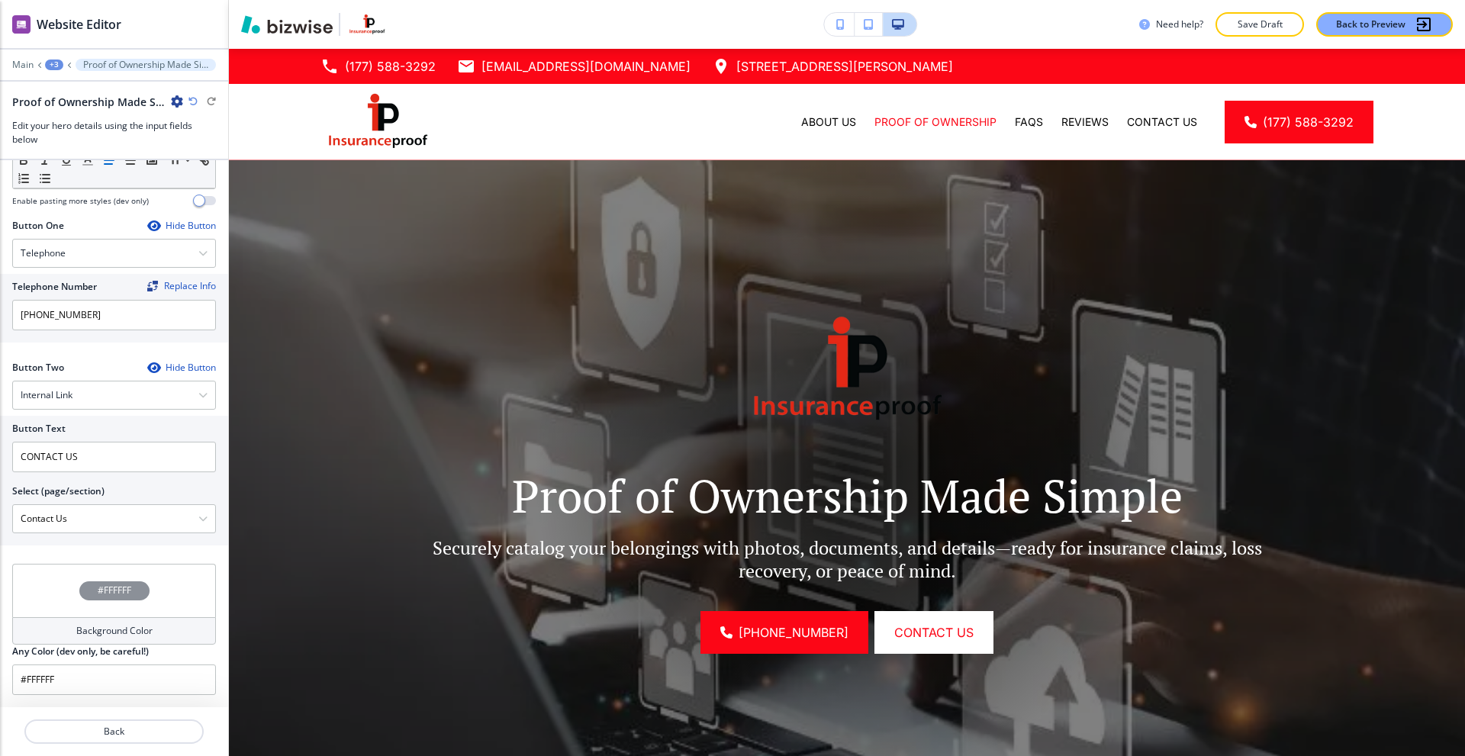
click at [67, 582] on div "#FFFFFF" at bounding box center [114, 590] width 204 height 53
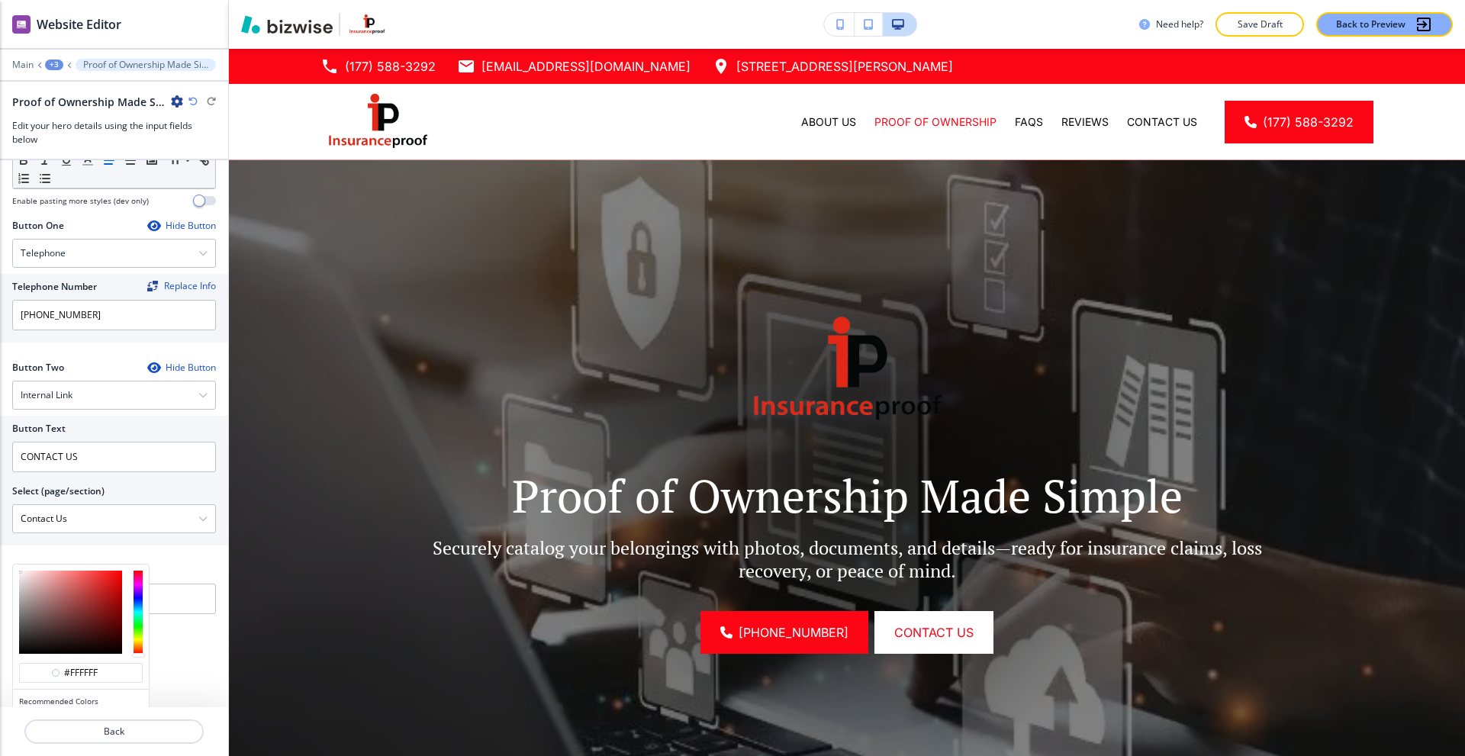
type input "#8e8b8b"
click at [21, 608] on div at bounding box center [70, 612] width 103 height 83
type input "#8e8b8b"
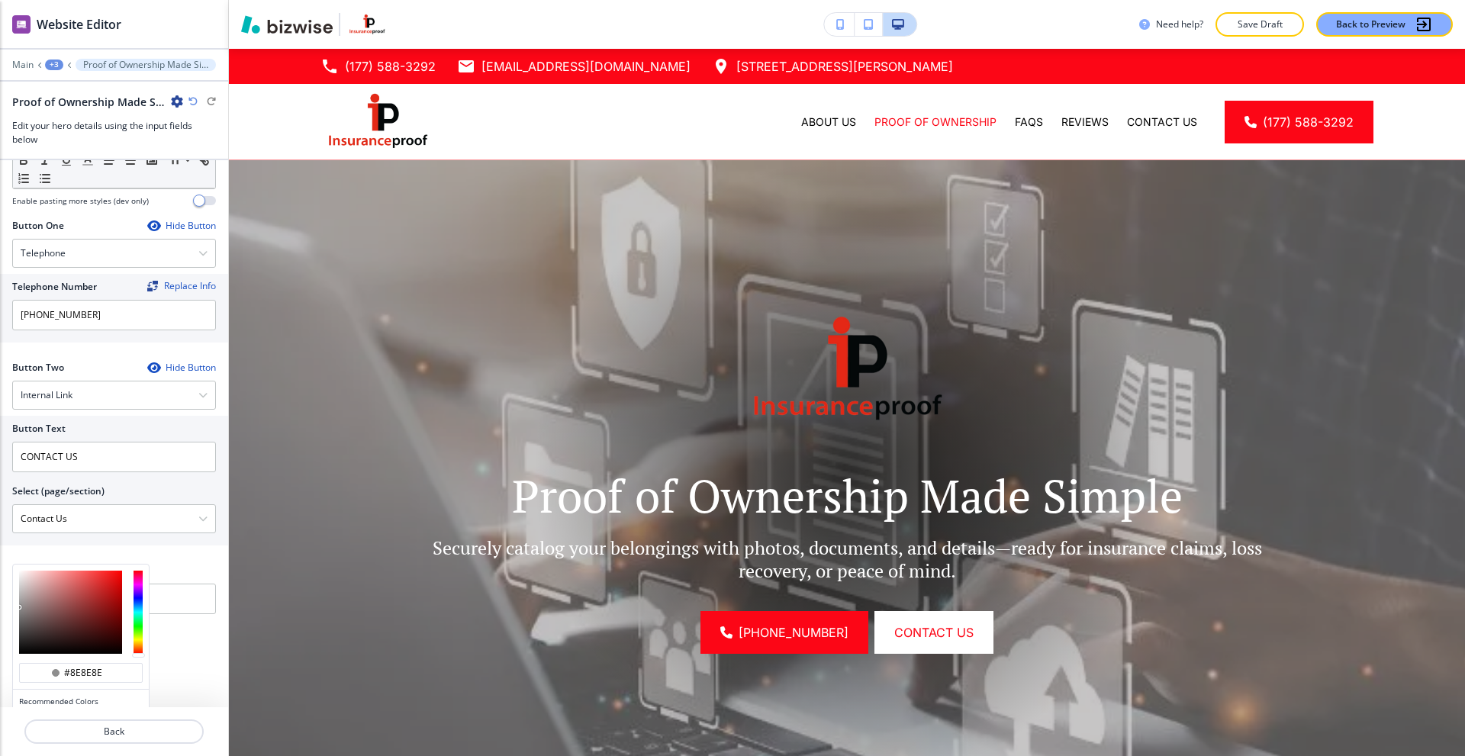
click at [18, 608] on div at bounding box center [81, 612] width 136 height 95
click at [19, 600] on div at bounding box center [81, 612] width 136 height 95
type input "#a6a6a6"
click at [19, 600] on div at bounding box center [70, 612] width 103 height 83
type input "#a6a6a6"
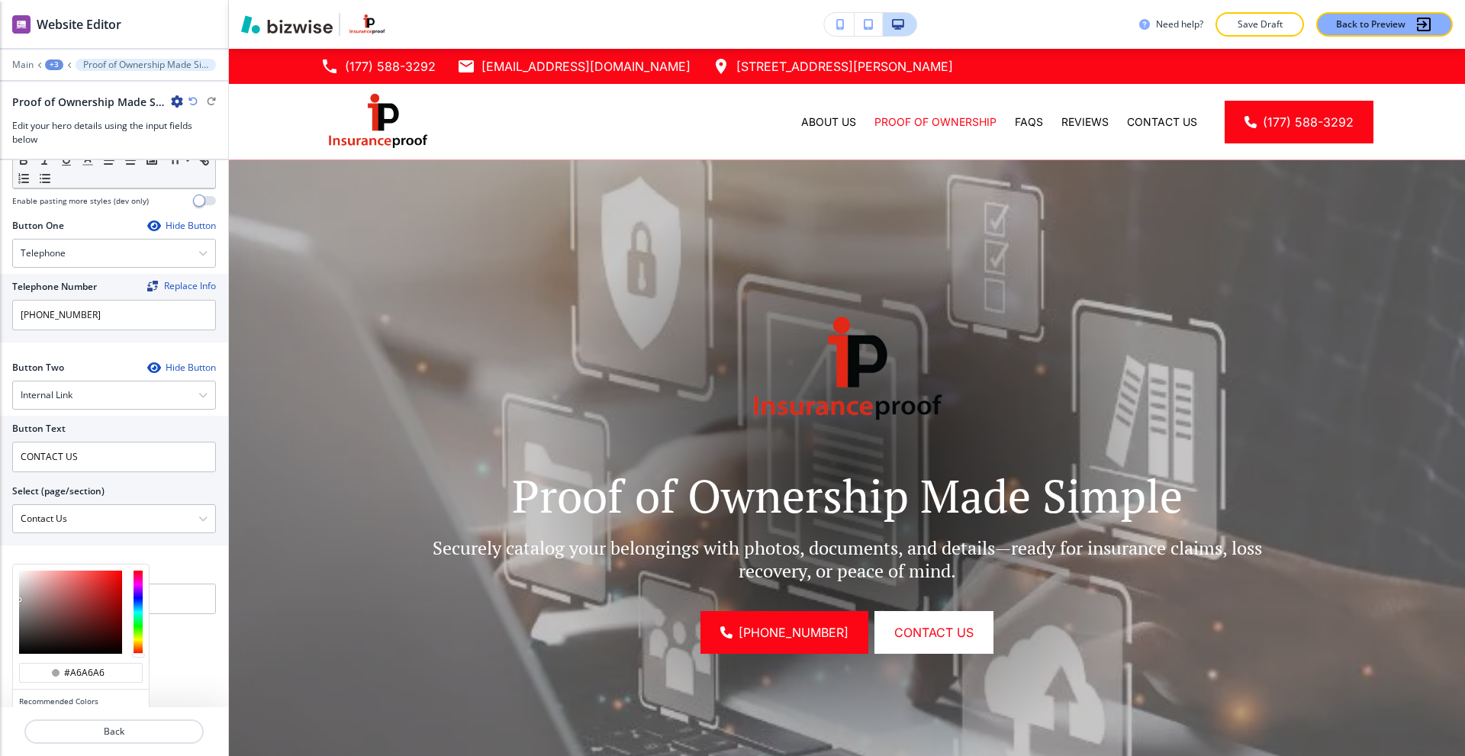
type input "#a8a7a7"
click at [20, 599] on div at bounding box center [19, 599] width 3 height 3
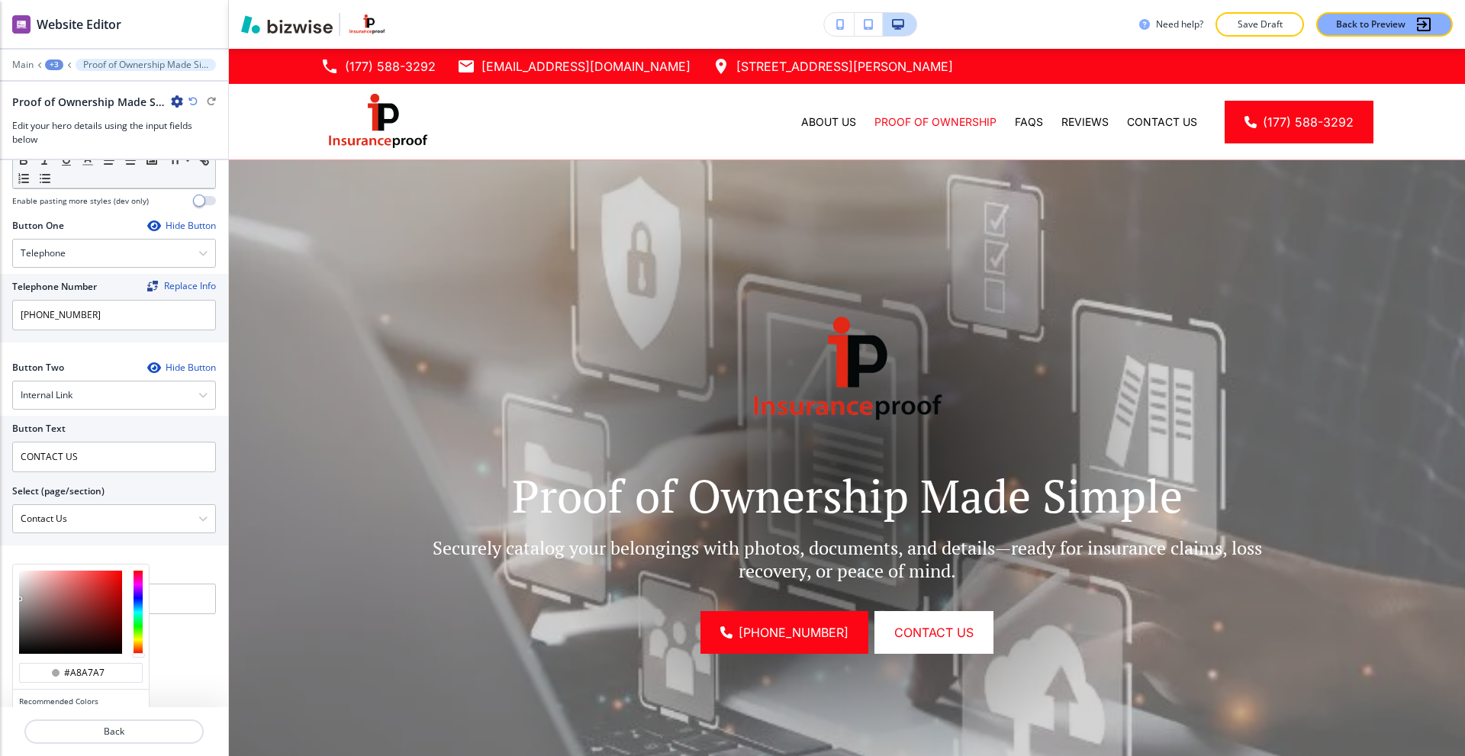
drag, startPoint x: 20, startPoint y: 599, endPoint x: 20, endPoint y: 614, distance: 14.5
click at [20, 600] on div at bounding box center [19, 599] width 3 height 3
type input "#a6a4a4"
type input "#727272"
click at [19, 617] on div at bounding box center [70, 612] width 103 height 83
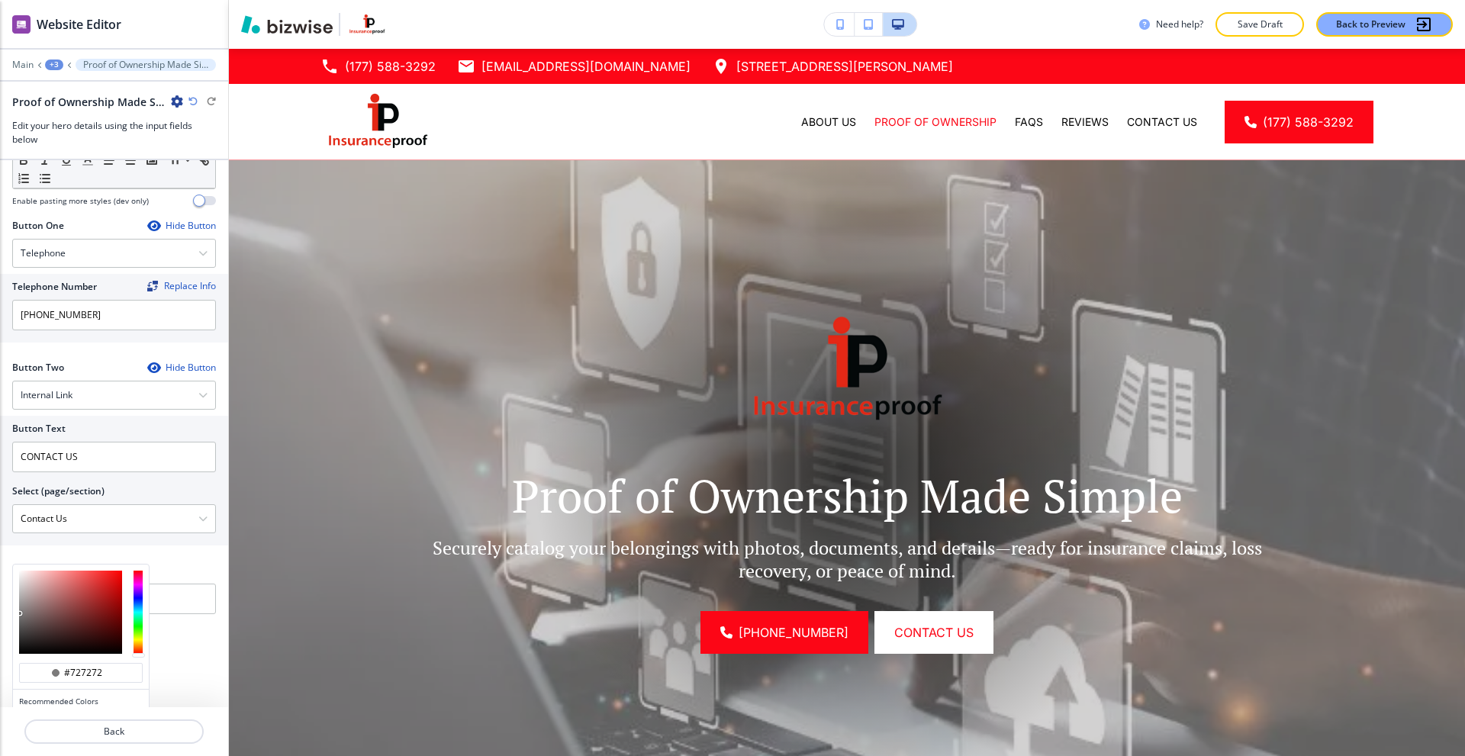
type input "#727272"
click at [18, 618] on div at bounding box center [81, 612] width 136 height 95
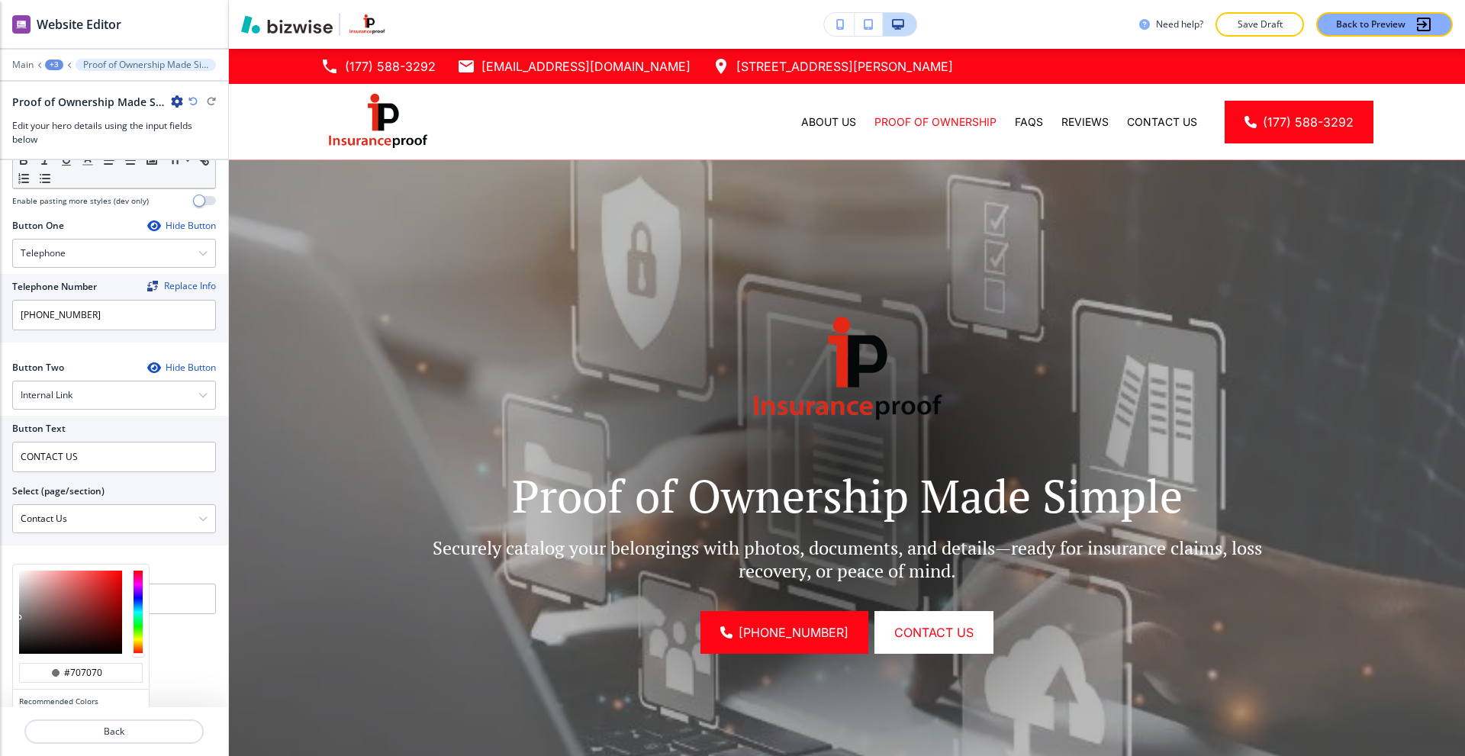
click at [18, 621] on div at bounding box center [81, 612] width 136 height 95
click at [15, 624] on div at bounding box center [81, 612] width 136 height 95
click at [15, 626] on div at bounding box center [81, 612] width 136 height 95
click at [14, 628] on div at bounding box center [81, 612] width 136 height 95
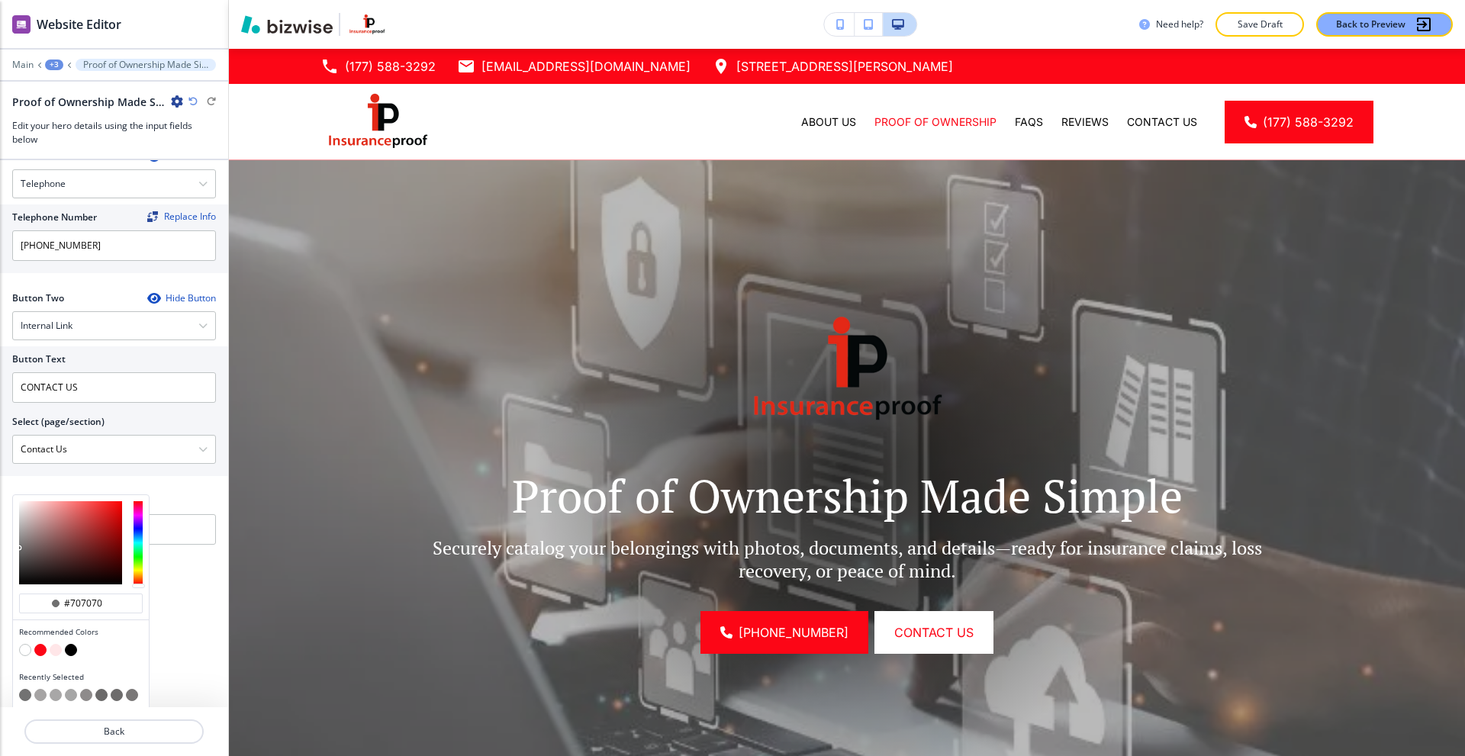
scroll to position [691, 0]
click at [21, 550] on div at bounding box center [81, 539] width 136 height 95
type input "#5f5e5e"
click at [21, 550] on div at bounding box center [70, 539] width 103 height 83
type input "#5f5e5e"
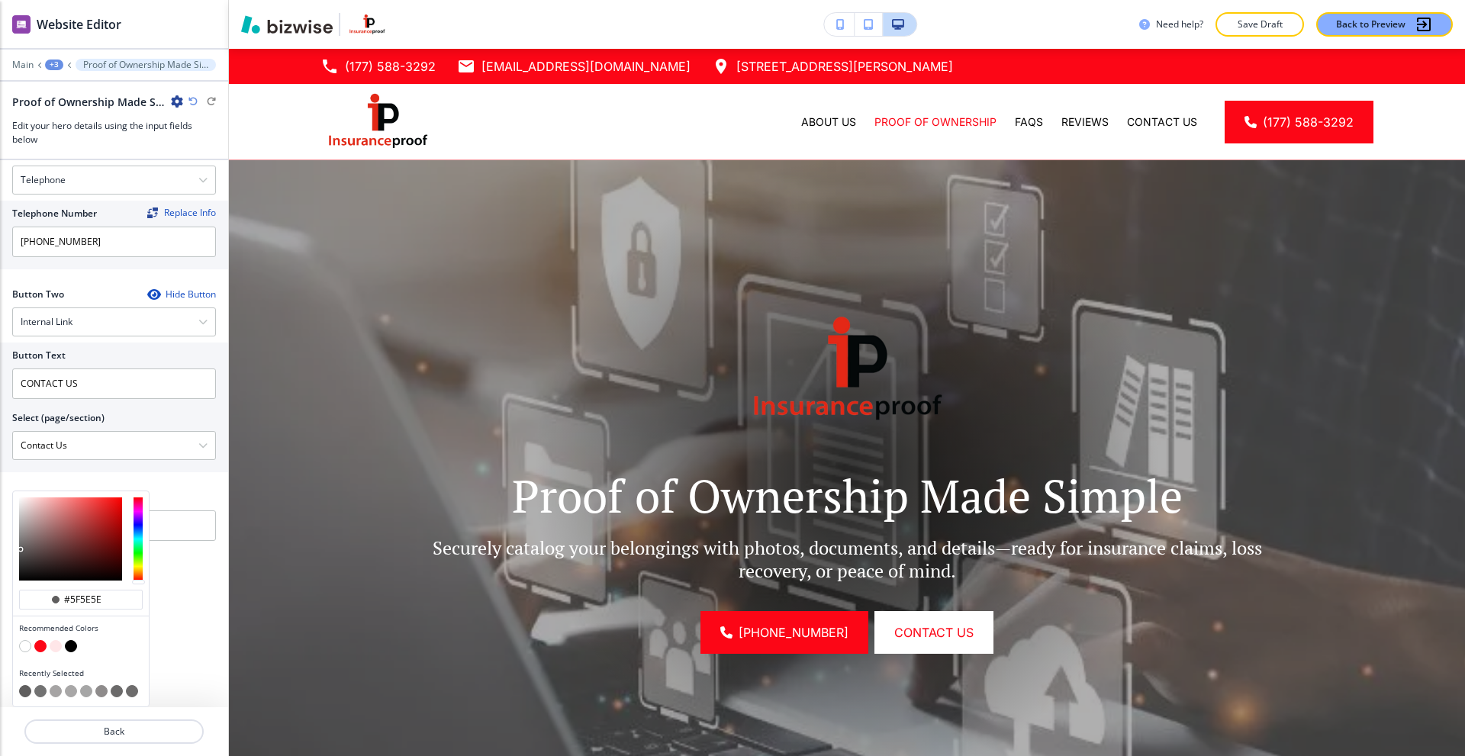
click at [21, 550] on div at bounding box center [20, 549] width 3 height 3
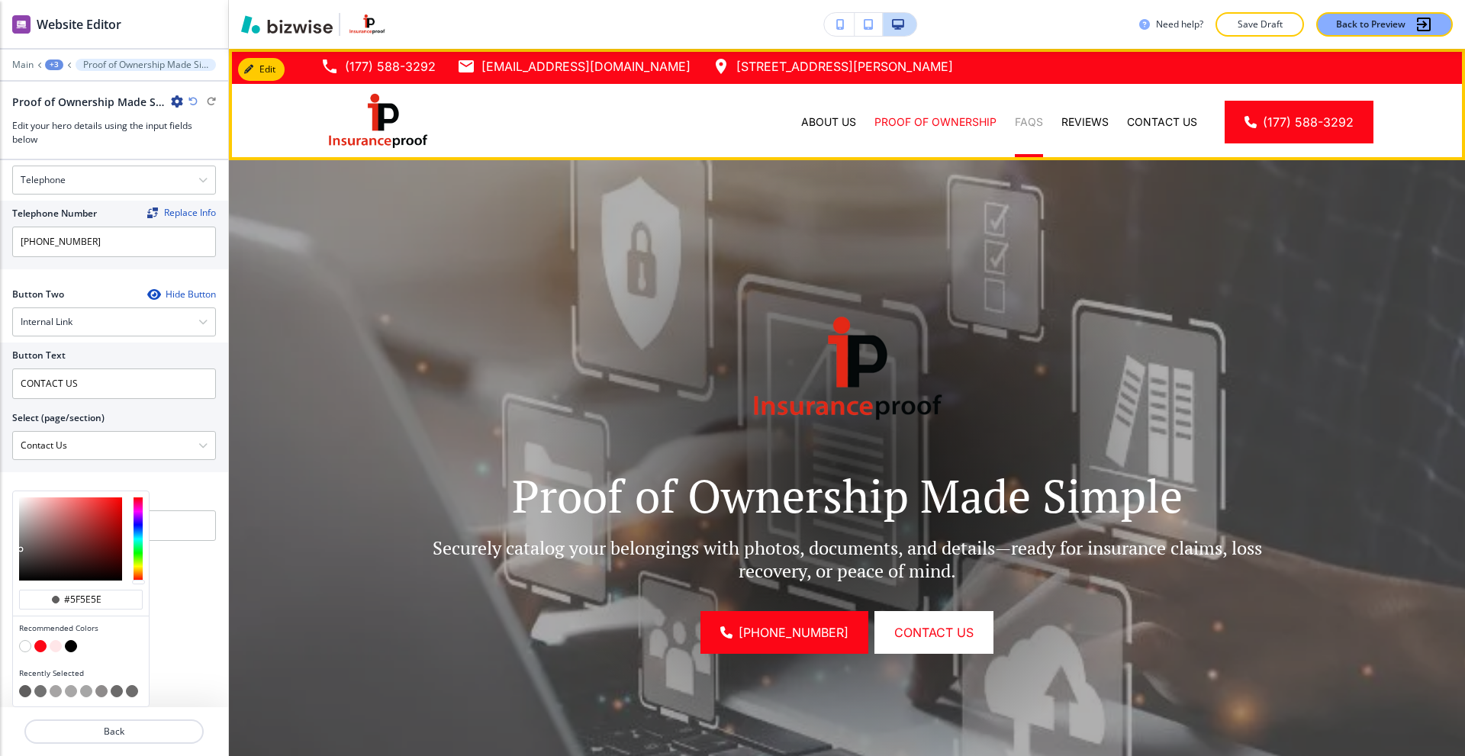
scroll to position [617, 0]
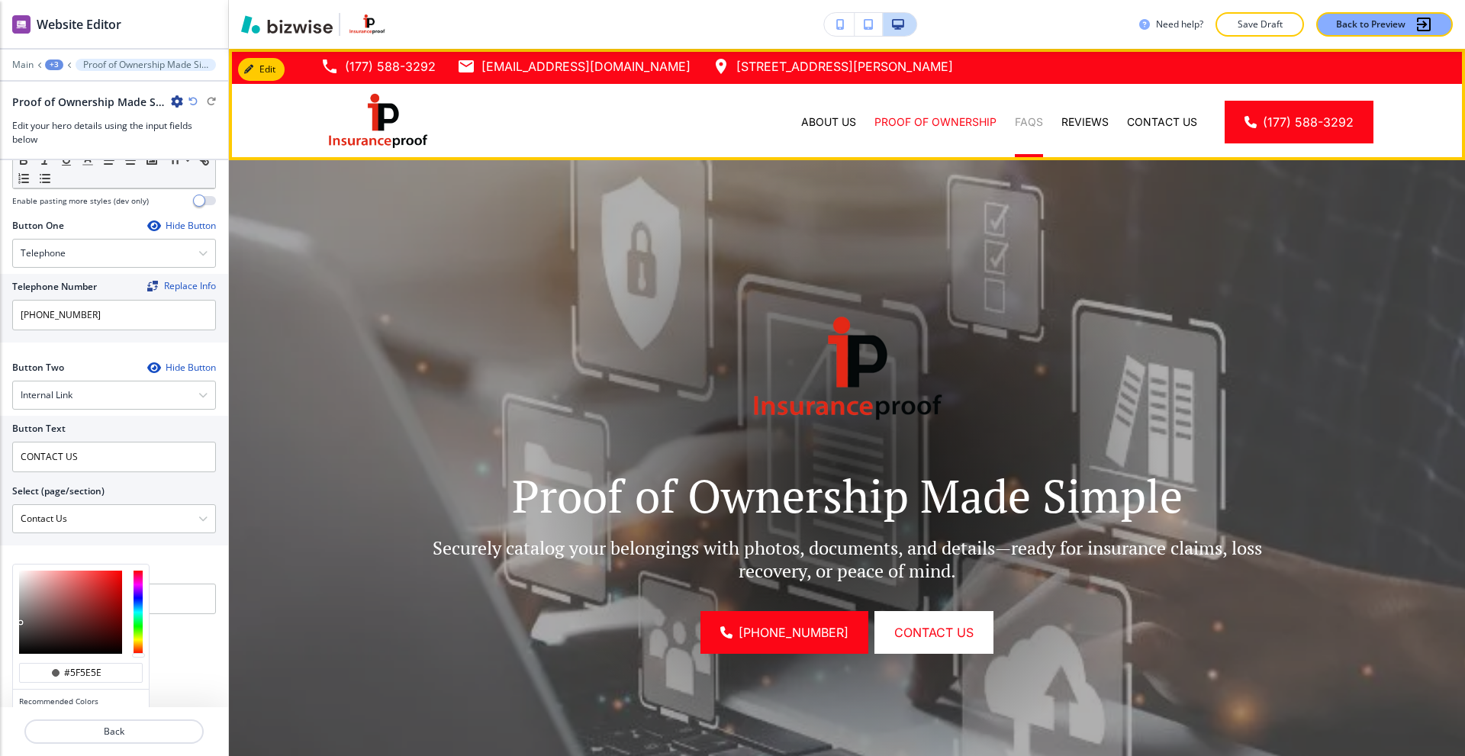
click at [1027, 114] on p "FAQs" at bounding box center [1029, 121] width 28 height 15
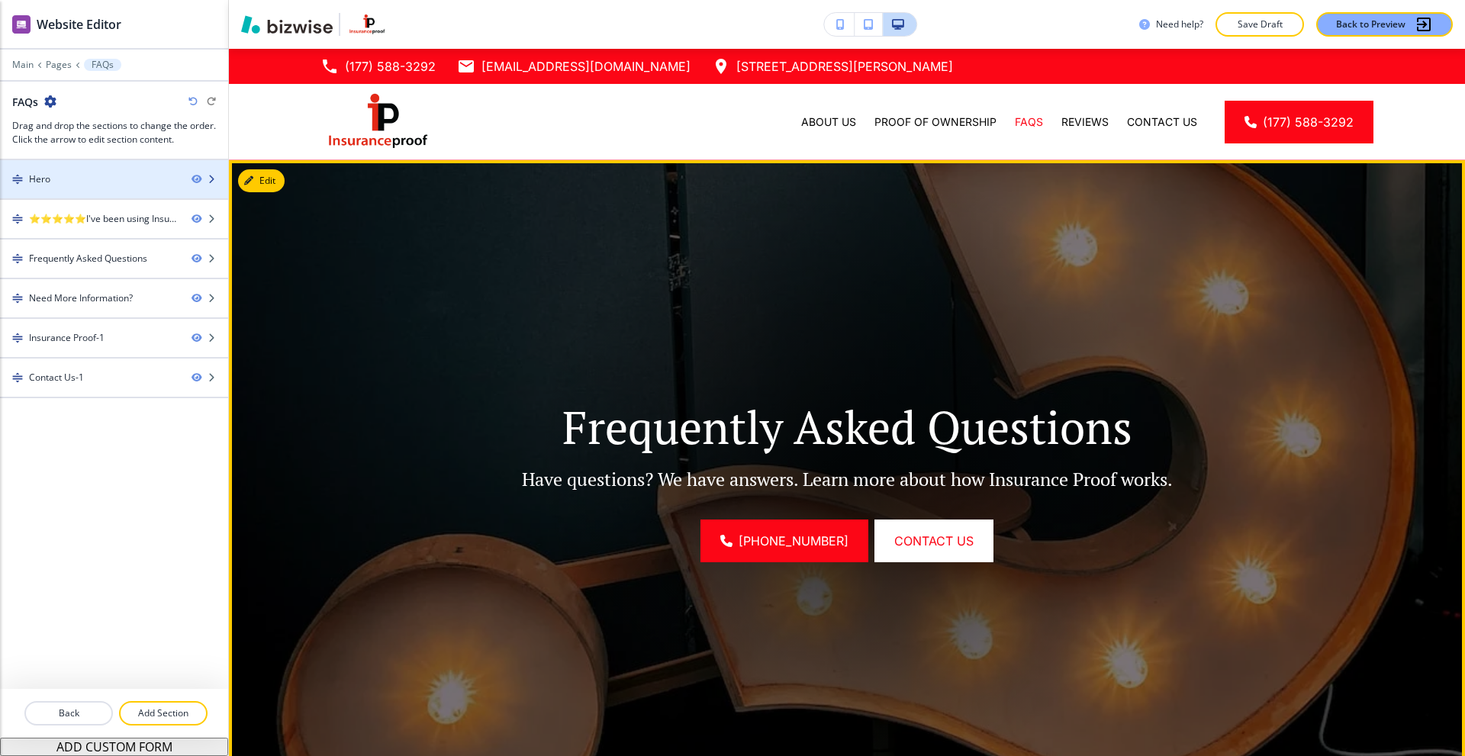
click at [79, 192] on div at bounding box center [114, 192] width 228 height 12
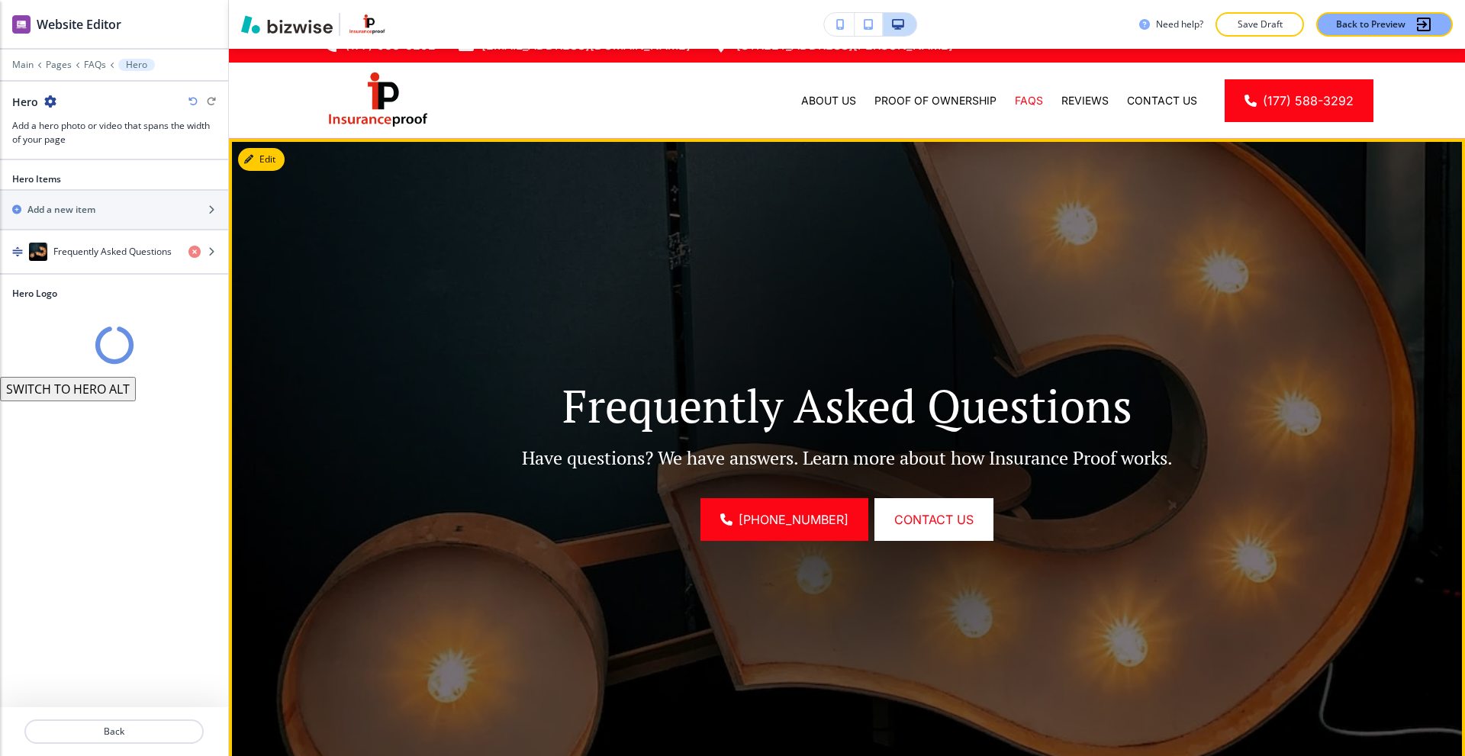
scroll to position [0, 0]
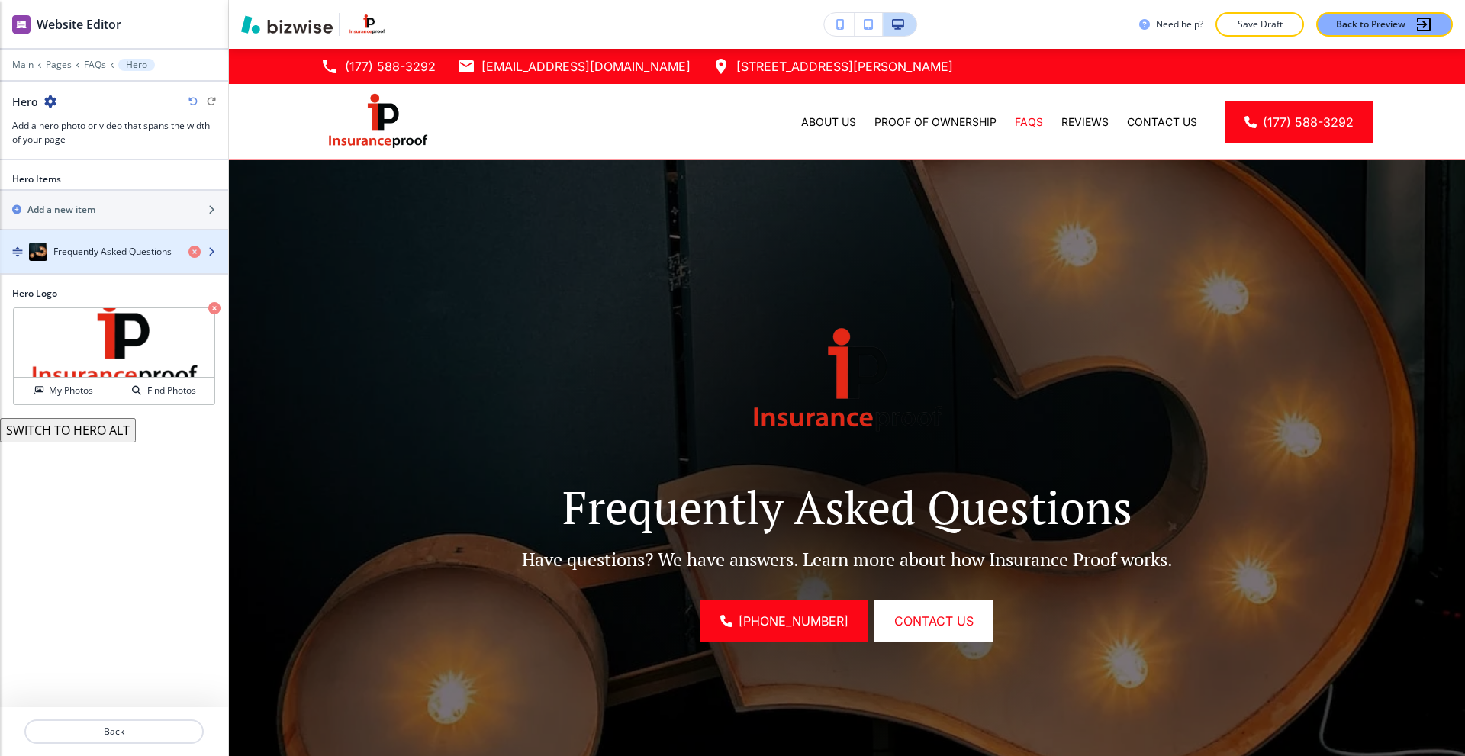
click at [95, 250] on h4 "Frequently Asked Questions" at bounding box center [112, 252] width 118 height 14
click at [88, 246] on h4 "Frequently Asked Questions" at bounding box center [112, 252] width 118 height 14
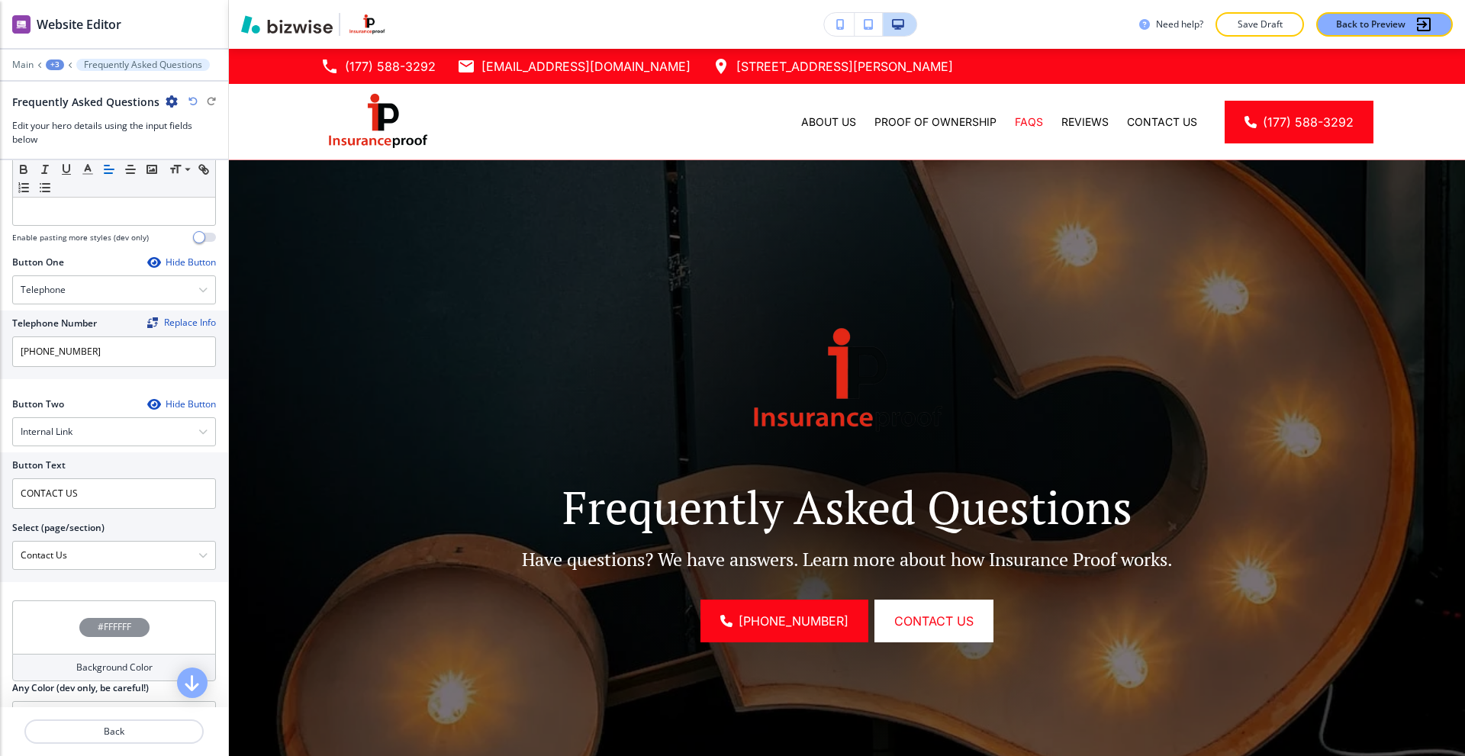
scroll to position [617, 0]
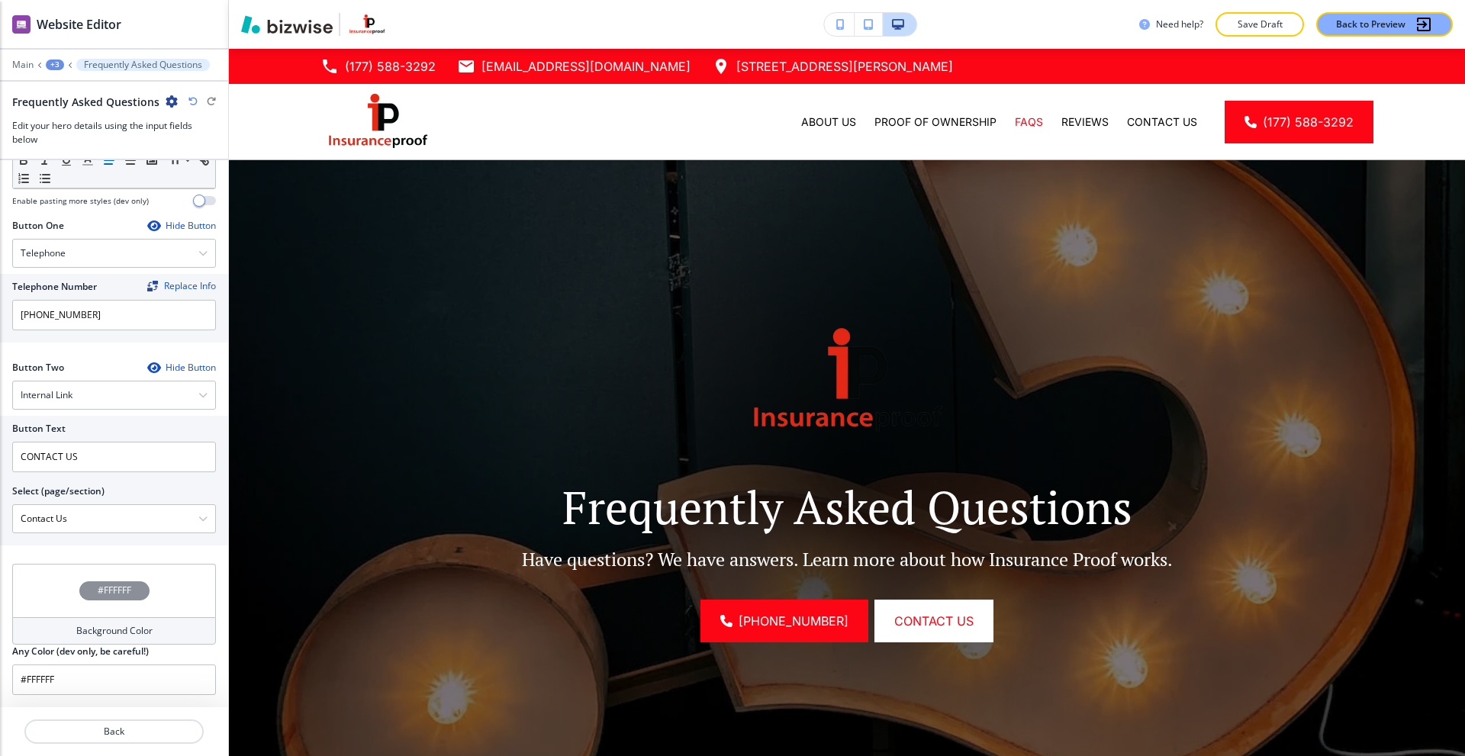
click at [80, 602] on div "#FFFFFF" at bounding box center [114, 590] width 204 height 53
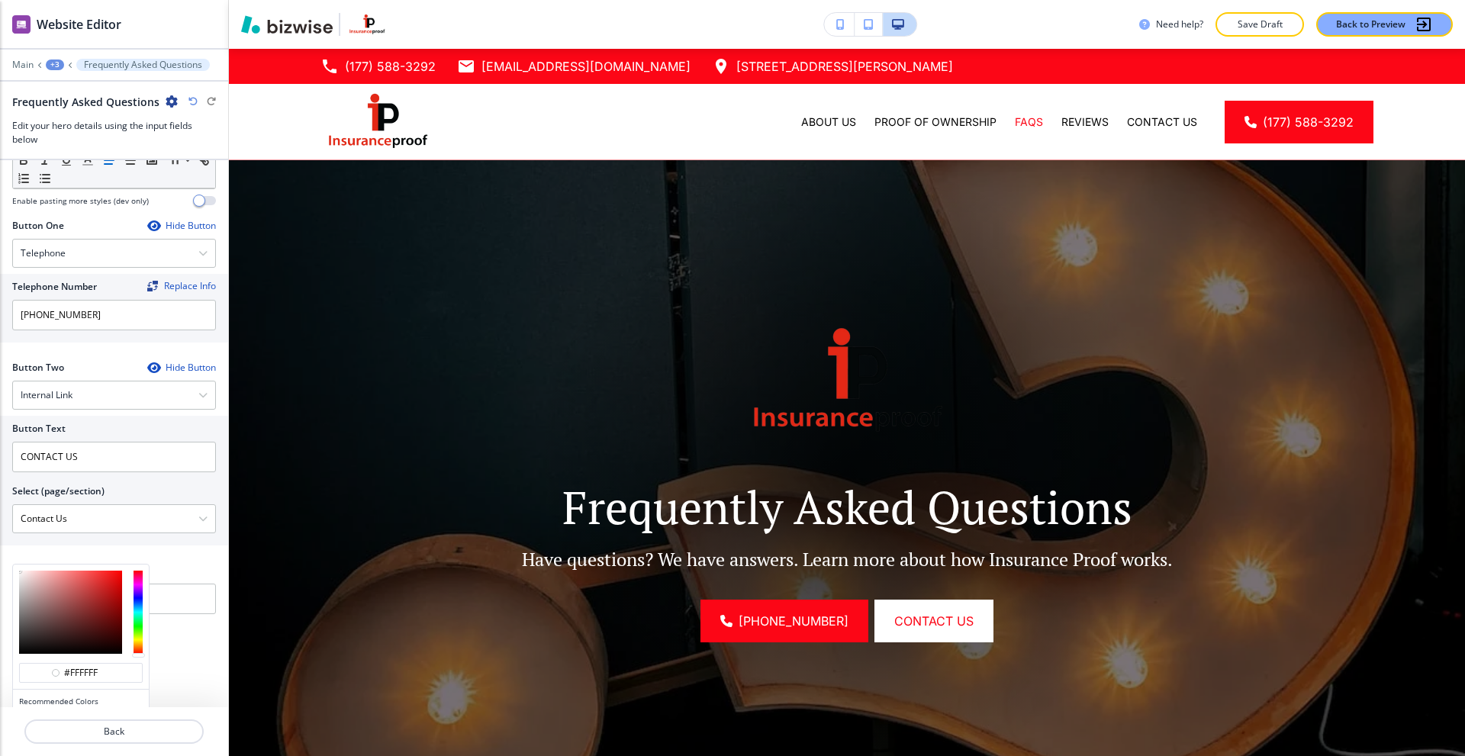
click at [18, 616] on div at bounding box center [81, 612] width 136 height 95
click at [18, 612] on div at bounding box center [81, 612] width 136 height 95
click at [19, 609] on div at bounding box center [81, 612] width 136 height 95
type input "#8c8b8b"
click at [20, 608] on div at bounding box center [70, 612] width 103 height 83
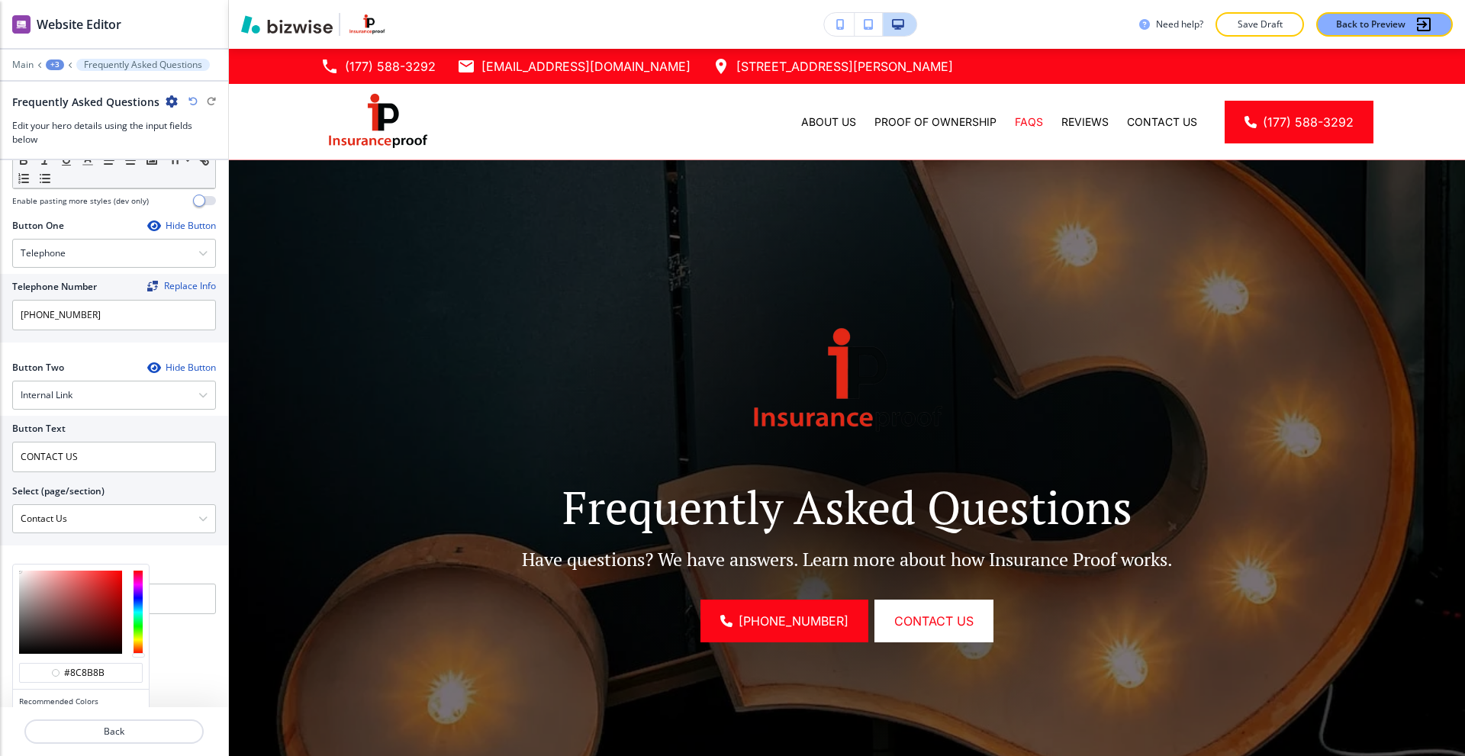
type input "#8c8b8b"
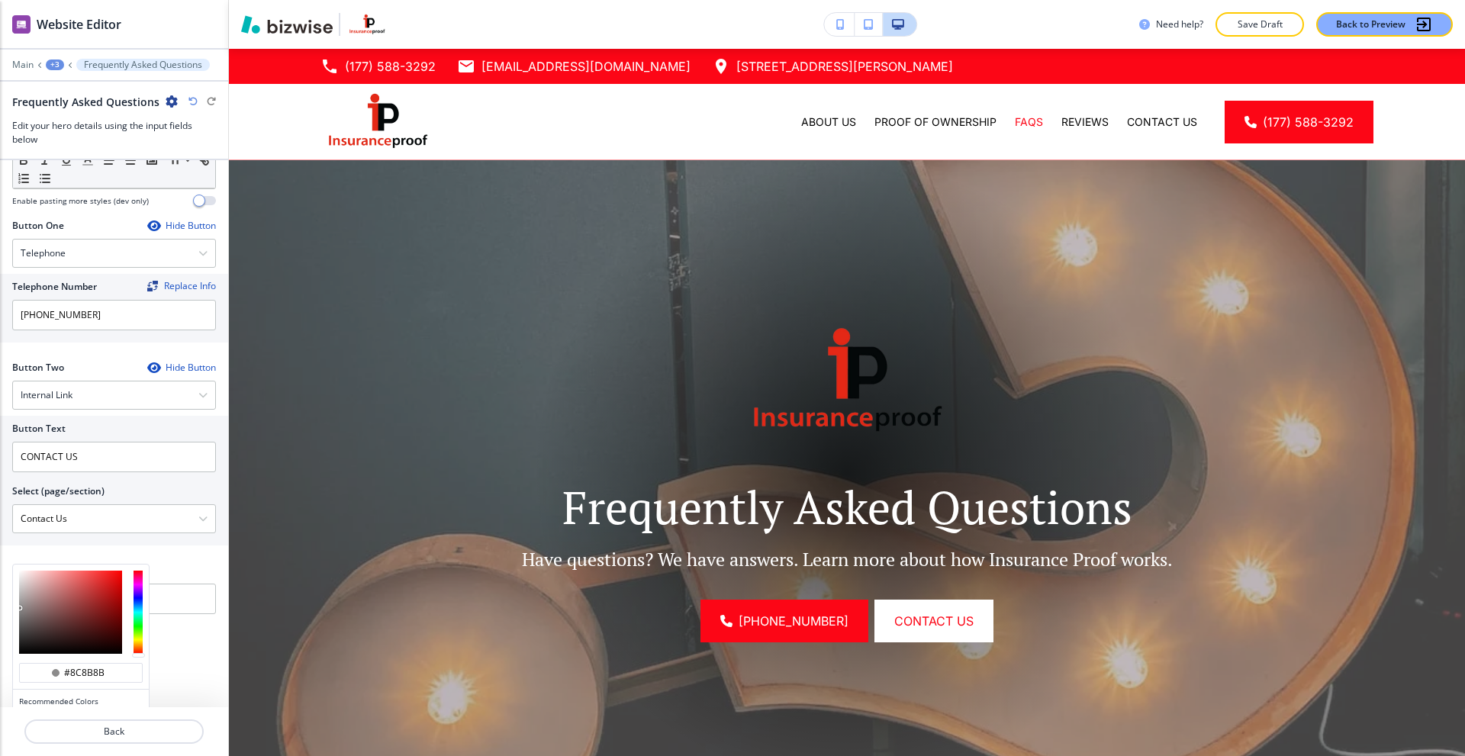
click at [20, 608] on div at bounding box center [19, 608] width 3 height 3
type input "#959494"
click at [20, 605] on div at bounding box center [70, 612] width 103 height 83
type input "#959494"
click at [18, 602] on div at bounding box center [81, 612] width 136 height 95
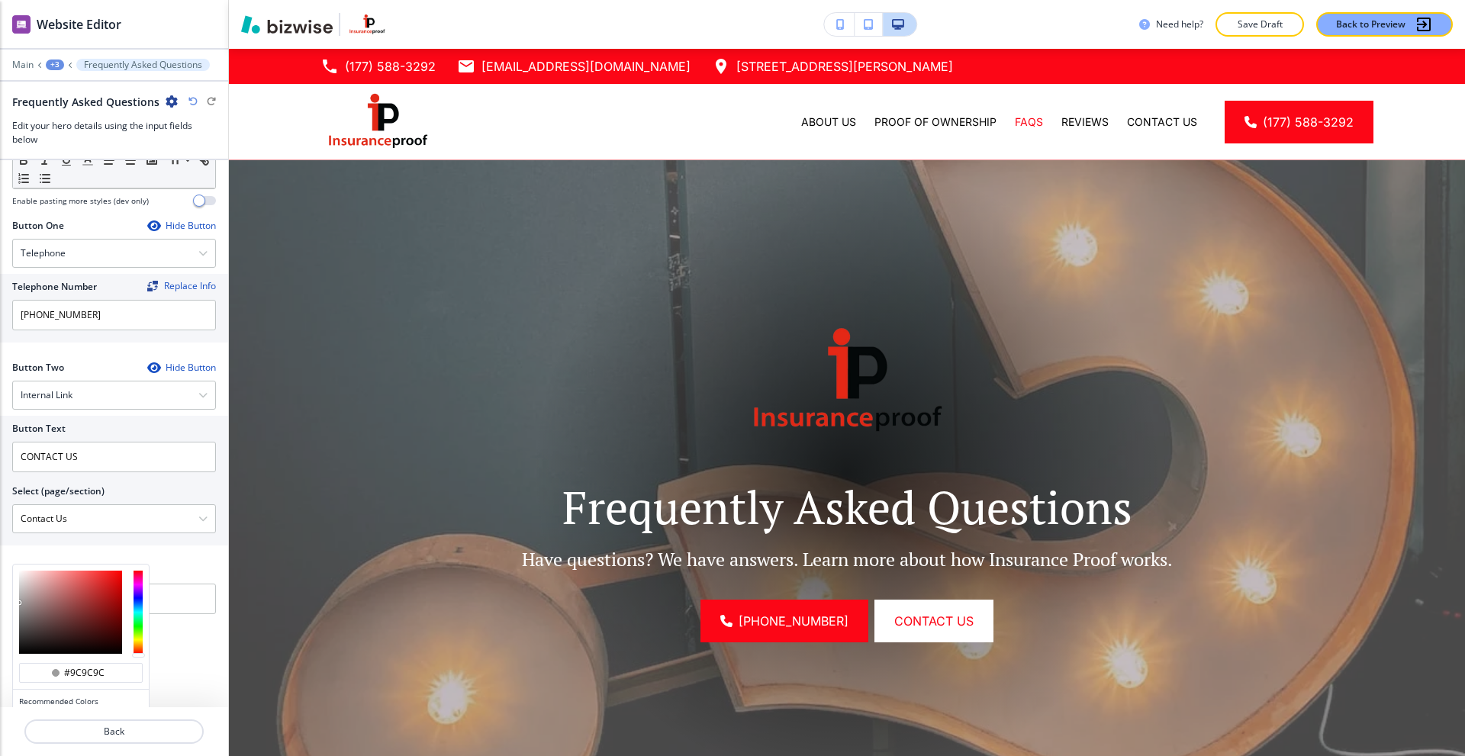
click at [18, 601] on div at bounding box center [81, 612] width 136 height 95
drag, startPoint x: 18, startPoint y: 601, endPoint x: 18, endPoint y: 612, distance: 10.7
click at [18, 612] on div at bounding box center [81, 612] width 136 height 95
click at [18, 613] on div at bounding box center [81, 612] width 136 height 95
type input "#727272"
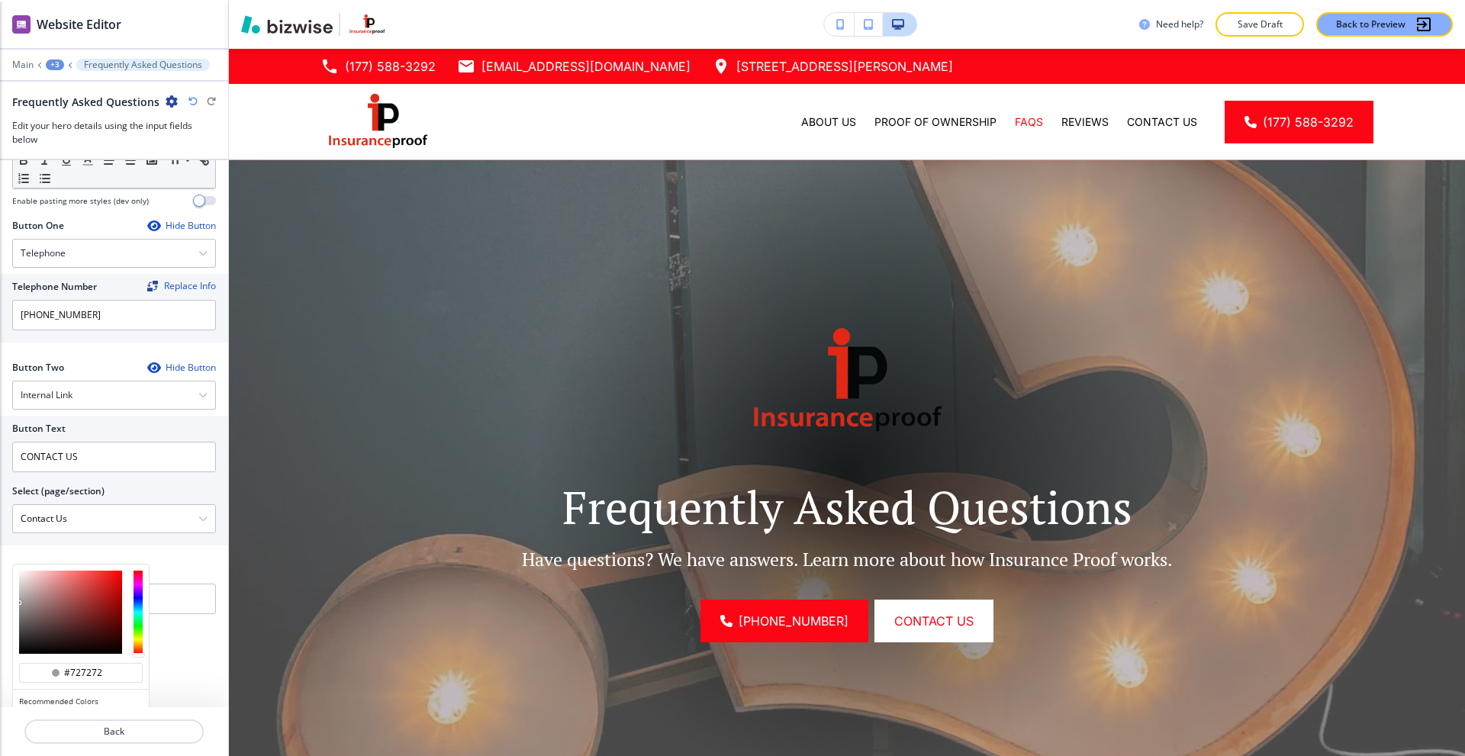
click at [19, 617] on div at bounding box center [70, 612] width 103 height 83
type input "#727272"
type input "#6d6d6d"
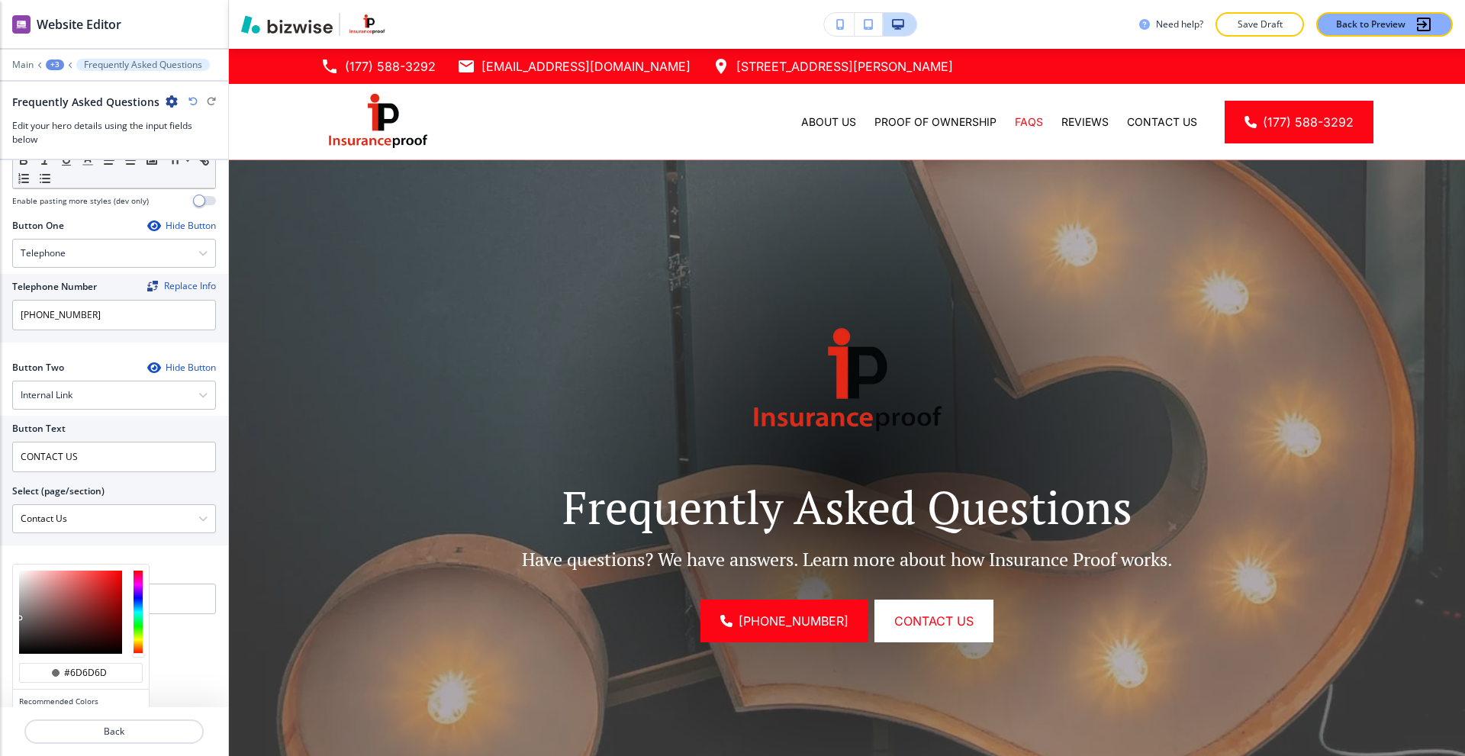
click at [20, 618] on div at bounding box center [19, 618] width 3 height 3
type input "#6d6d6d"
type input "#696868"
click at [20, 620] on div at bounding box center [19, 619] width 3 height 3
type input "#696868"
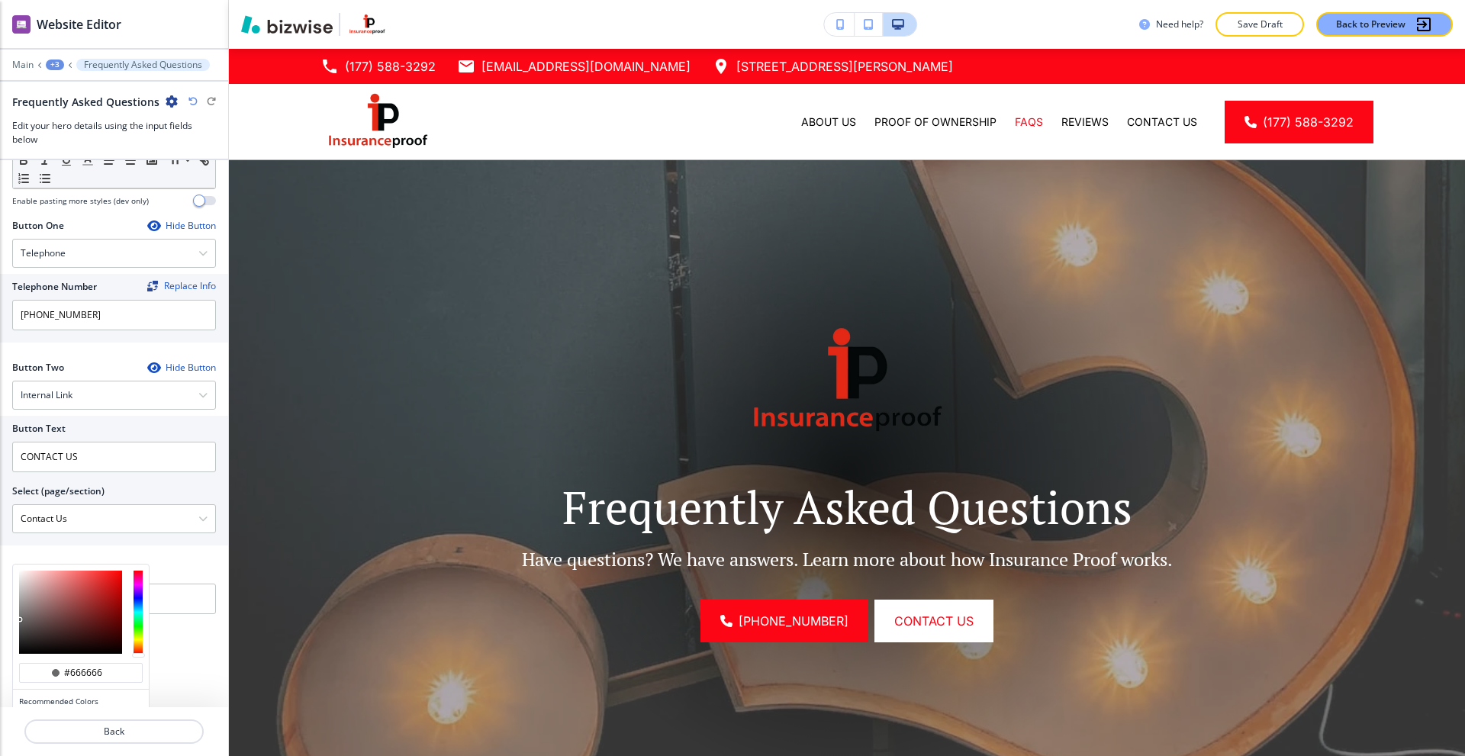
type input "#646363"
click at [20, 621] on div at bounding box center [19, 619] width 3 height 3
type input "#646363"
type input "#5f5f5f"
click at [18, 624] on div at bounding box center [81, 612] width 136 height 95
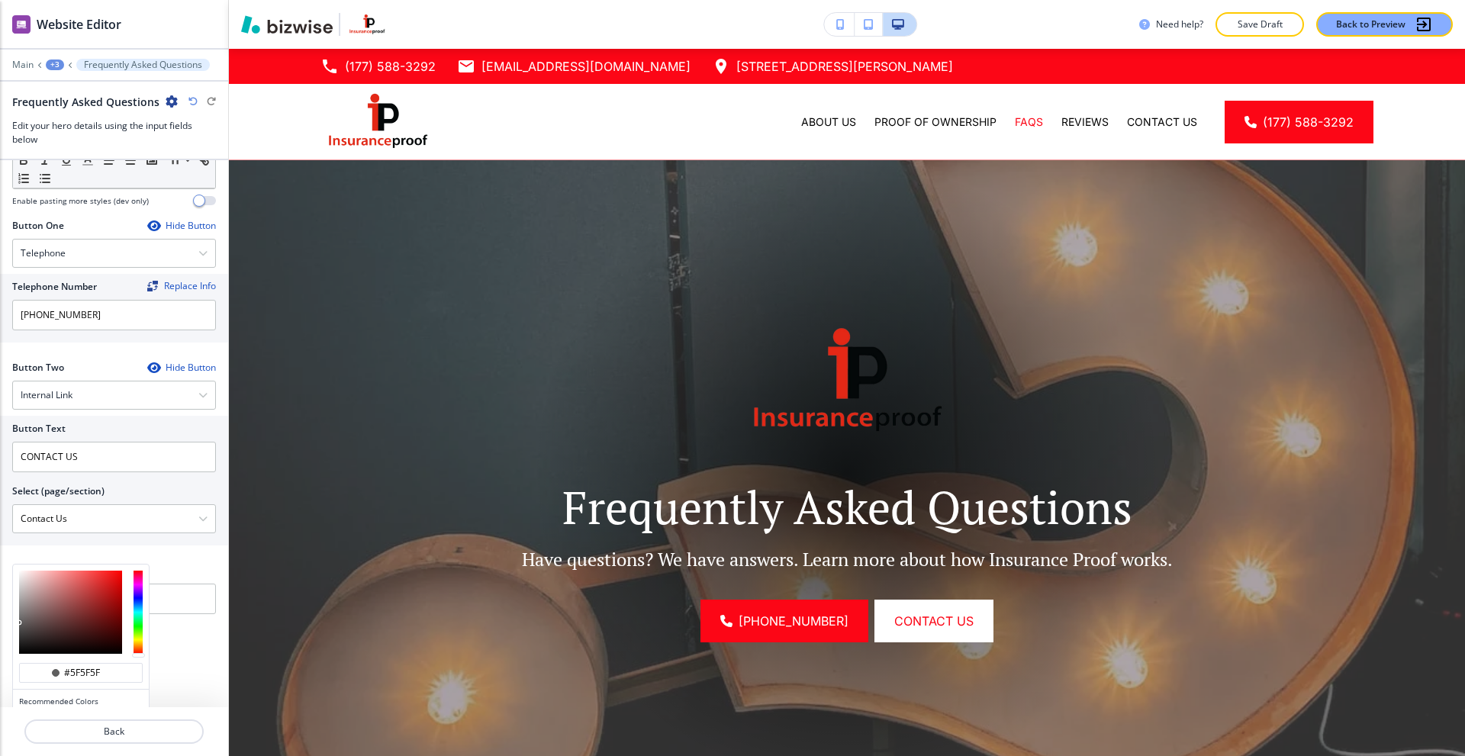
click at [18, 626] on div at bounding box center [81, 612] width 136 height 95
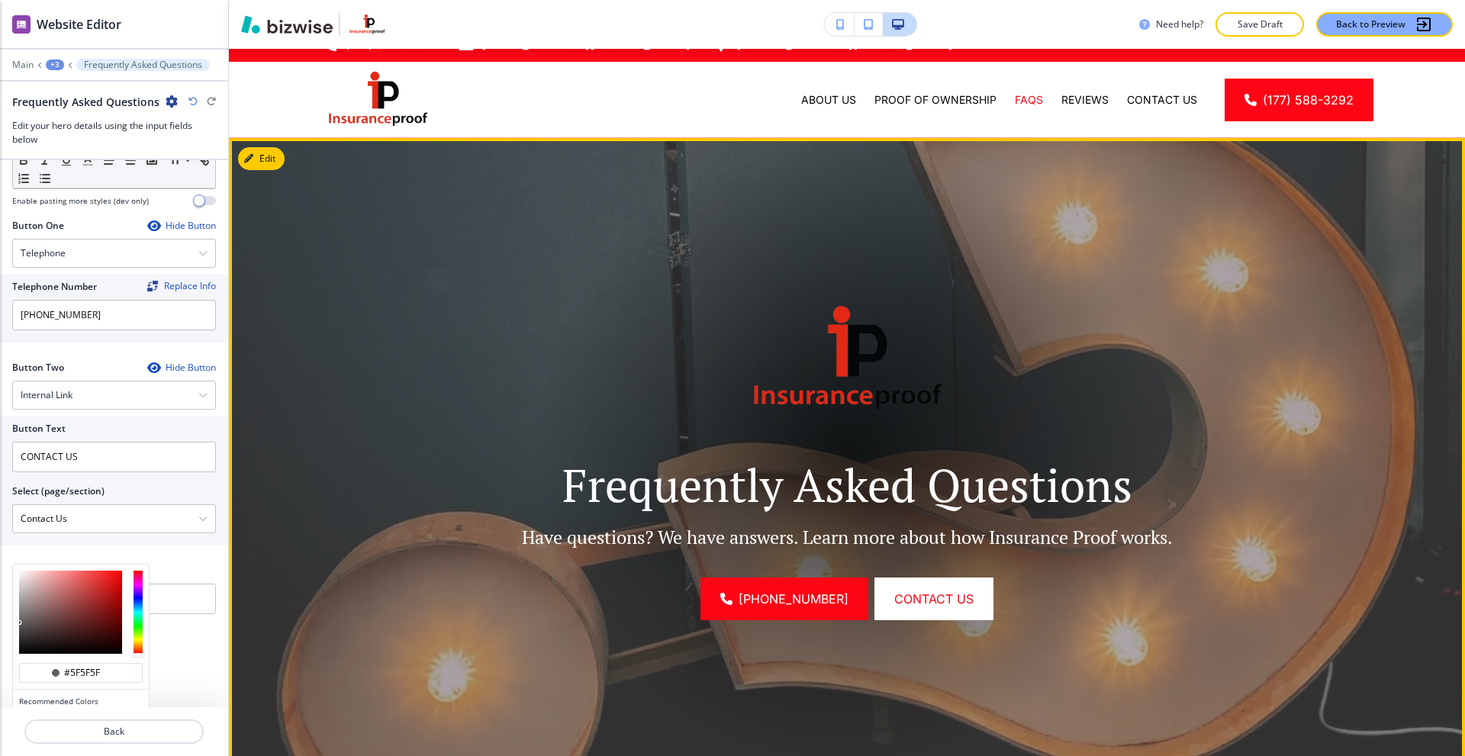
scroll to position [0, 0]
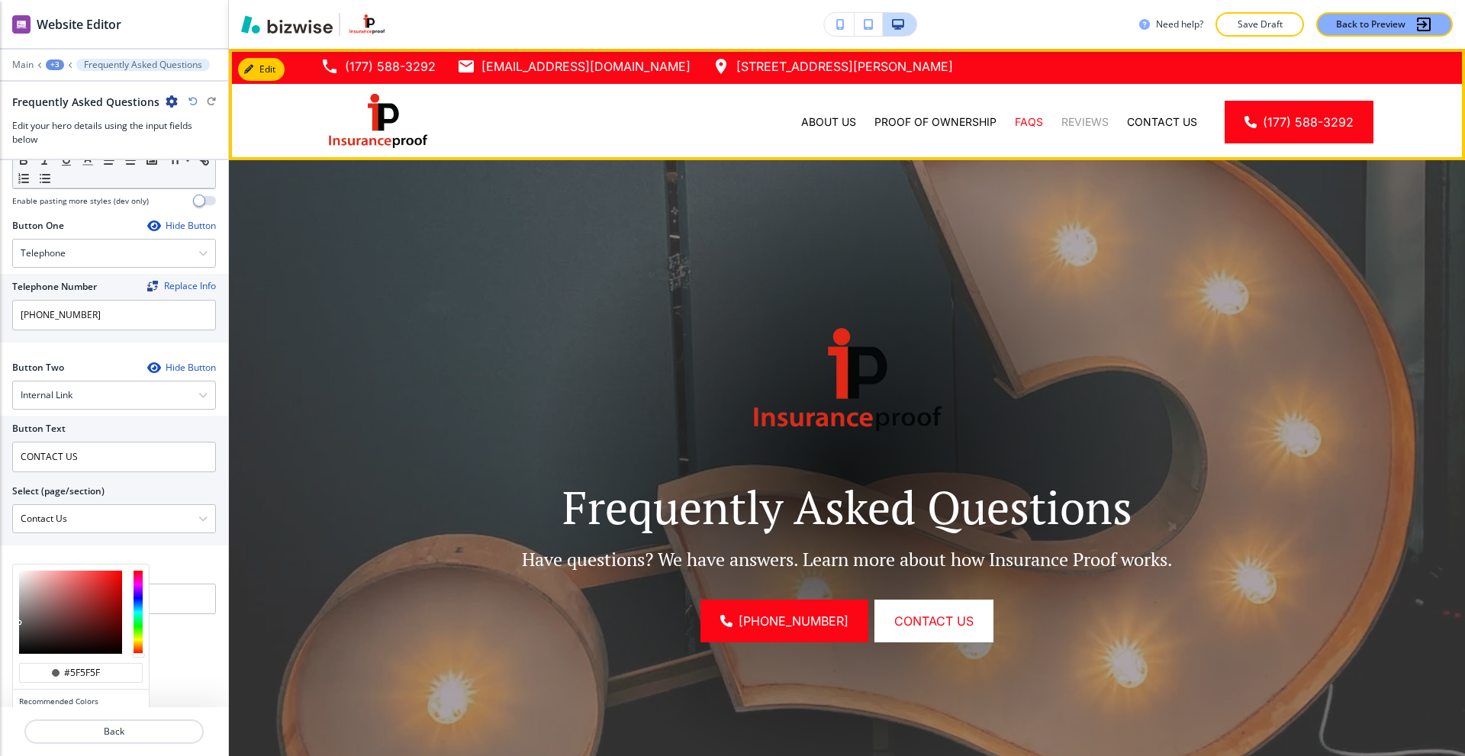
type input "#5f5f5f"
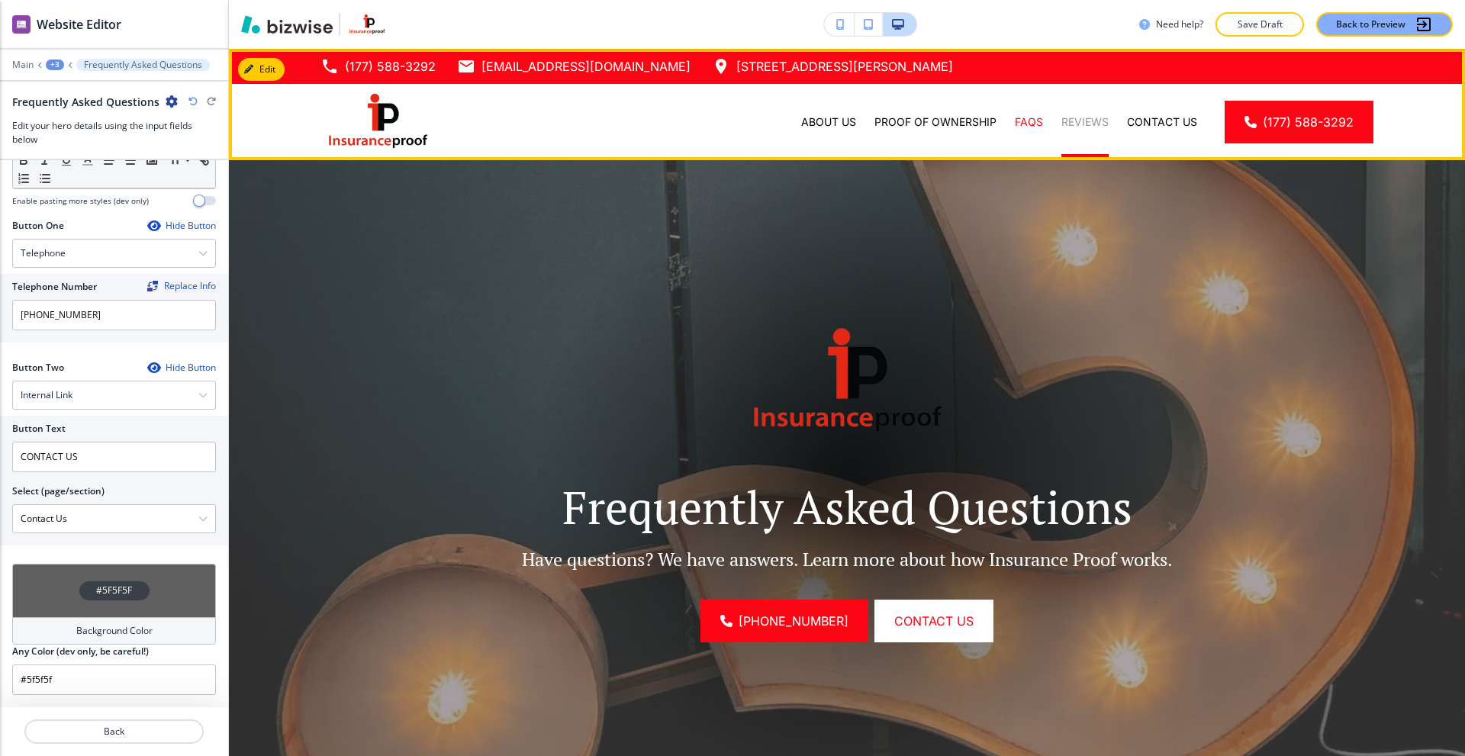
click at [1070, 124] on p "Reviews" at bounding box center [1085, 121] width 47 height 15
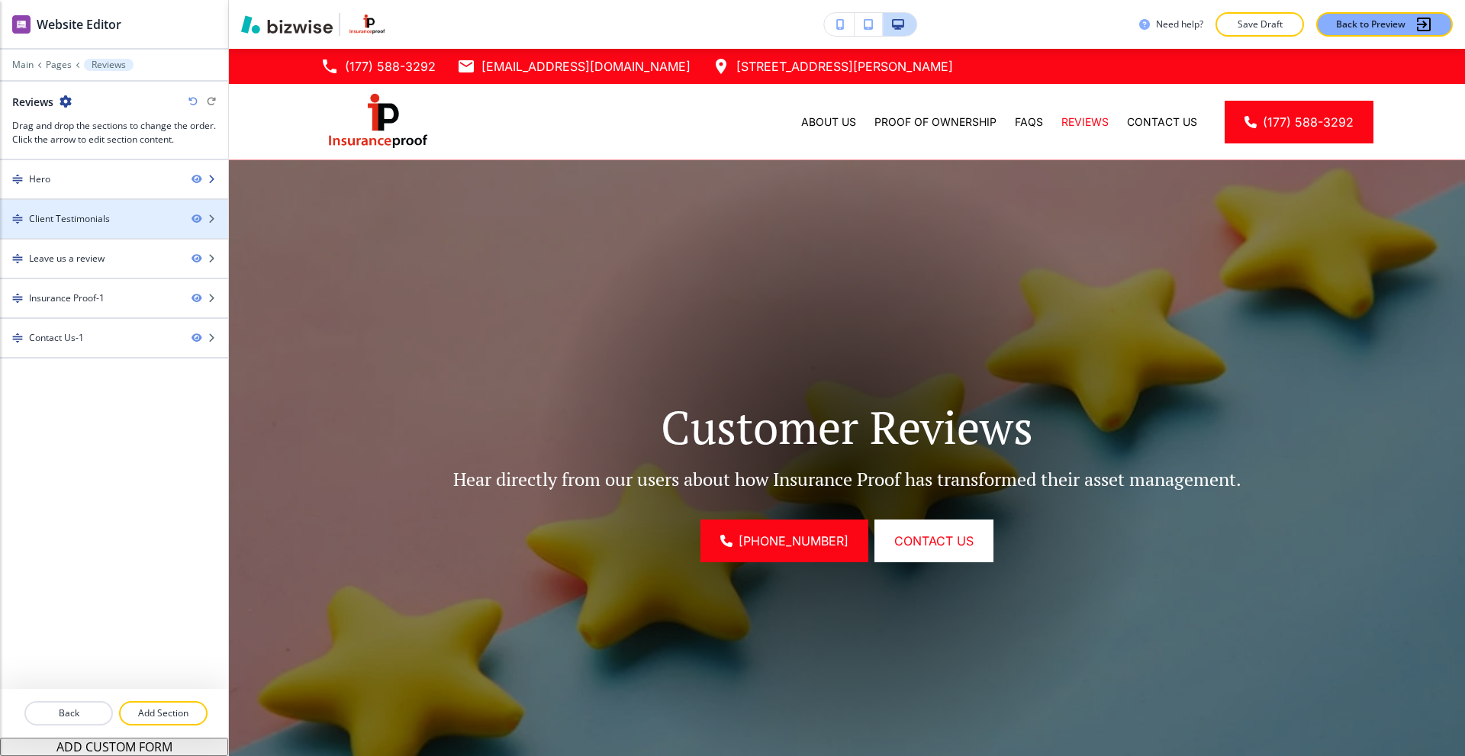
click at [116, 184] on div "Hero" at bounding box center [89, 179] width 179 height 14
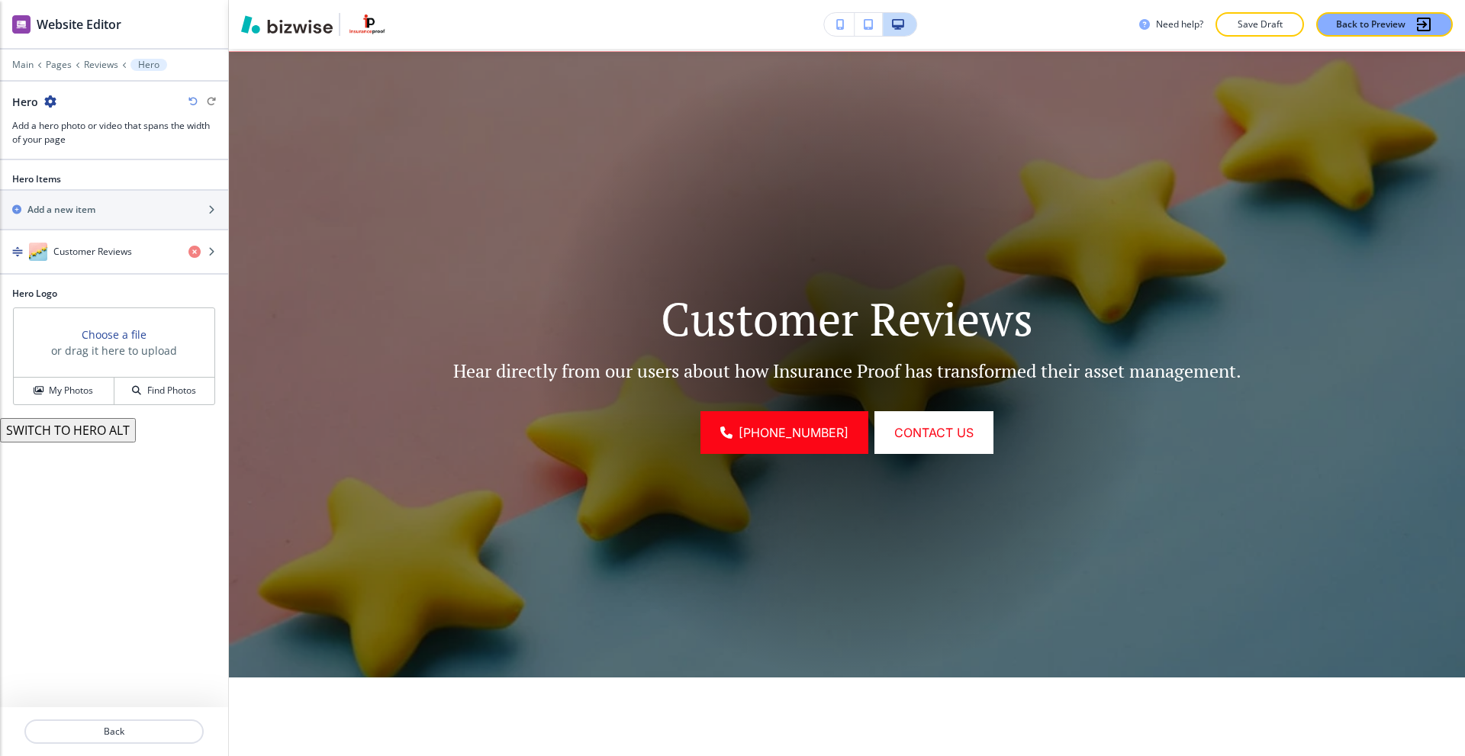
scroll to position [111, 0]
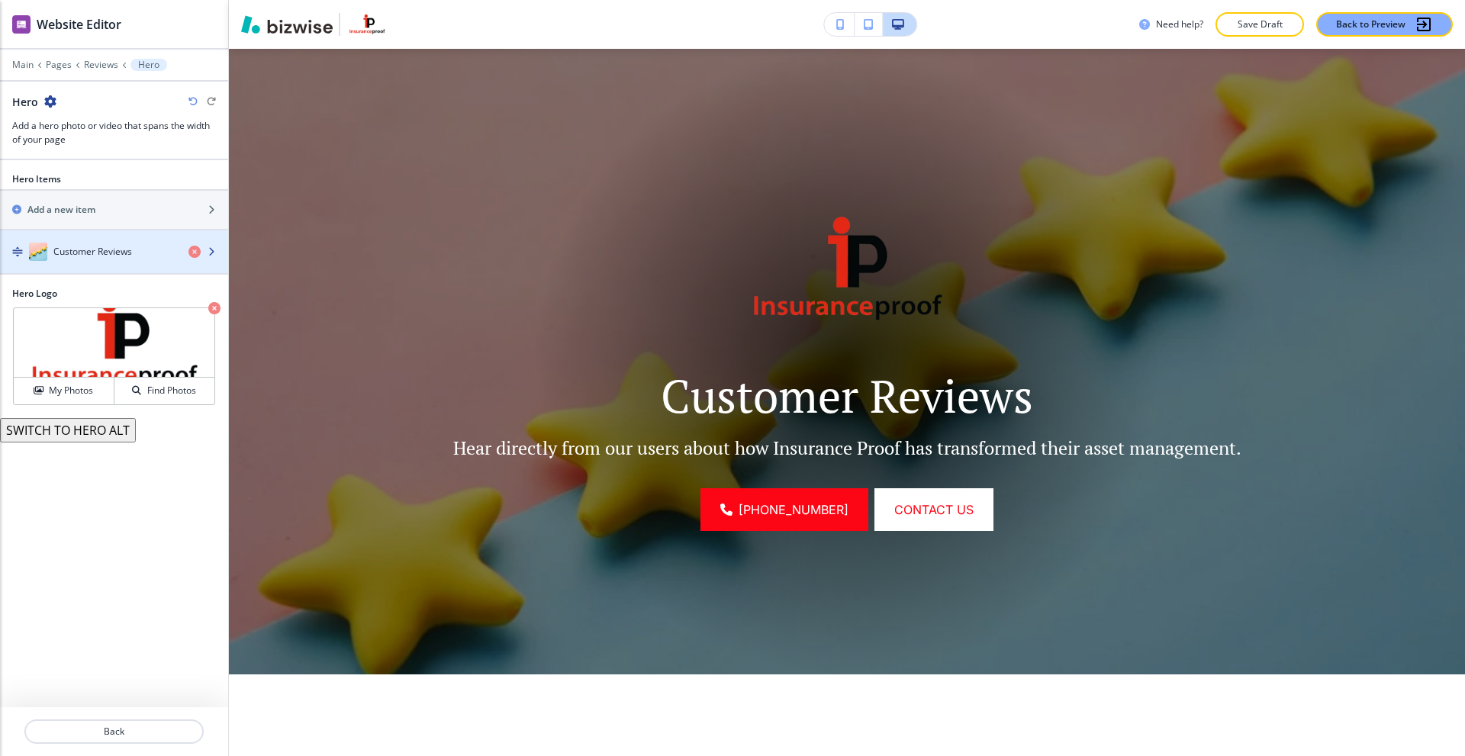
click at [85, 250] on h4 "Customer Reviews" at bounding box center [92, 252] width 79 height 14
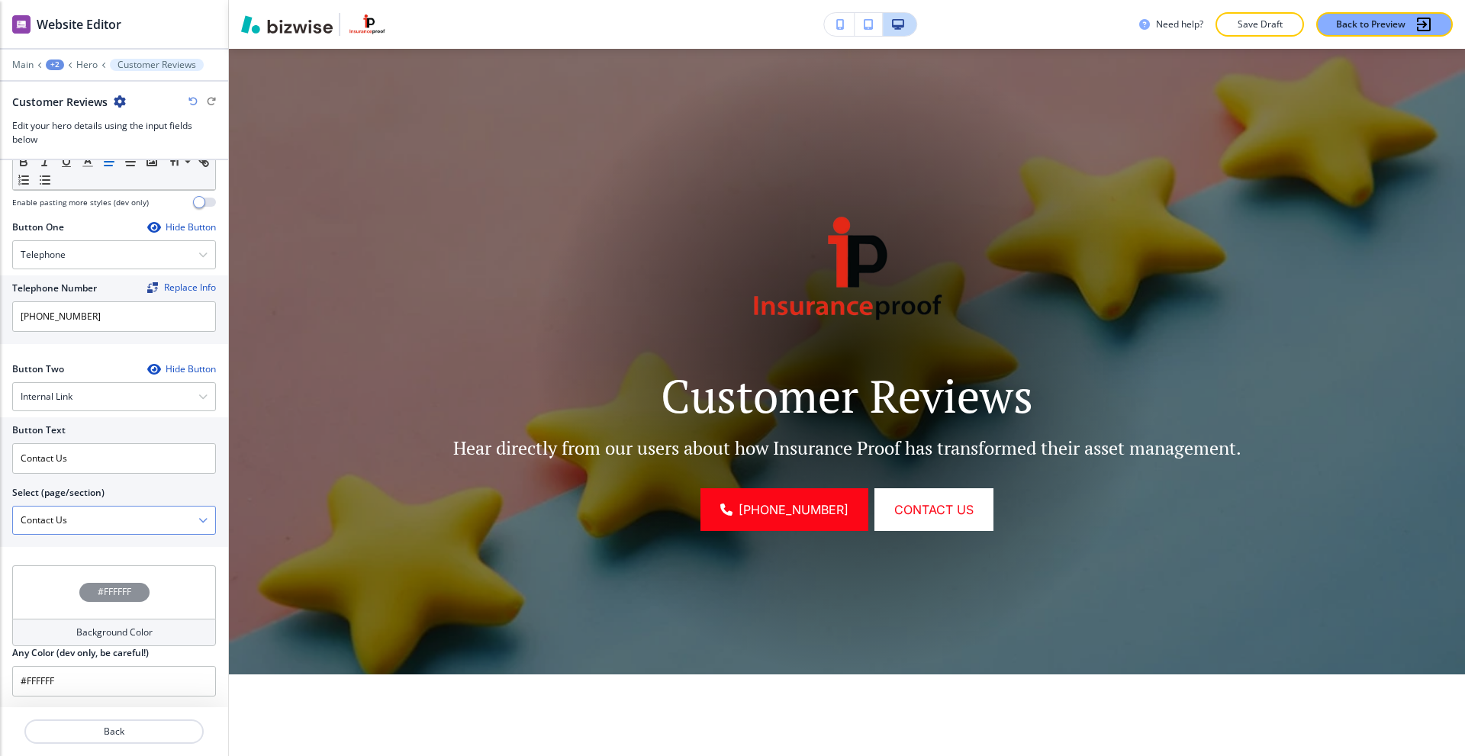
scroll to position [617, 0]
click at [57, 605] on div "#FFFFFF" at bounding box center [114, 590] width 204 height 53
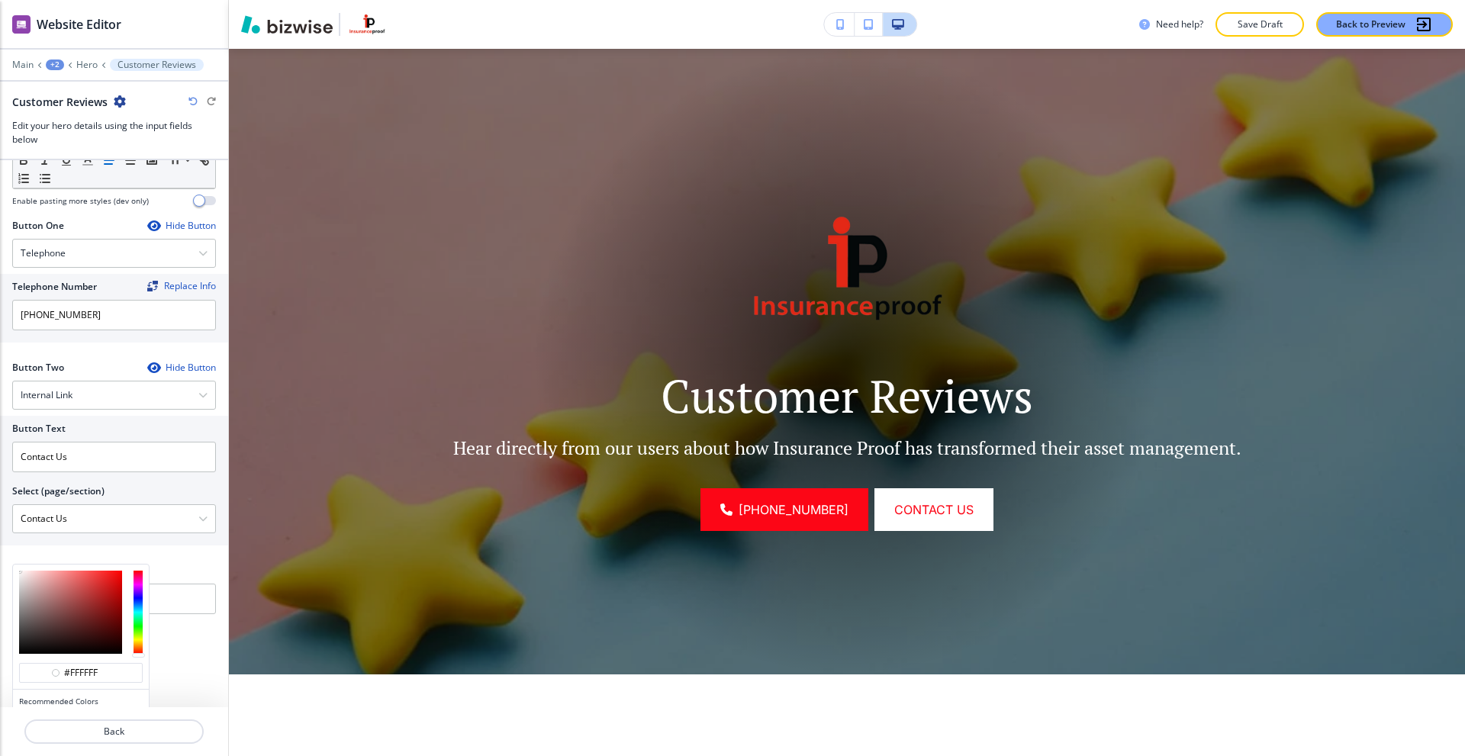
type input "#7e7e7e"
click at [19, 613] on div at bounding box center [70, 612] width 103 height 83
type input "#7e7e7e"
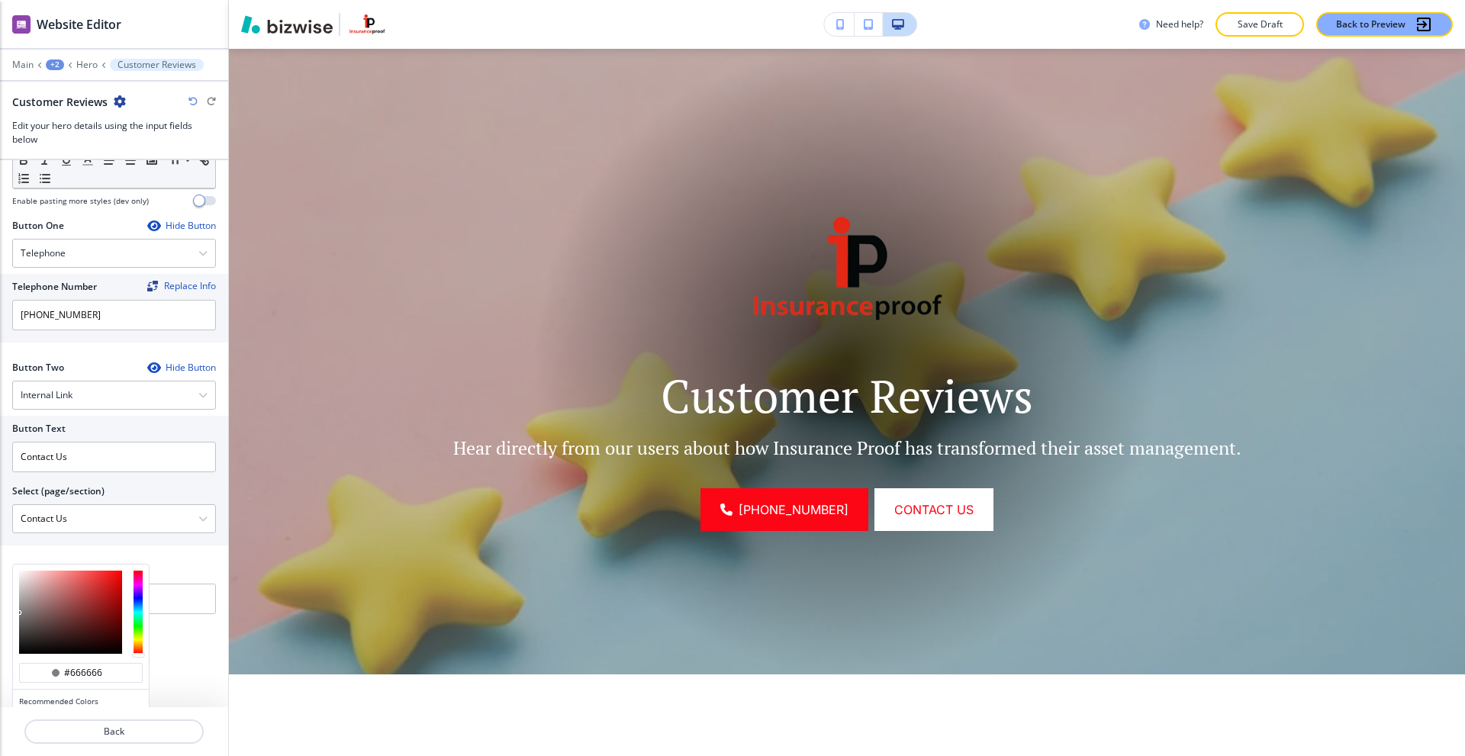
type input "#646464"
click at [19, 622] on div at bounding box center [70, 612] width 103 height 83
type input "#626262"
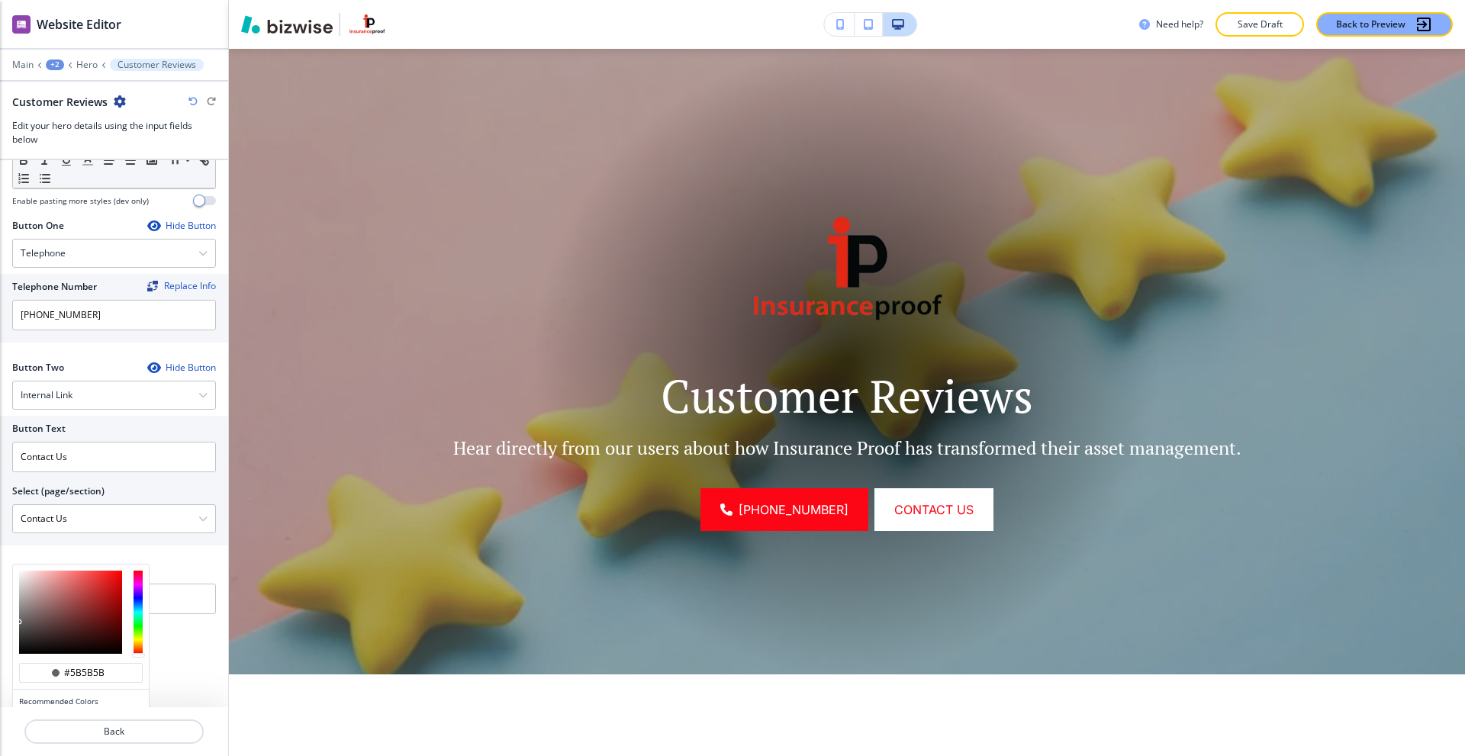
type input "#585858"
click at [19, 625] on div at bounding box center [20, 623] width 3 height 3
type input "#585858"
type input "#545454"
click at [19, 627] on div at bounding box center [19, 625] width 3 height 3
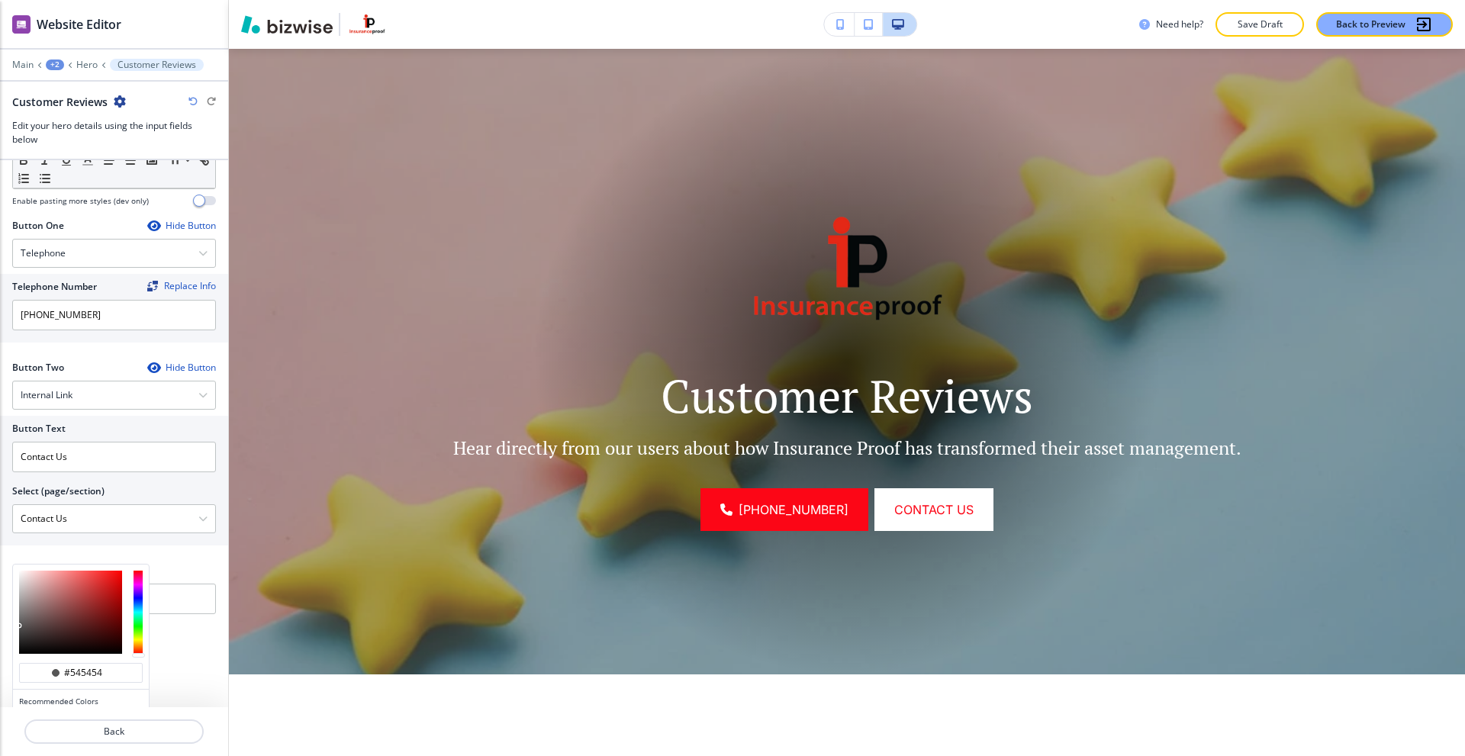
type input "#545454"
type input "#4a4a4a"
click at [19, 629] on div at bounding box center [19, 627] width 3 height 3
type input "#4a4a4a"
type input "#434343"
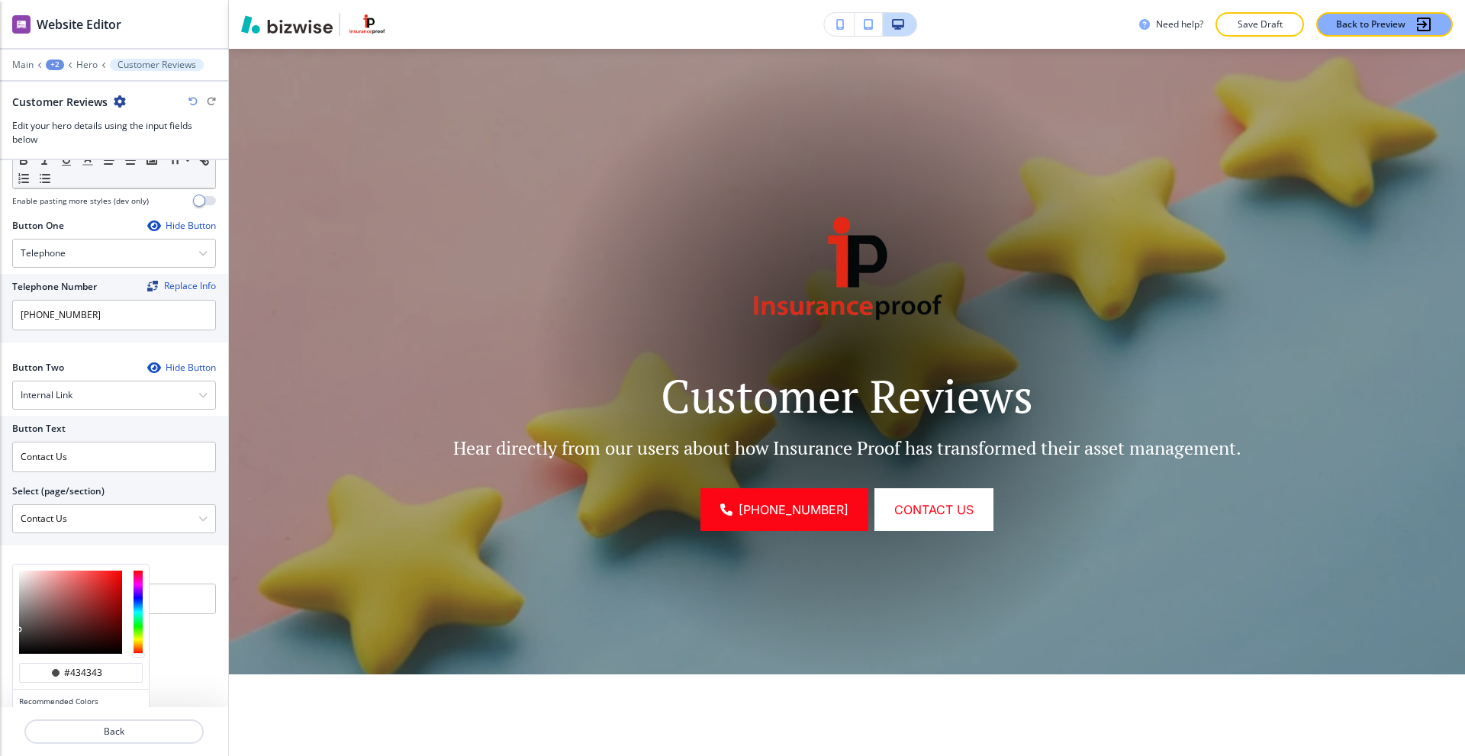
click at [19, 632] on div at bounding box center [20, 631] width 3 height 3
type input "#434343"
click at [19, 632] on div at bounding box center [19, 631] width 3 height 3
type input "#3f3f3f"
click at [19, 634] on div at bounding box center [19, 633] width 3 height 3
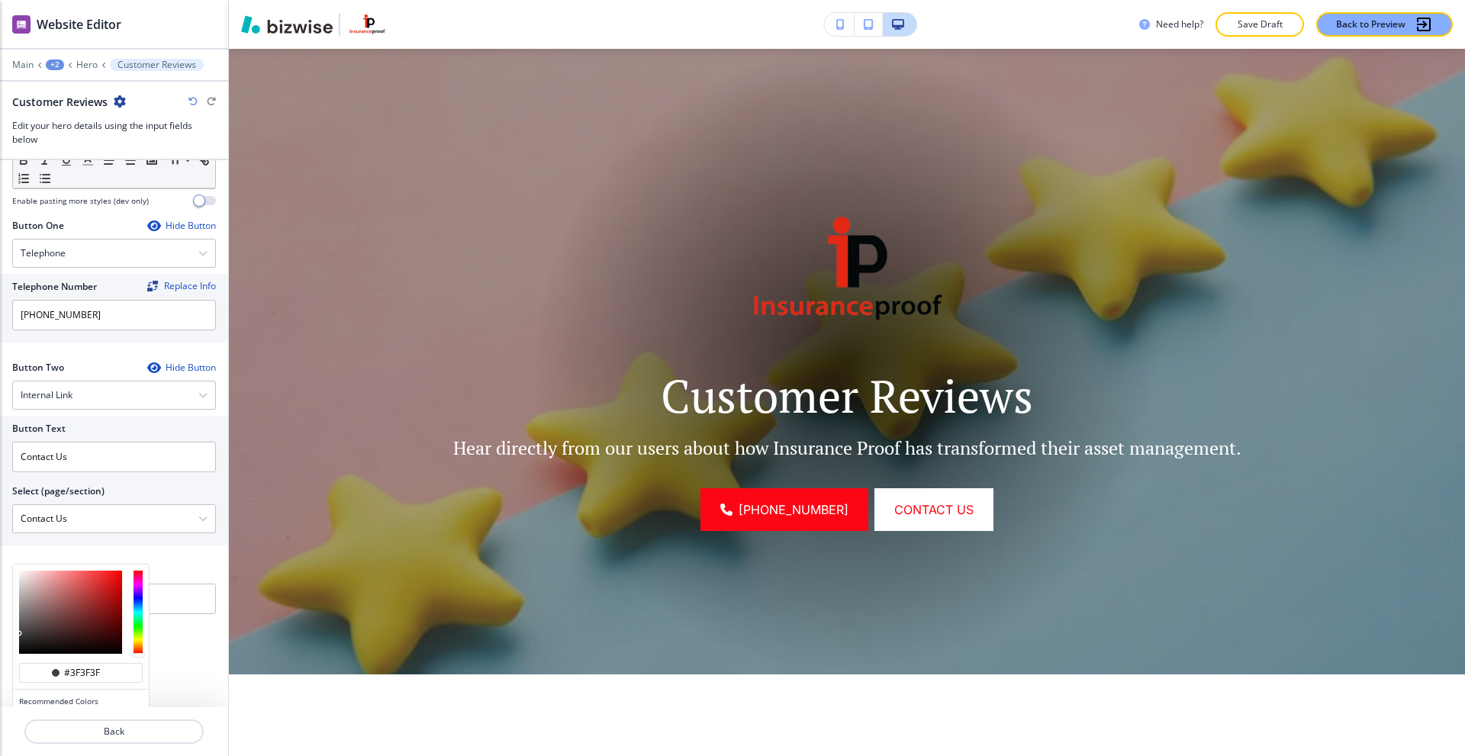
type input "#3f3f3f"
type input "#353535"
click at [19, 635] on div at bounding box center [19, 633] width 3 height 3
type input "#353535"
type input "#333333"
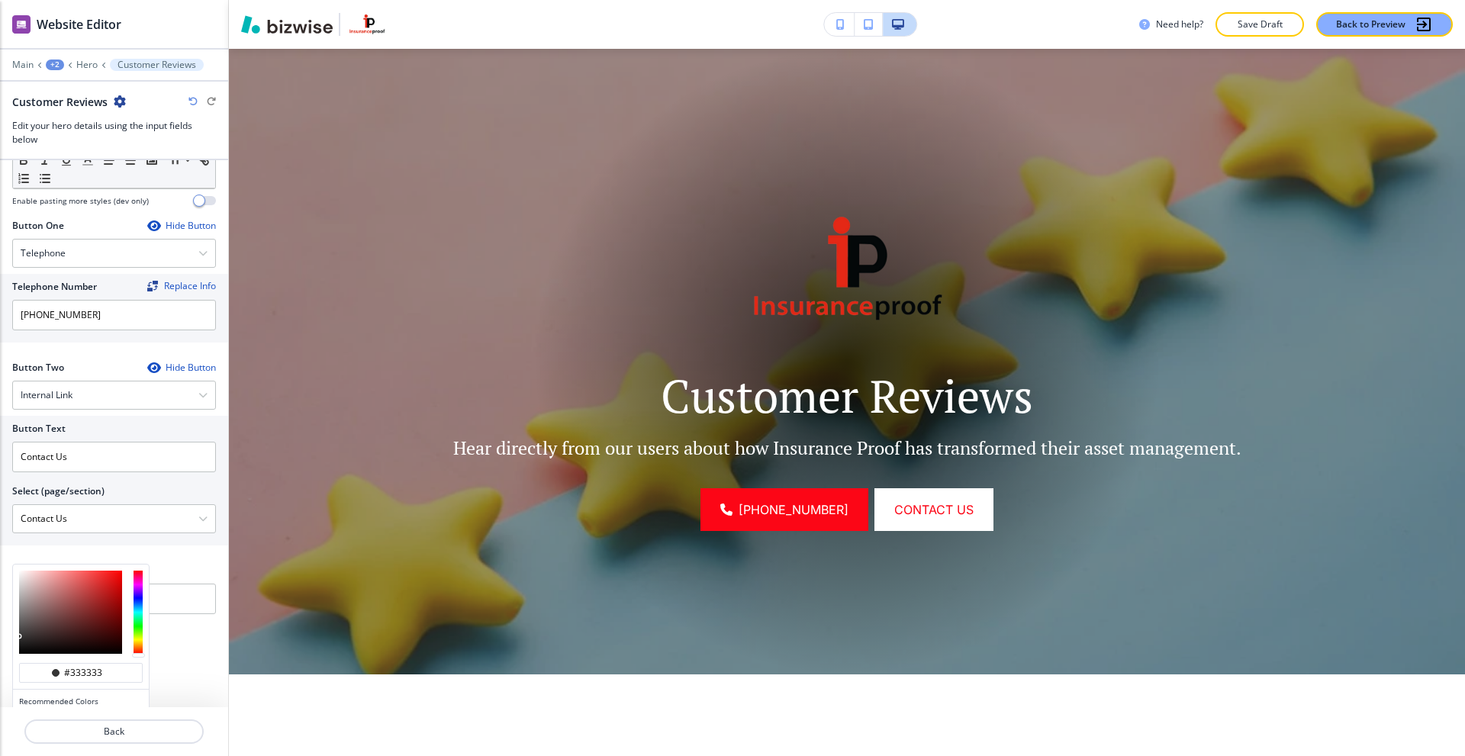
click at [19, 637] on div at bounding box center [19, 636] width 3 height 3
type input "#333333"
click at [19, 637] on div at bounding box center [19, 637] width 3 height 3
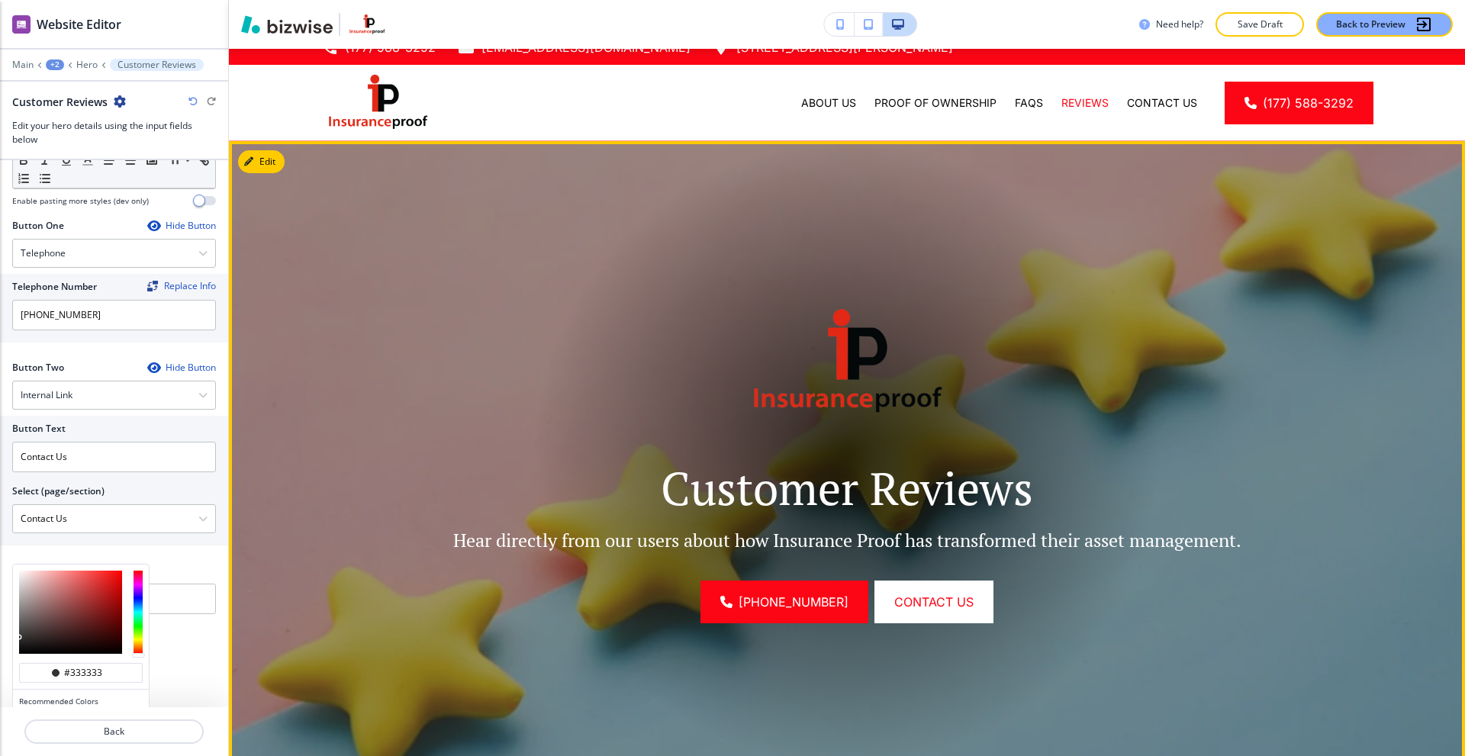
scroll to position [0, 0]
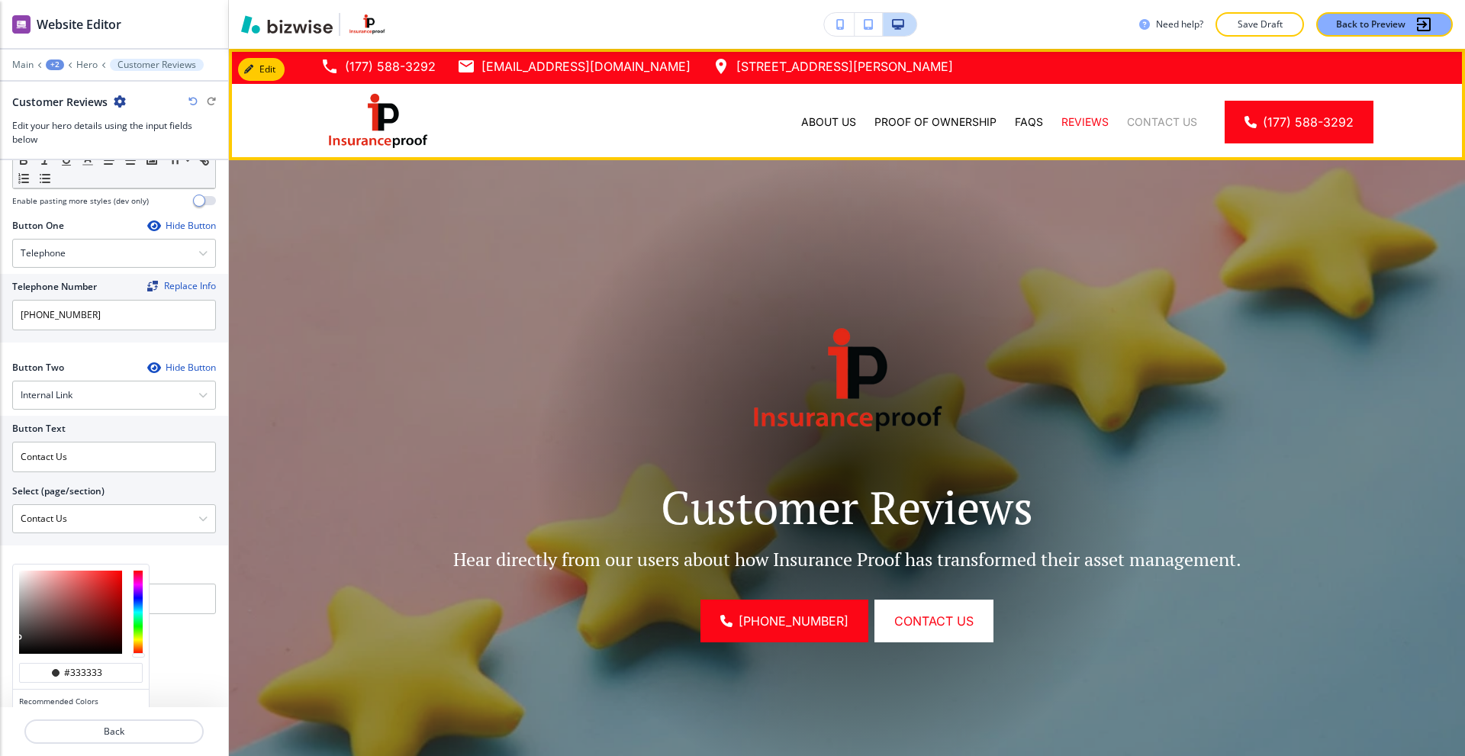
click at [1148, 118] on p "Contact Us" at bounding box center [1162, 121] width 70 height 15
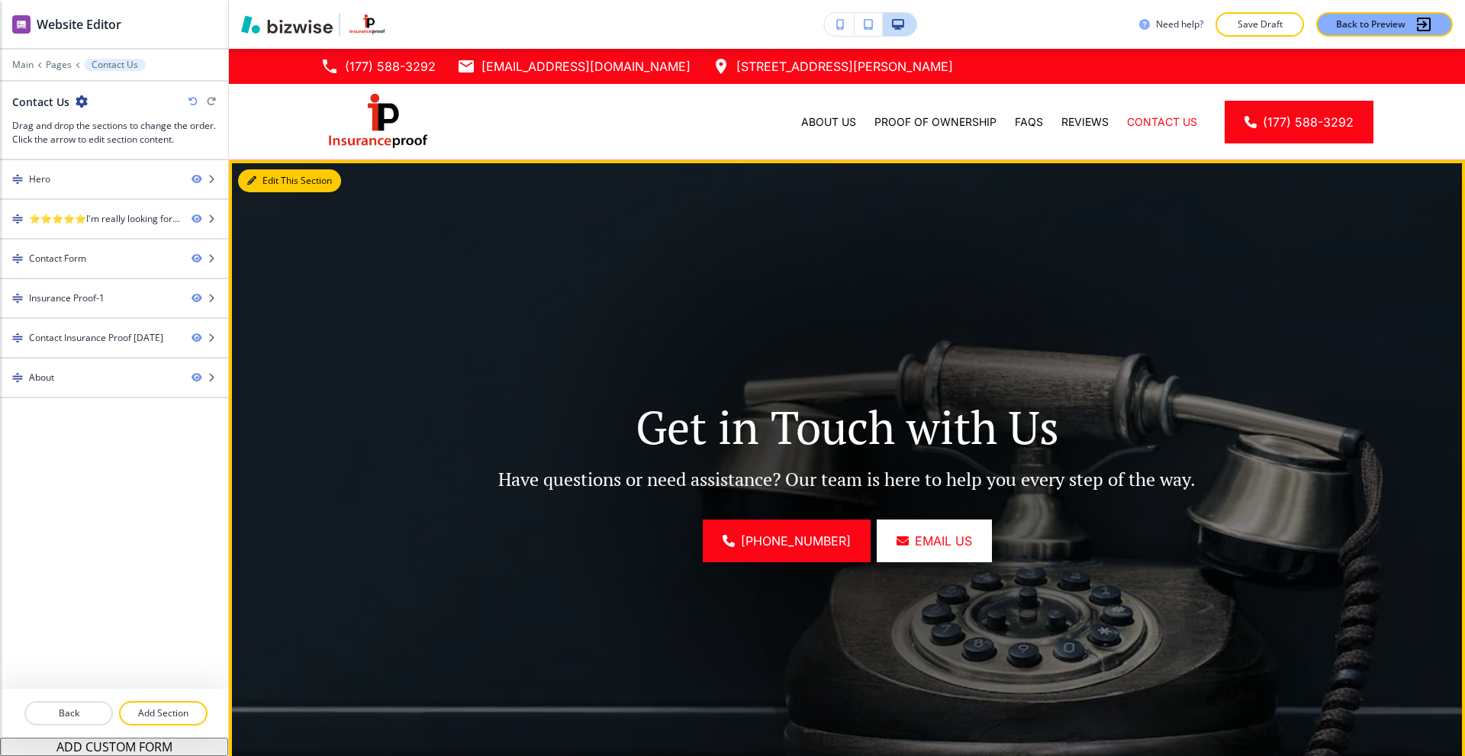
click at [254, 176] on icon "button" at bounding box center [251, 180] width 9 height 9
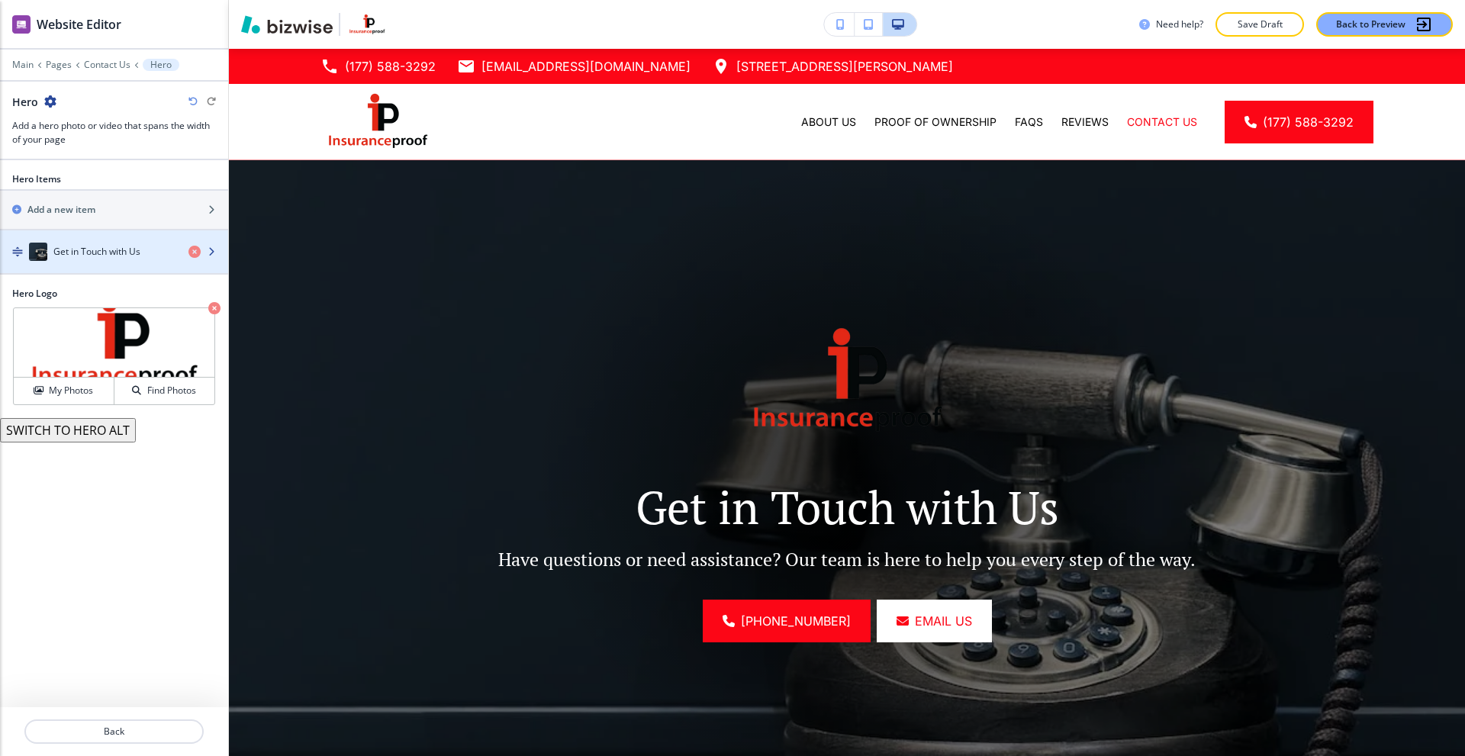
click at [101, 248] on h4 "Get in Touch with Us" at bounding box center [96, 252] width 87 height 14
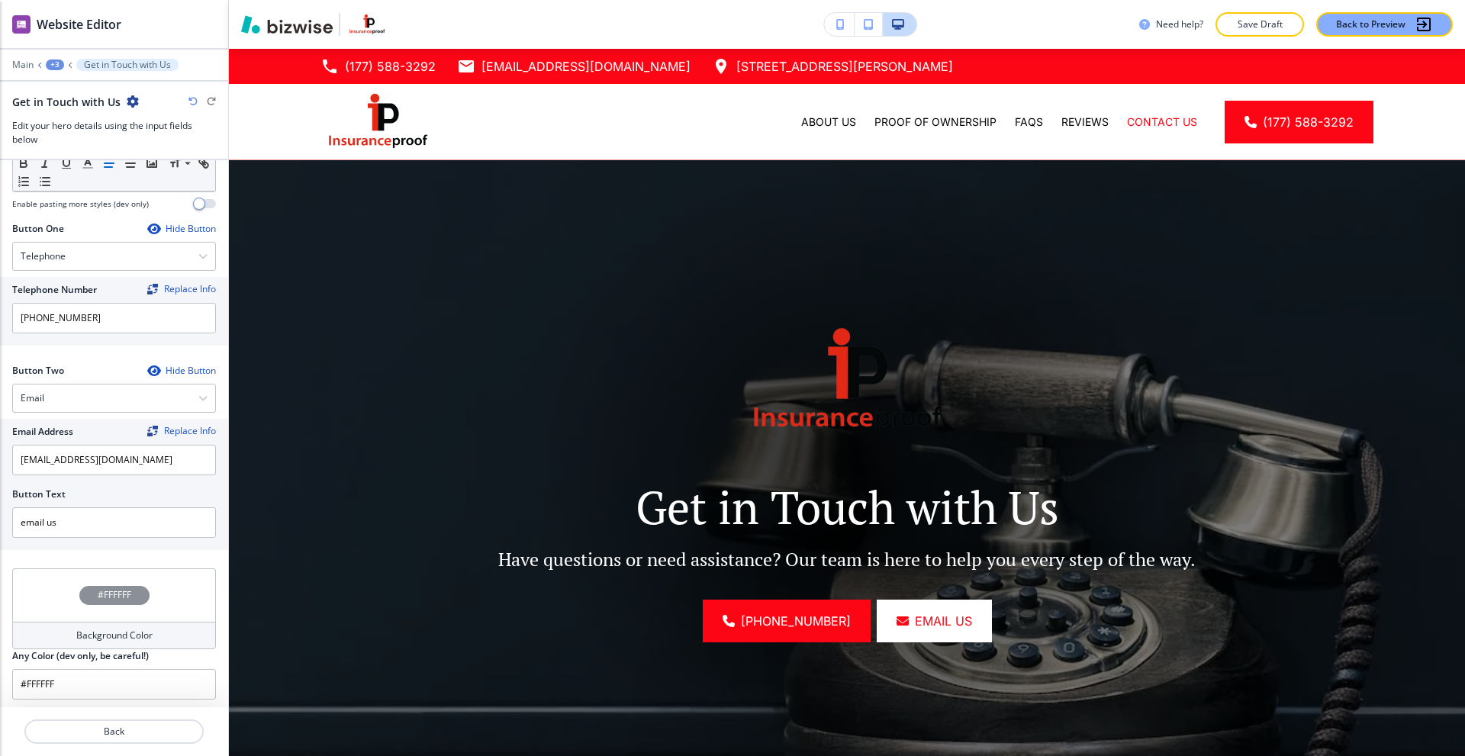
scroll to position [619, 0]
click at [41, 589] on div "#FFFFFF" at bounding box center [114, 590] width 204 height 53
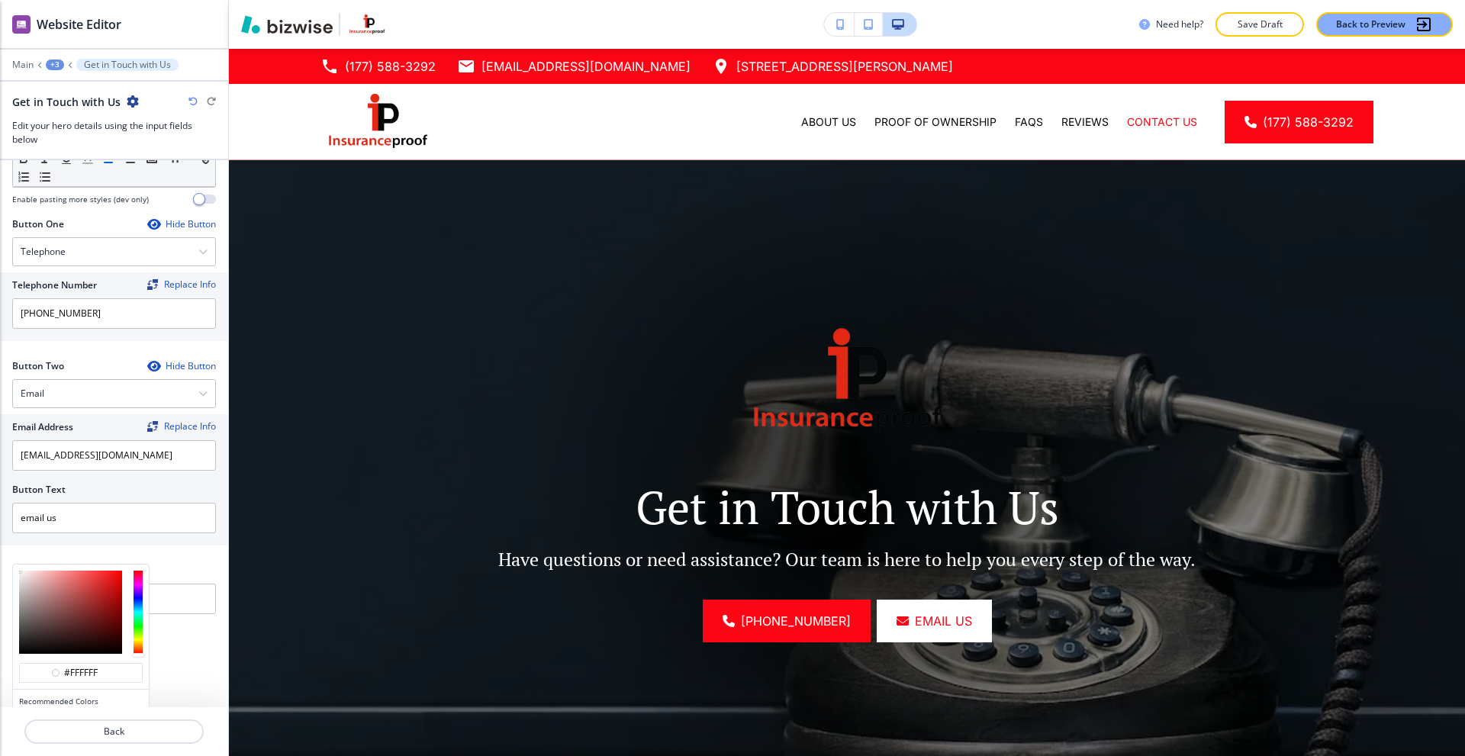
type input "#706e6e"
click at [21, 617] on div at bounding box center [70, 612] width 103 height 83
type input "#706e6e"
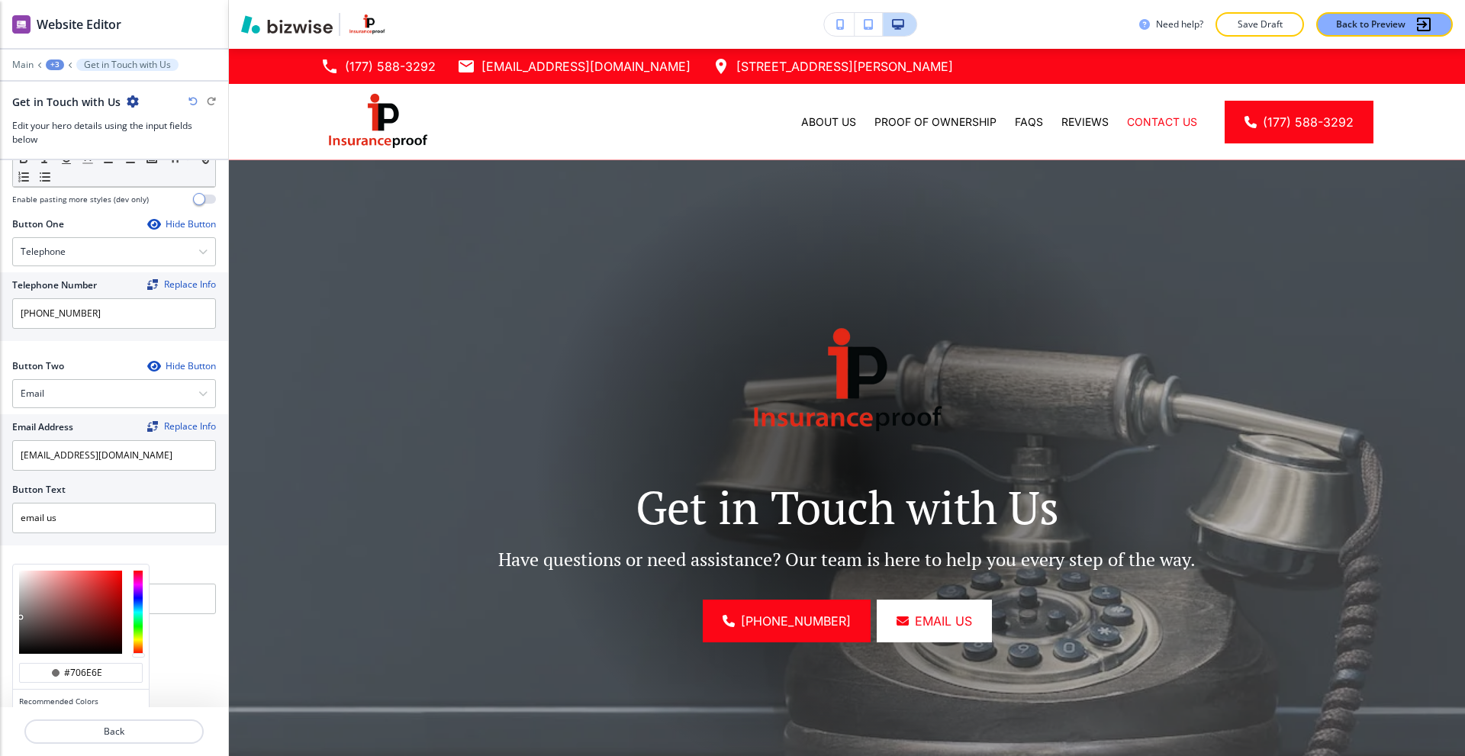
click at [21, 617] on div at bounding box center [20, 617] width 3 height 3
type input "#6b6a6a"
click at [20, 619] on div at bounding box center [19, 617] width 3 height 3
type input "#696868"
type input "#646464"
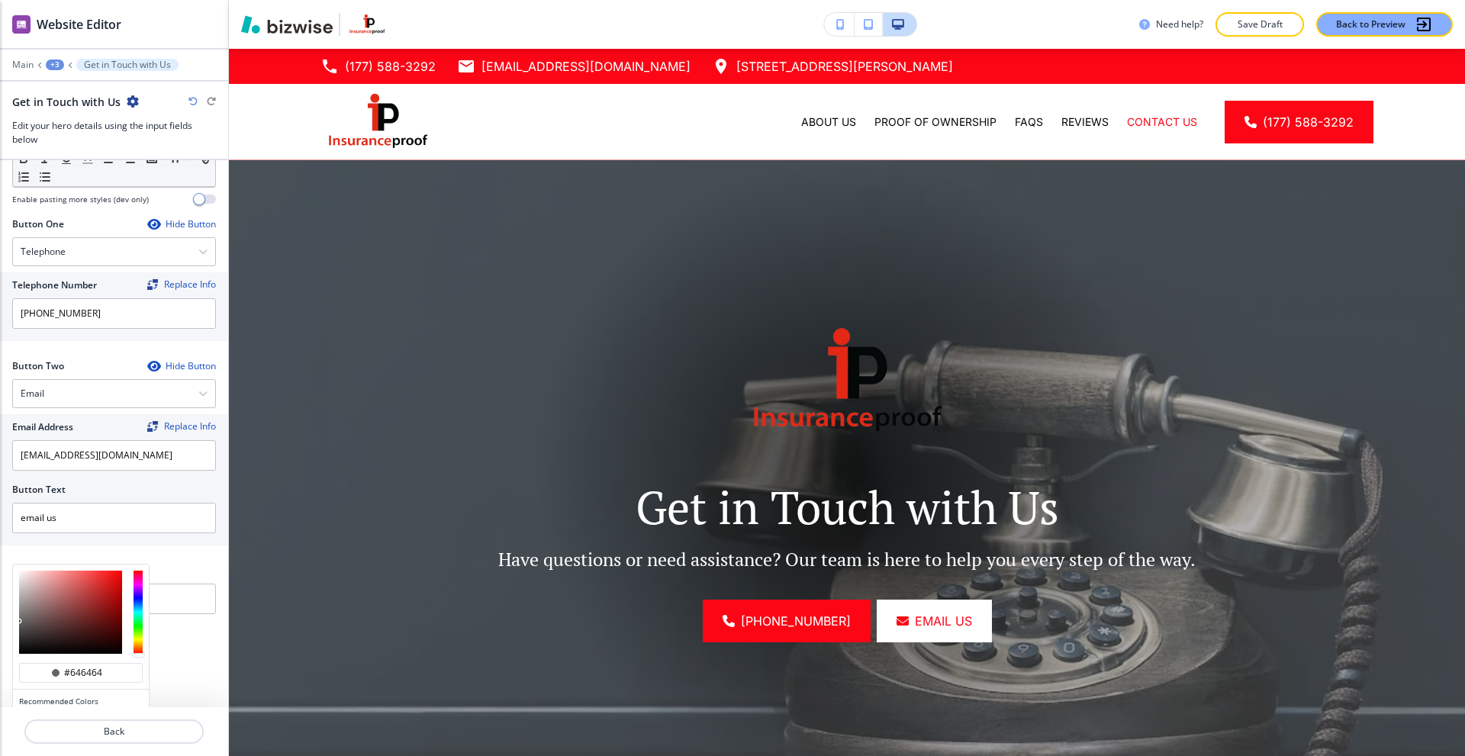
click at [19, 621] on div at bounding box center [70, 612] width 103 height 83
type input "#646464"
type input "#5f5f5f"
click at [19, 624] on div at bounding box center [19, 622] width 3 height 3
type input "#5d5d5d"
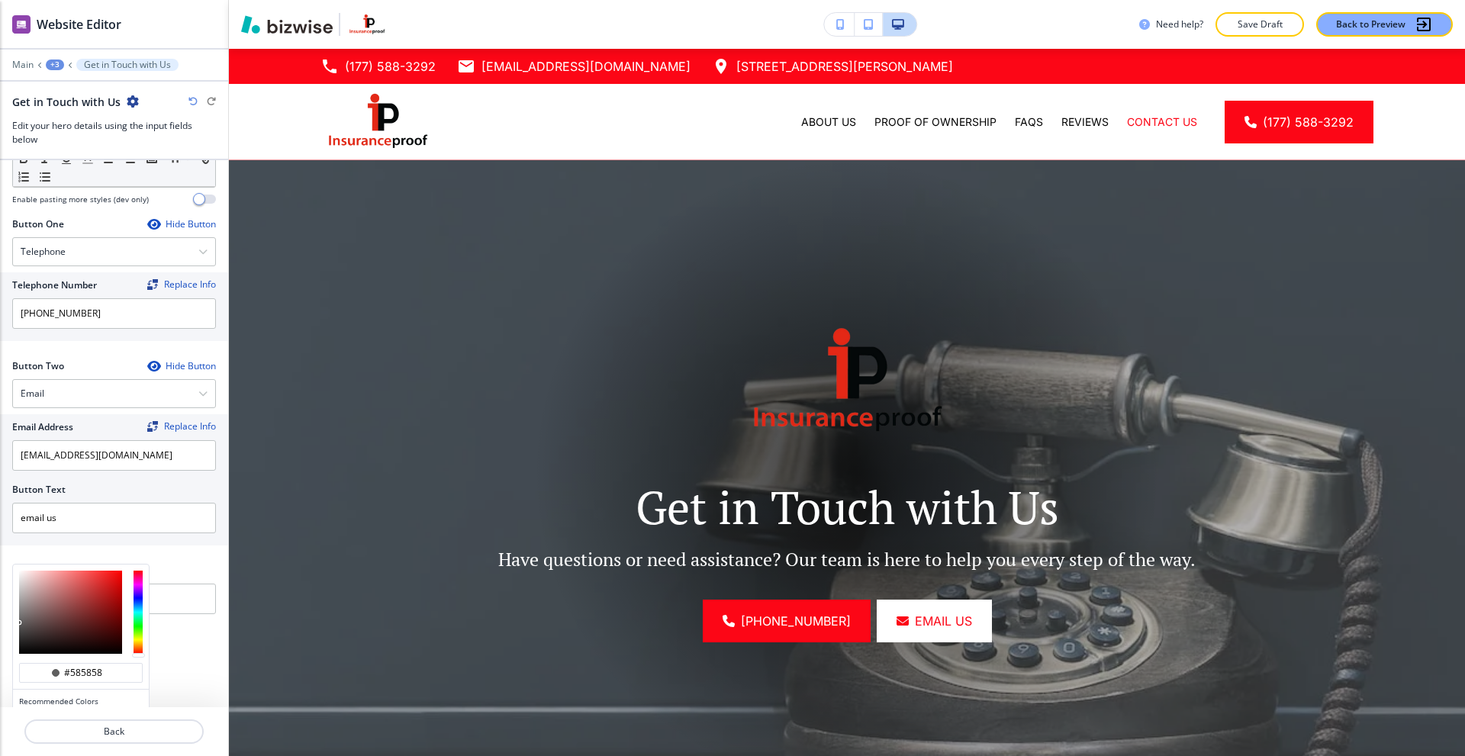
type input "#565656"
click at [19, 624] on div at bounding box center [19, 622] width 3 height 3
type input "#565656"
type input "#545454"
click at [19, 627] on div at bounding box center [19, 626] width 3 height 3
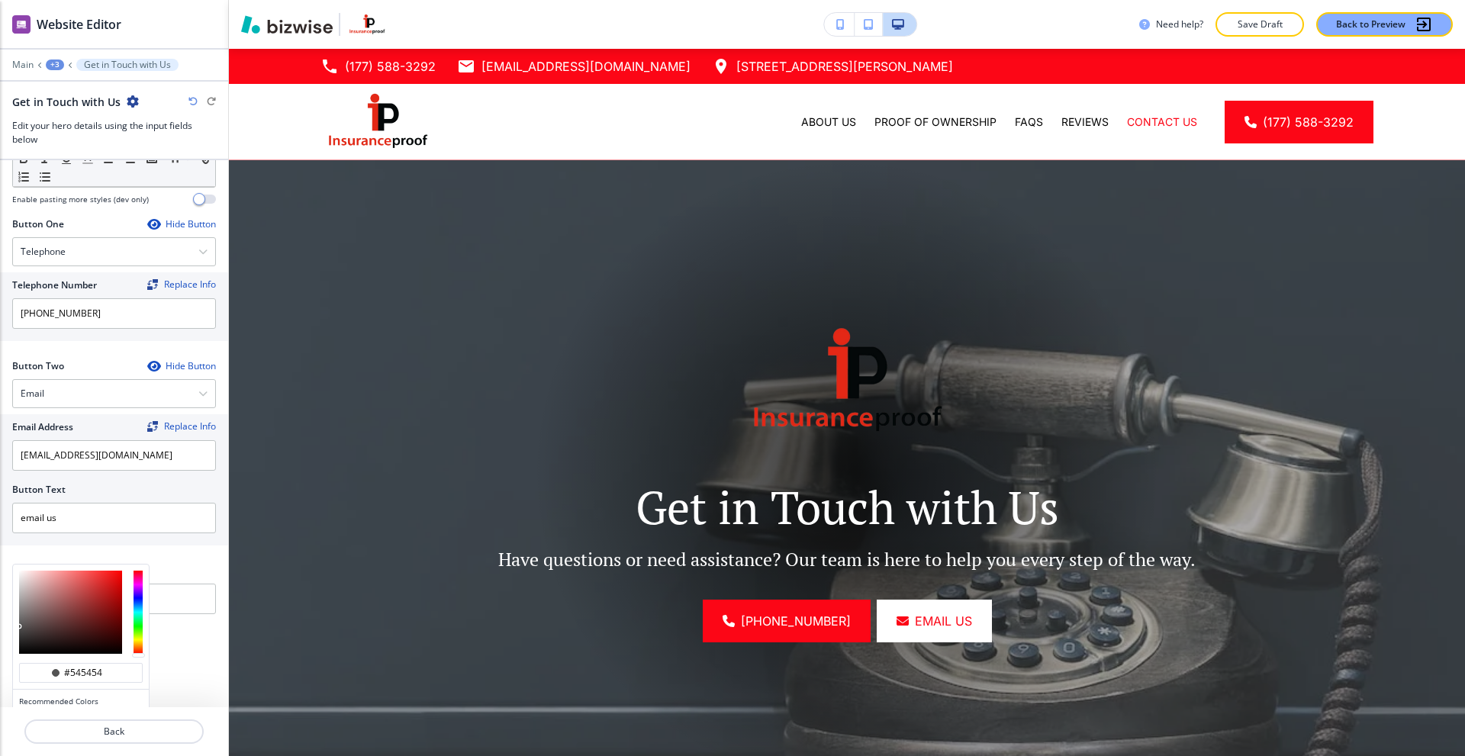
type input "#545454"
type input "#515151"
click at [19, 627] on div at bounding box center [19, 627] width 3 height 3
type input "#515151"
type input "#5f5f5f"
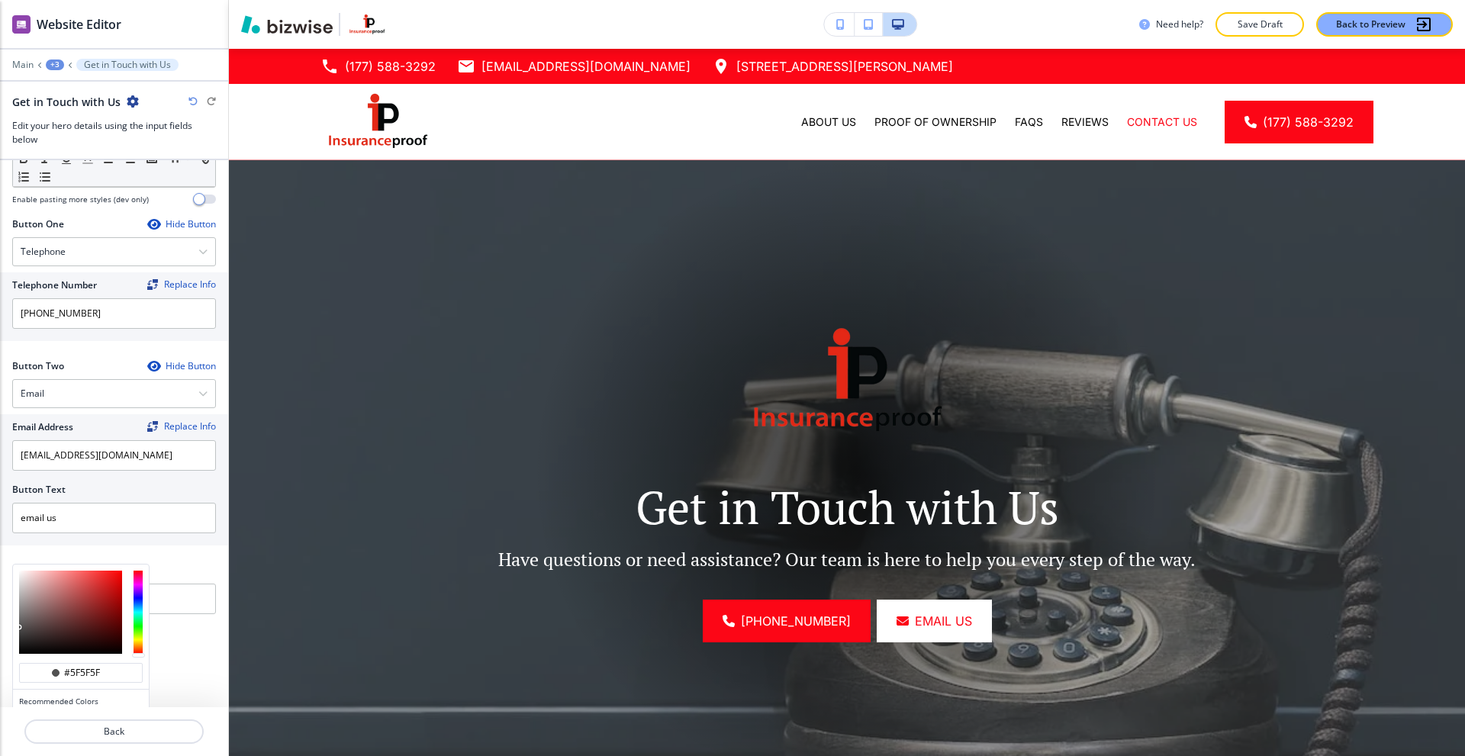
click at [20, 623] on div at bounding box center [70, 612] width 103 height 83
type input "#5f5f5f"
type input "#626161"
click at [20, 622] on div at bounding box center [19, 622] width 3 height 3
type input "#626161"
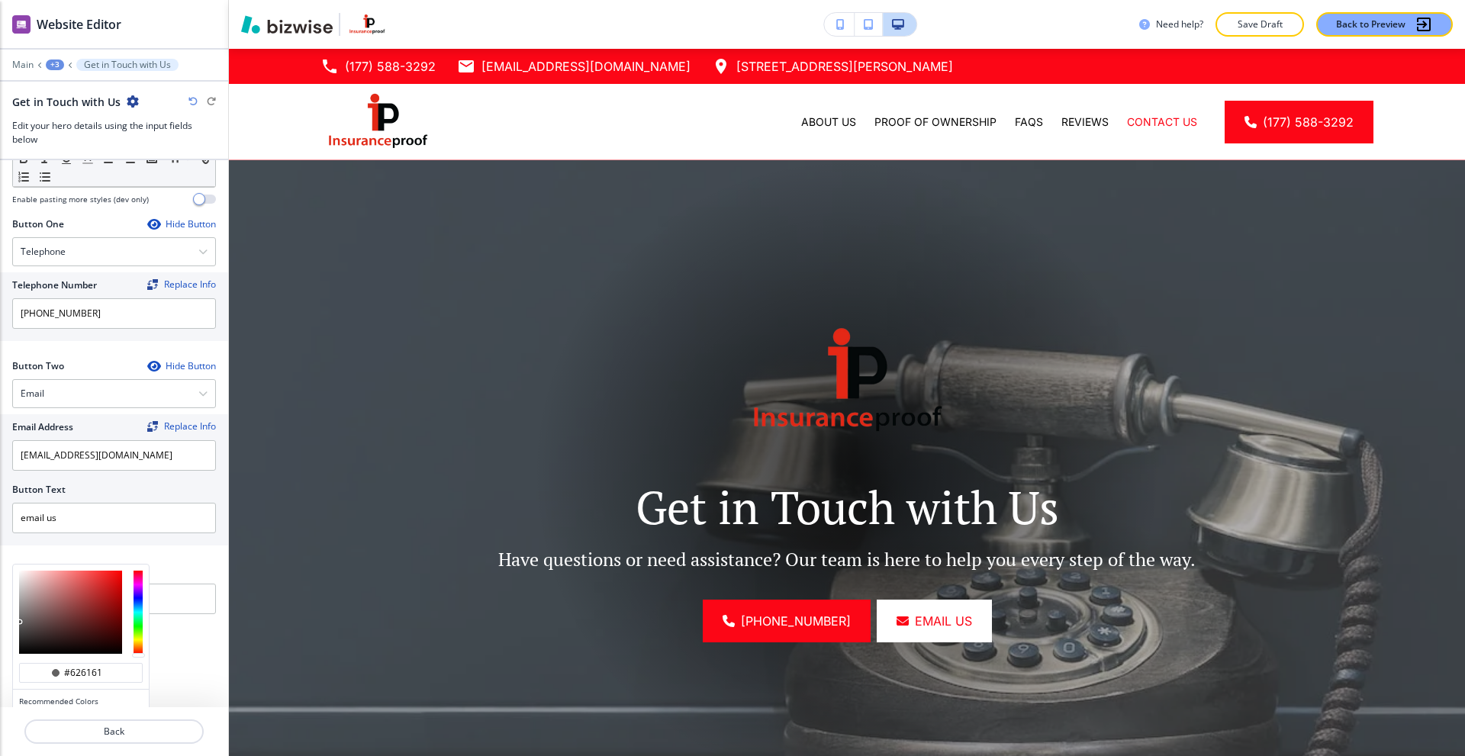
click at [20, 622] on div at bounding box center [19, 622] width 3 height 3
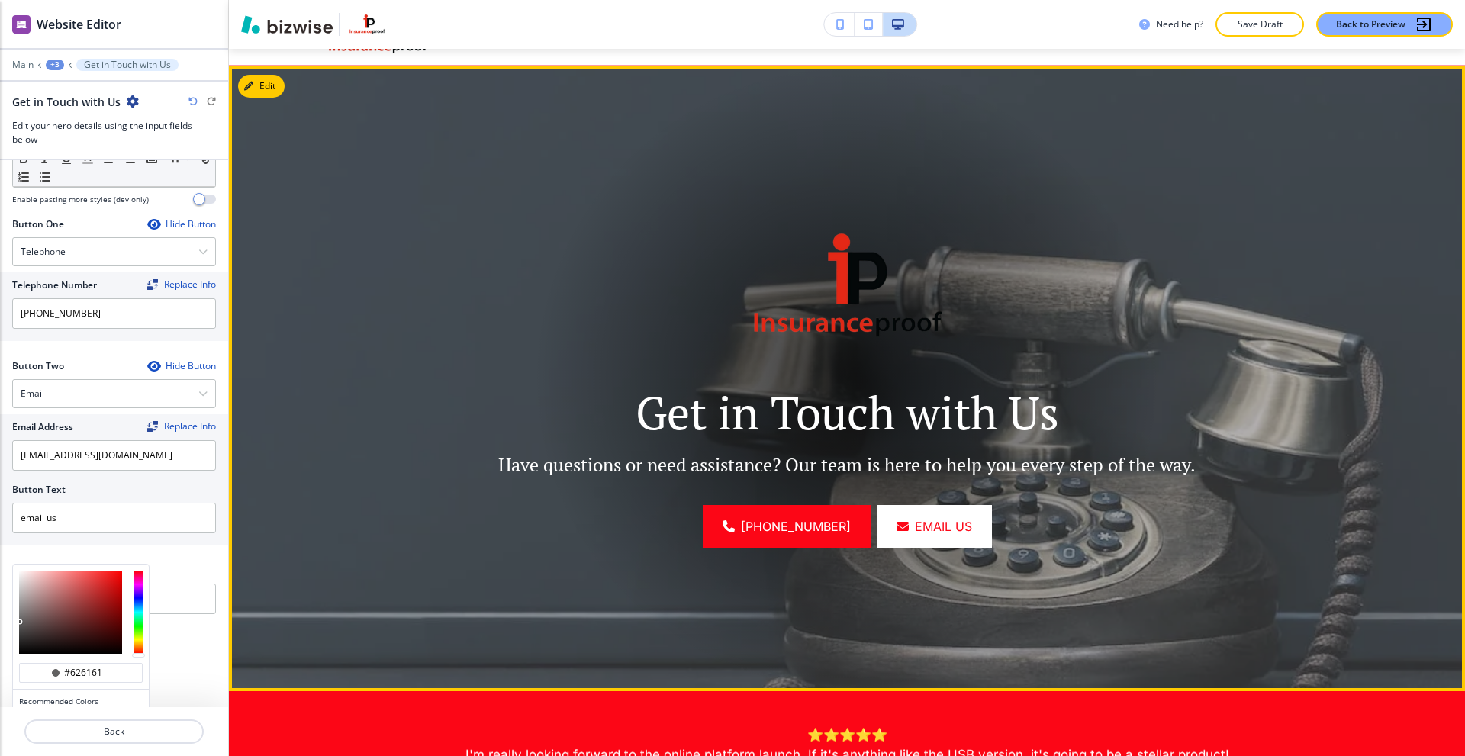
scroll to position [0, 0]
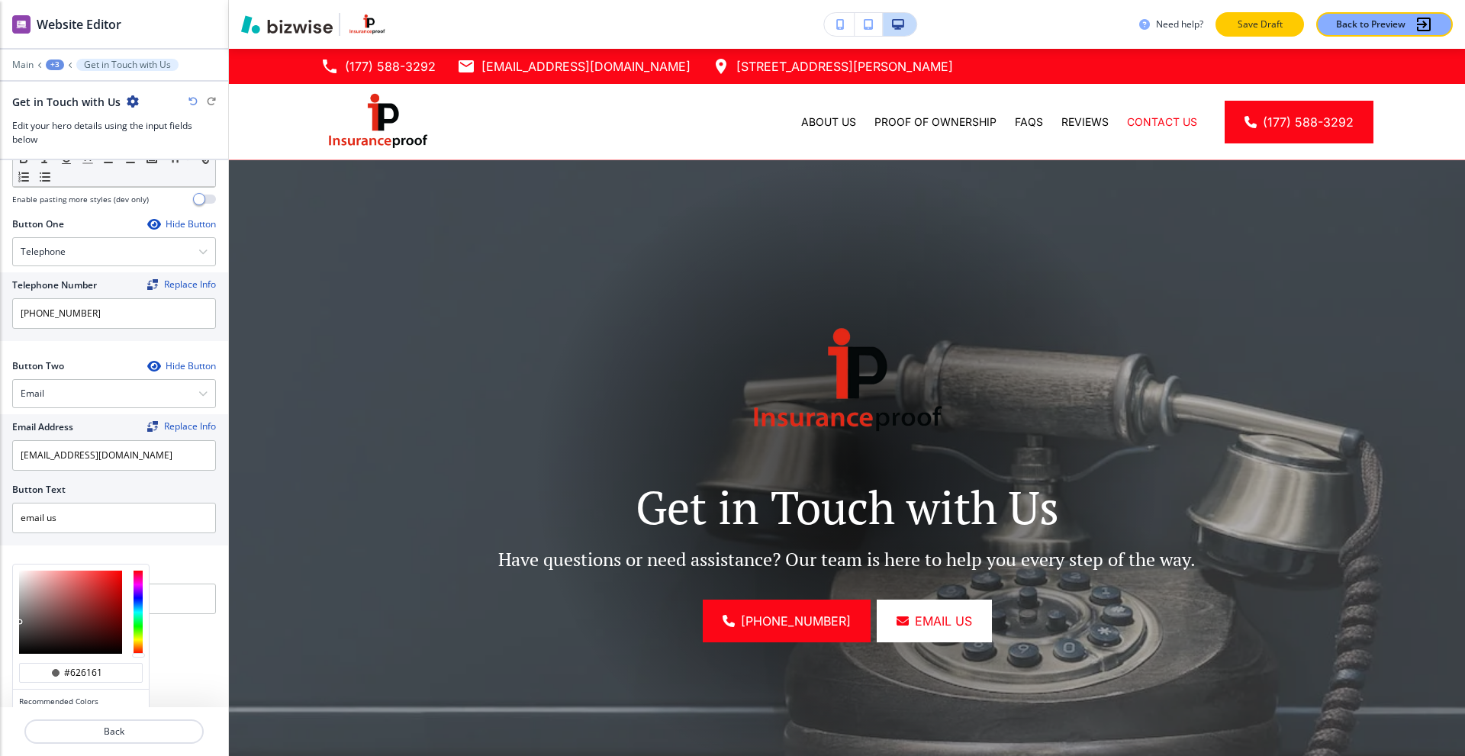
click at [1239, 22] on p "Save Draft" at bounding box center [1260, 25] width 49 height 14
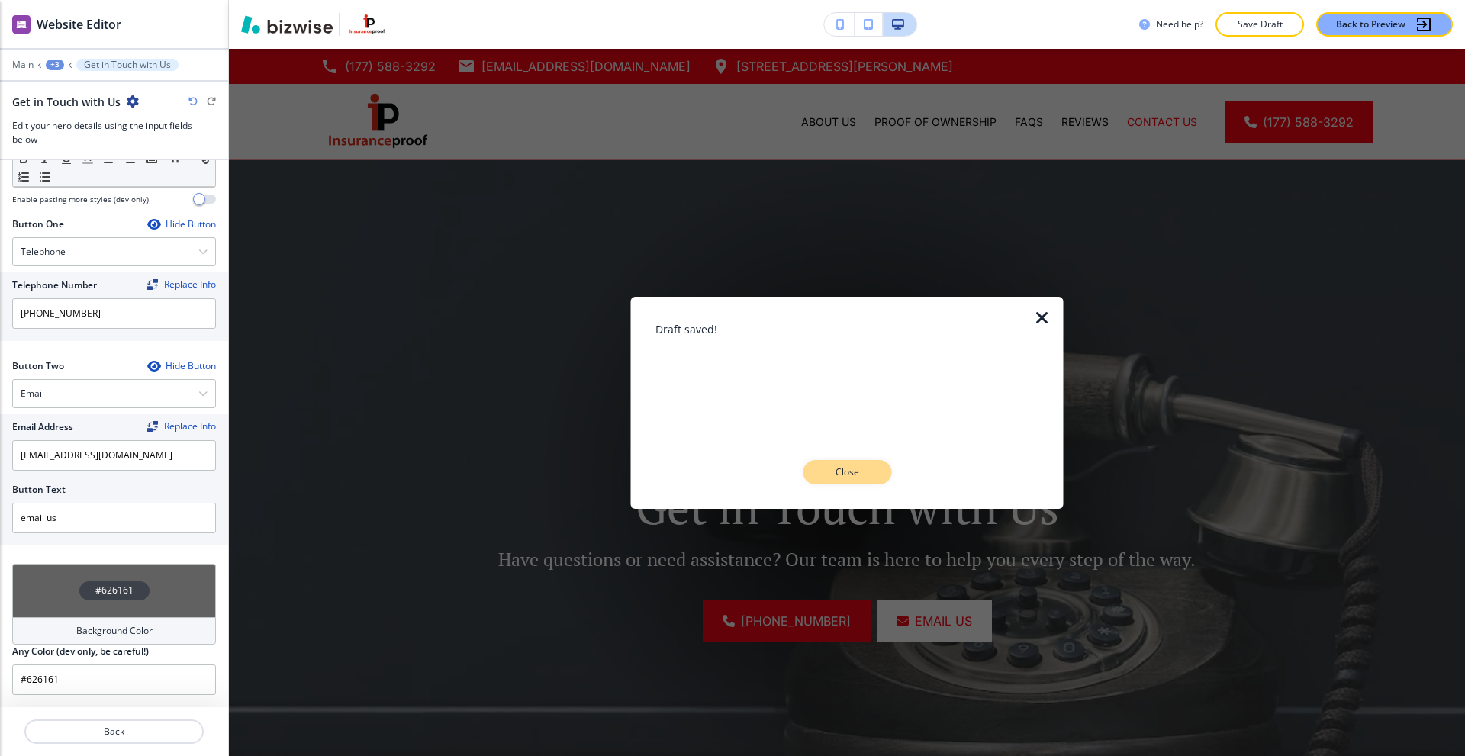
click at [862, 463] on button "Close" at bounding box center [847, 472] width 89 height 24
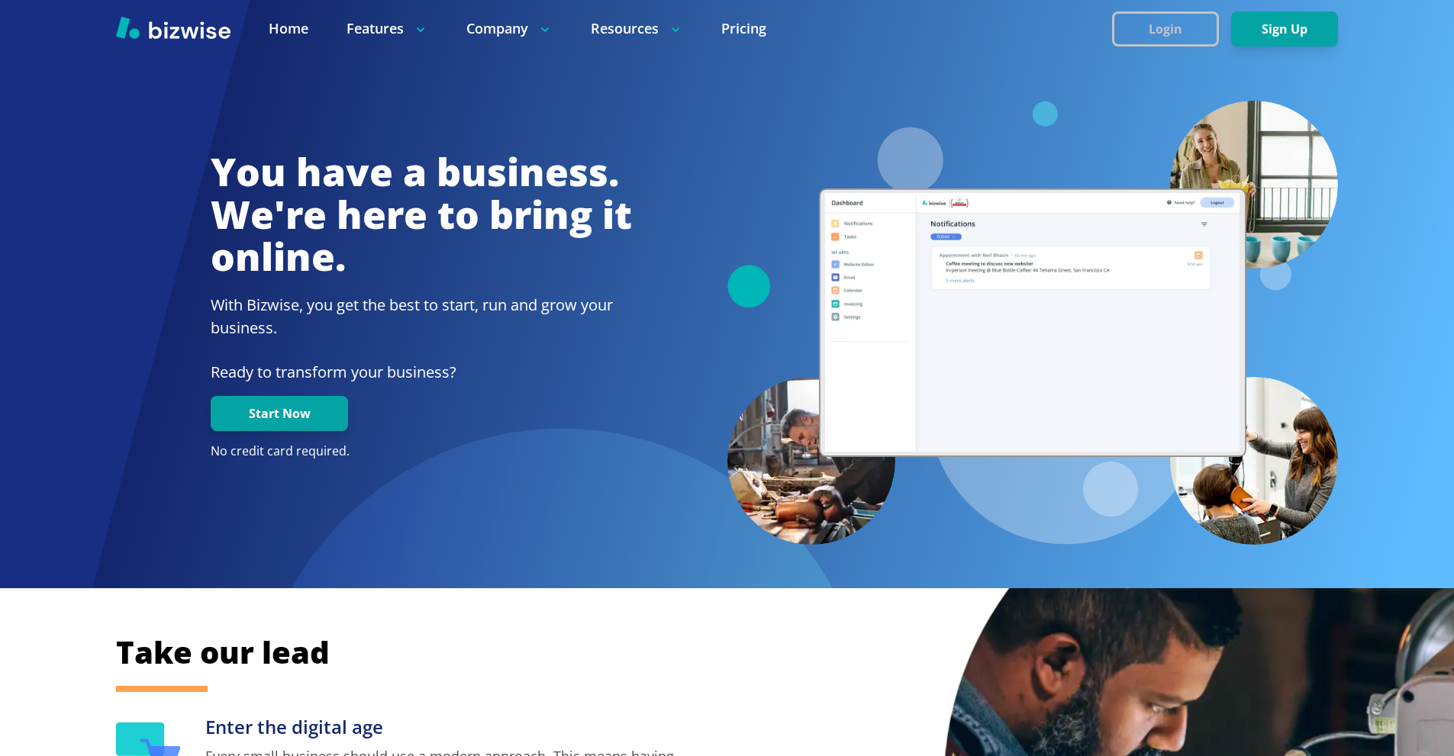
click at [1143, 32] on button "Login" at bounding box center [1165, 28] width 107 height 35
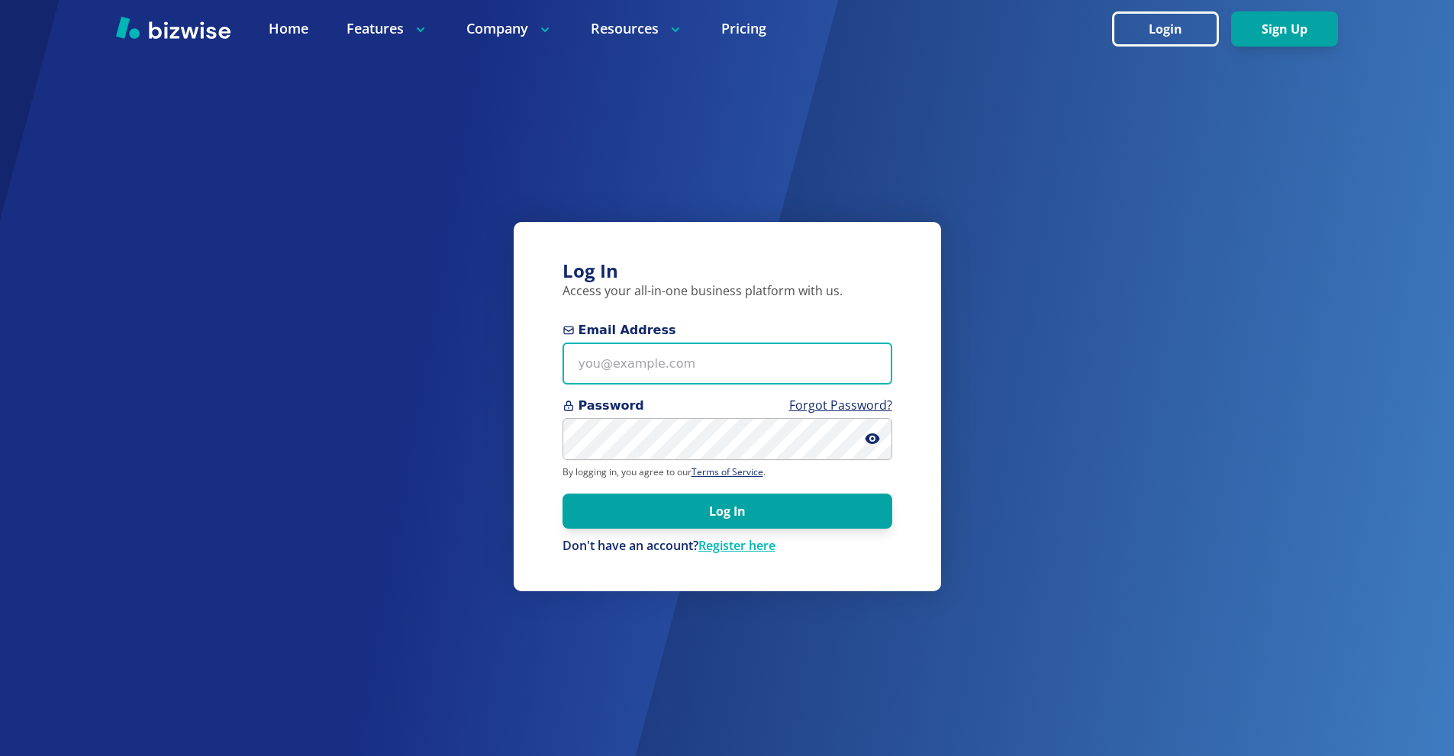
click at [800, 350] on input "Email Address" at bounding box center [728, 364] width 330 height 42
paste input "twagner@tmgihazmat.com"
type input "twagner@tmgihazmat.com"
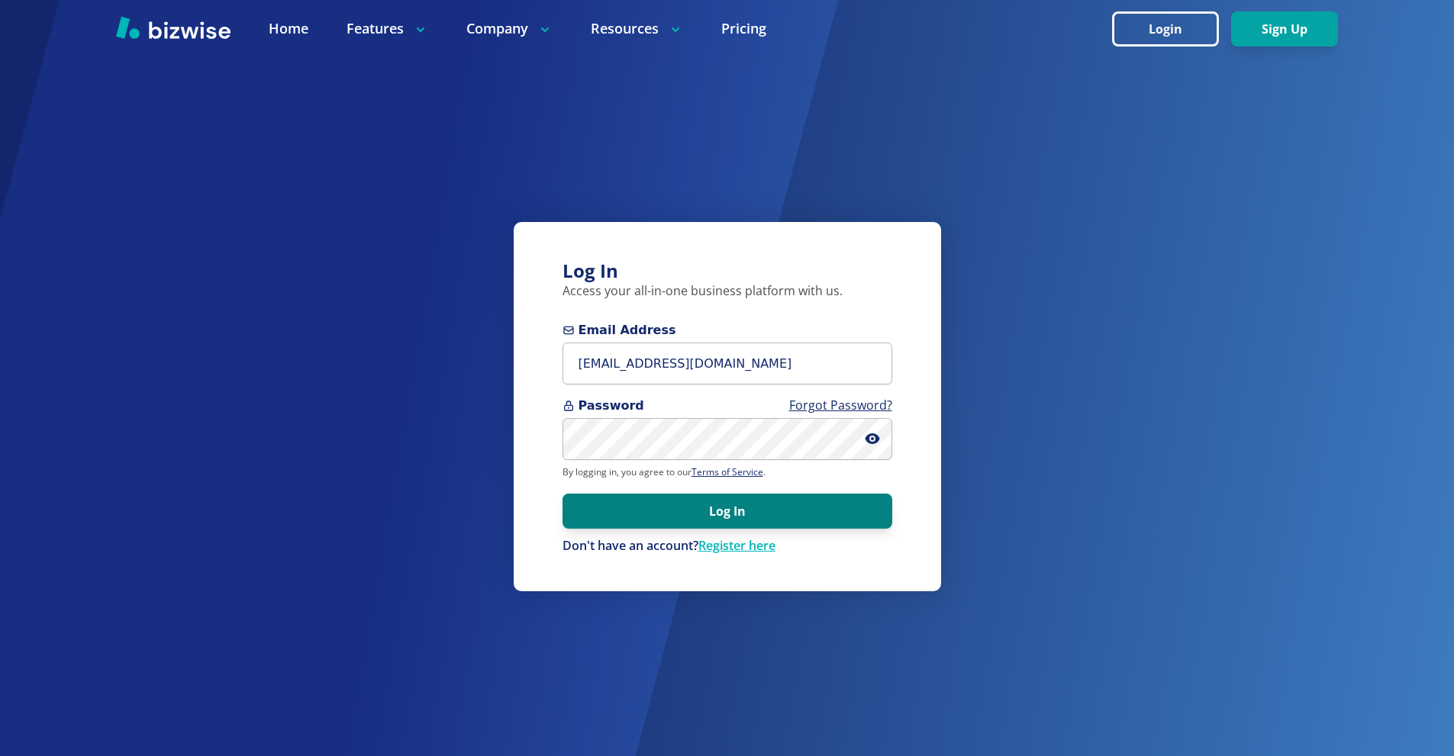
click at [755, 512] on button "Log In" at bounding box center [728, 511] width 330 height 35
